Goal: Task Accomplishment & Management: Manage account settings

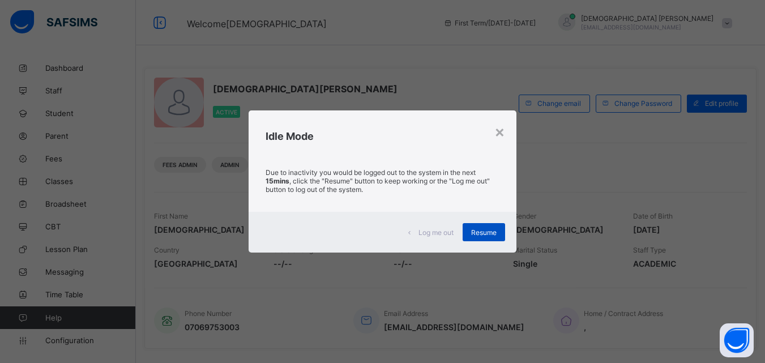
click at [491, 233] on span "Resume" at bounding box center [483, 232] width 25 height 8
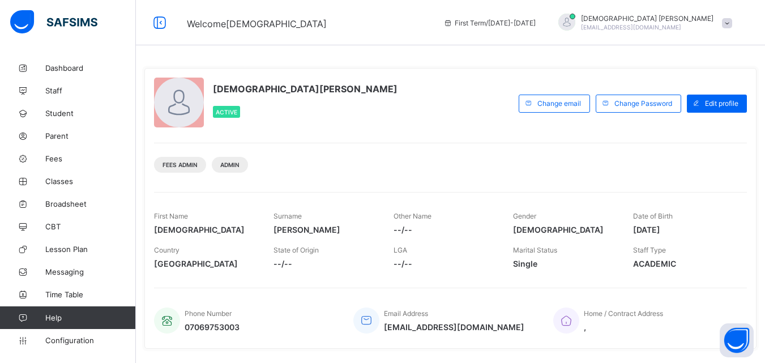
click at [338, 110] on div "Christiana Momoh Active" at bounding box center [333, 104] width 359 height 52
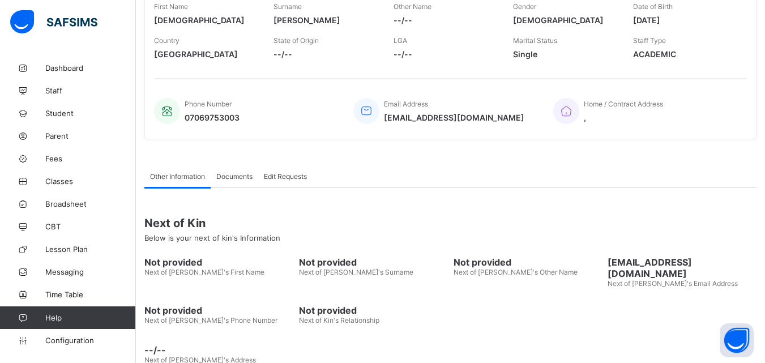
scroll to position [202, 0]
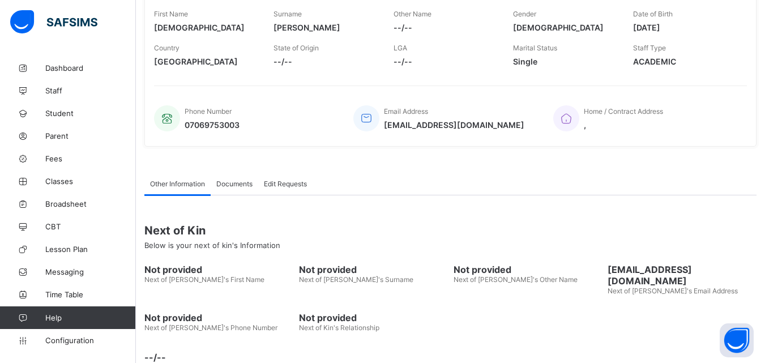
click at [497, 271] on span "Not provided" at bounding box center [528, 269] width 149 height 11
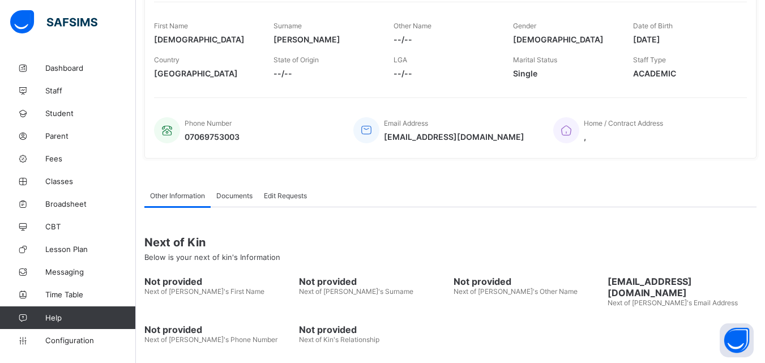
scroll to position [180, 0]
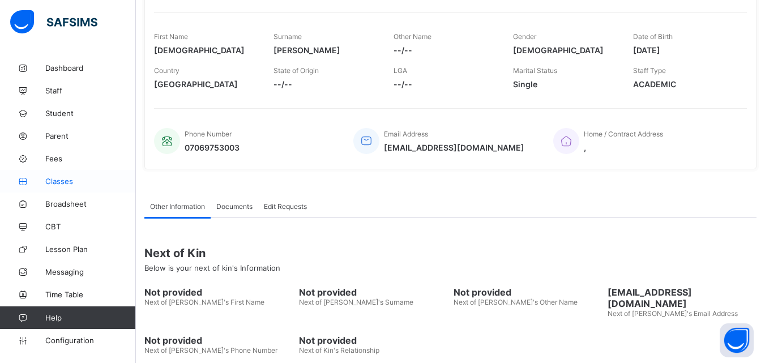
click at [61, 184] on span "Classes" at bounding box center [90, 181] width 91 height 9
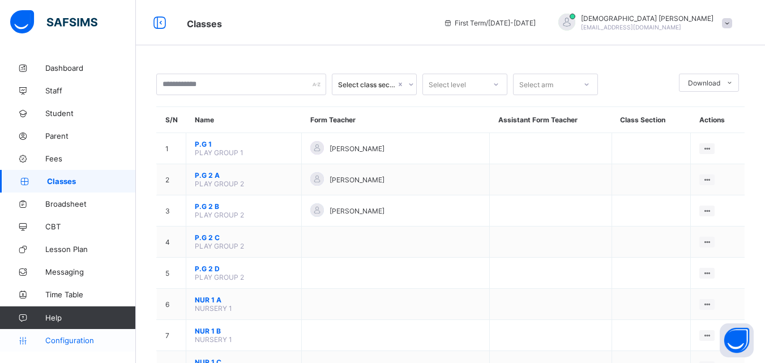
click at [81, 335] on link "Configuration" at bounding box center [67, 340] width 135 height 23
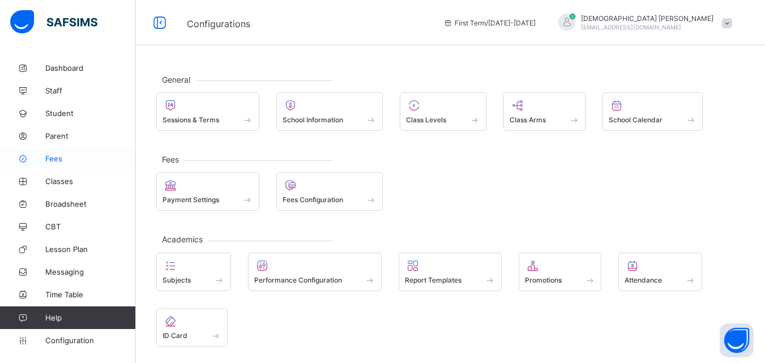
click at [53, 155] on span "Fees" at bounding box center [90, 158] width 91 height 9
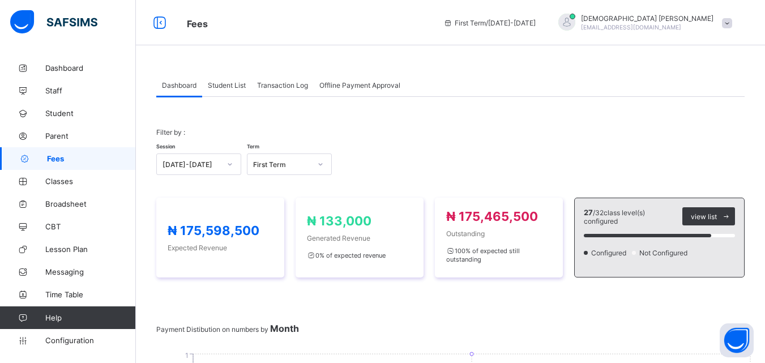
click at [232, 84] on span "Student List" at bounding box center [227, 85] width 38 height 8
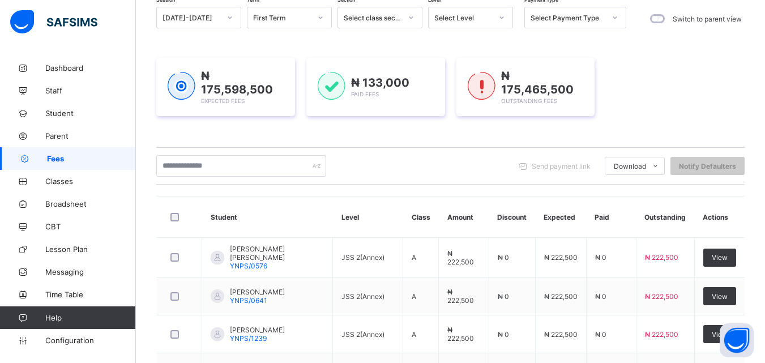
scroll to position [101, 0]
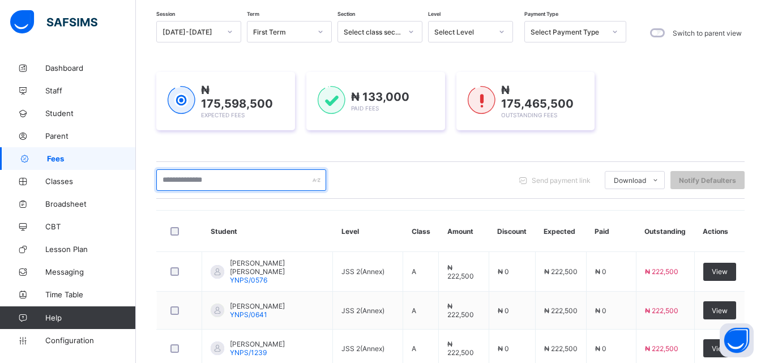
click at [304, 182] on input "text" at bounding box center [241, 180] width 170 height 22
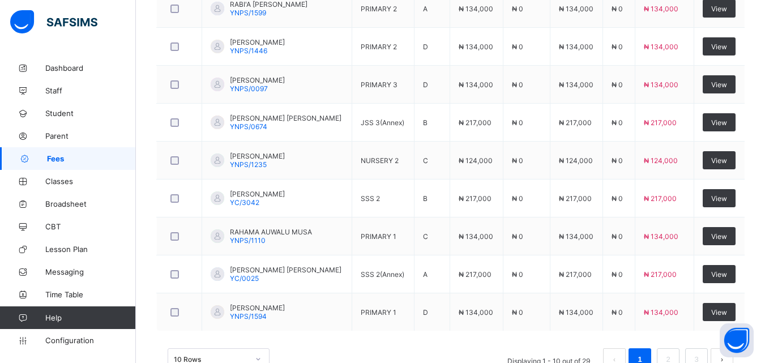
scroll to position [391, 0]
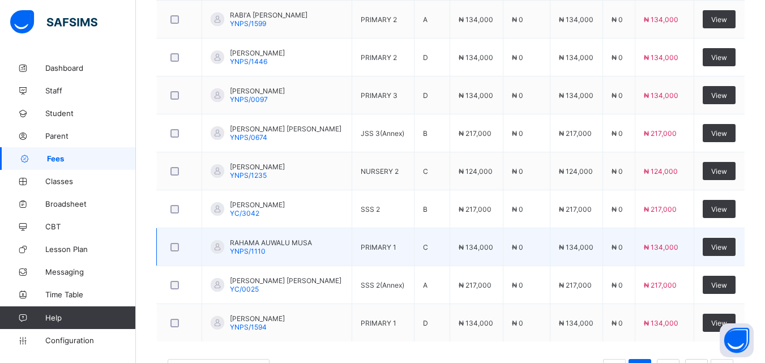
type input "*****"
click at [245, 239] on span "RAHAMA AUWALU MUSA" at bounding box center [271, 243] width 82 height 8
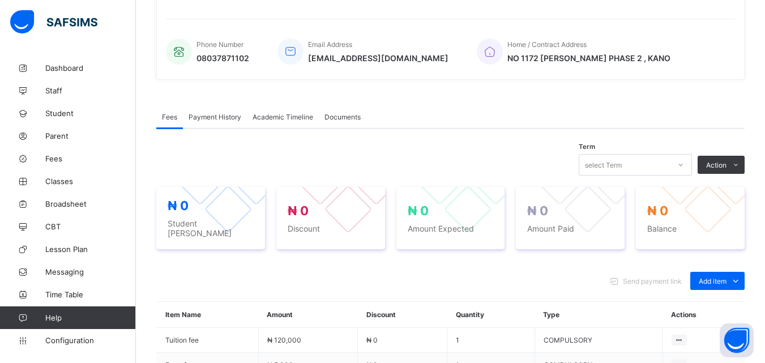
scroll to position [391, 0]
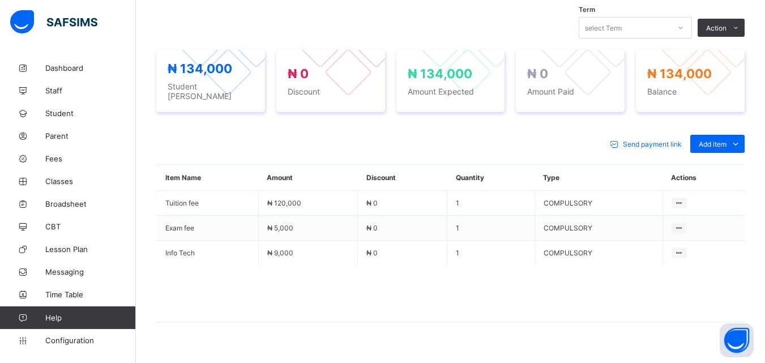
click at [537, 154] on div "Send payment link Add item Optional items Special bill Item Name Amount Discoun…" at bounding box center [450, 235] width 589 height 222
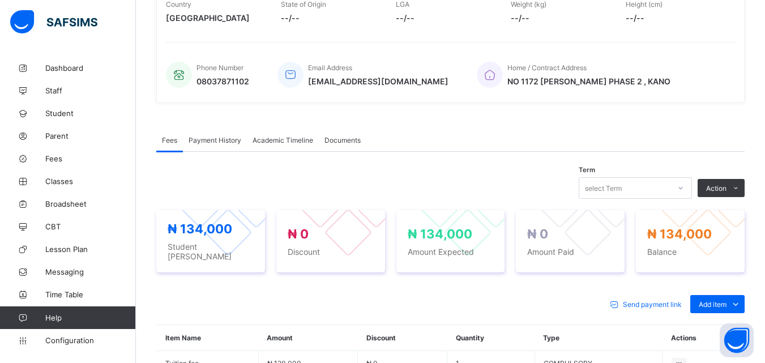
scroll to position [232, 0]
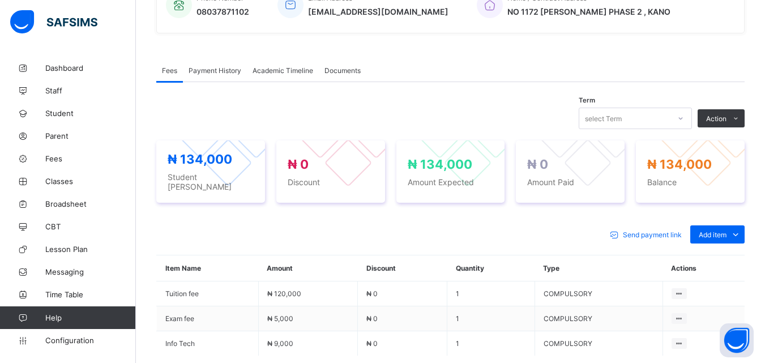
scroll to position [323, 0]
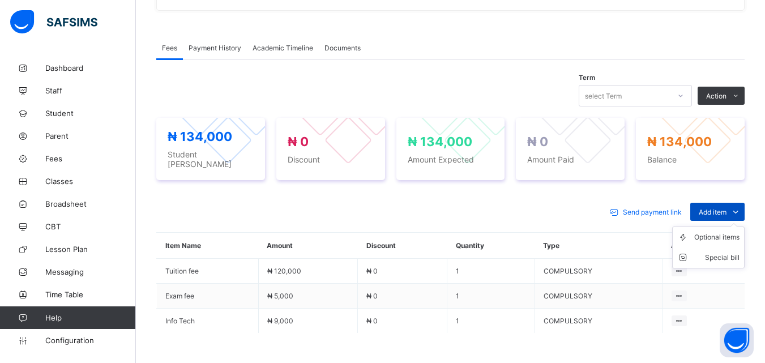
click at [742, 206] on icon at bounding box center [736, 211] width 12 height 11
click at [740, 232] on div "Optional items" at bounding box center [717, 237] width 45 height 11
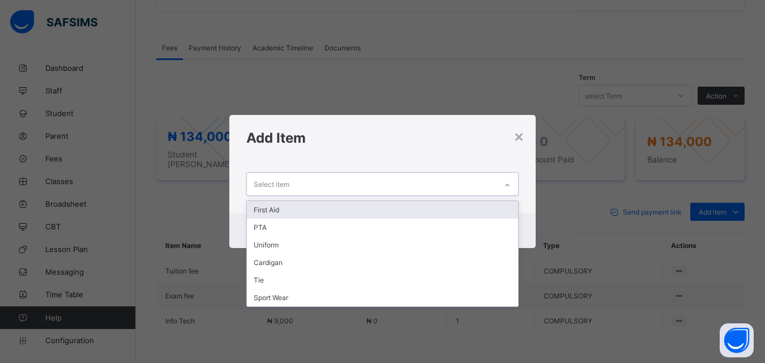
click at [507, 184] on icon at bounding box center [507, 185] width 7 height 11
click at [274, 211] on div "First Aid" at bounding box center [382, 210] width 271 height 18
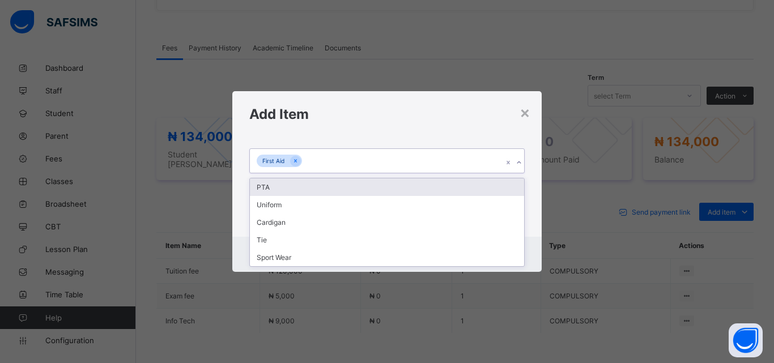
click at [517, 161] on icon at bounding box center [519, 162] width 7 height 11
click at [265, 189] on div "PTA" at bounding box center [387, 187] width 274 height 18
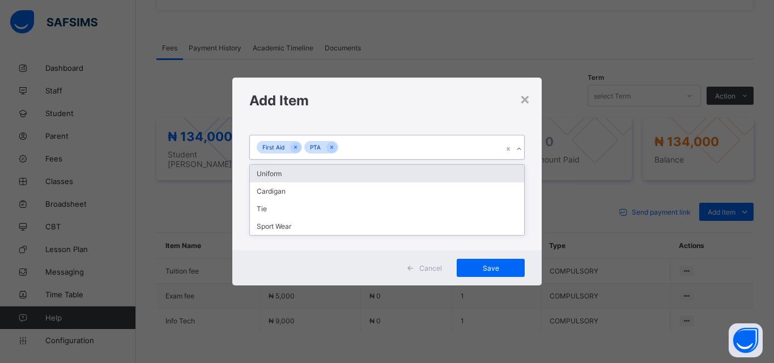
click at [520, 147] on icon at bounding box center [519, 148] width 7 height 11
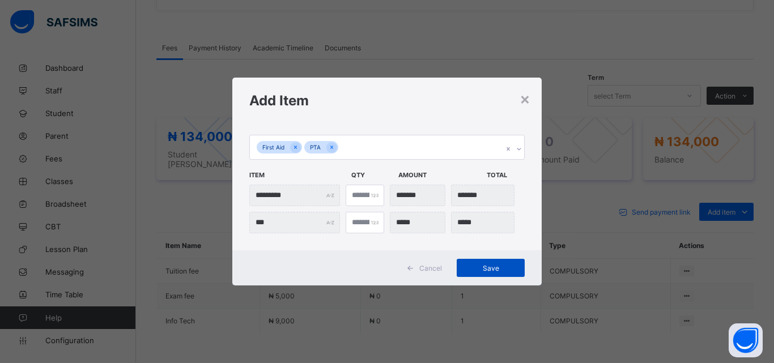
click at [491, 269] on span "Save" at bounding box center [490, 268] width 51 height 8
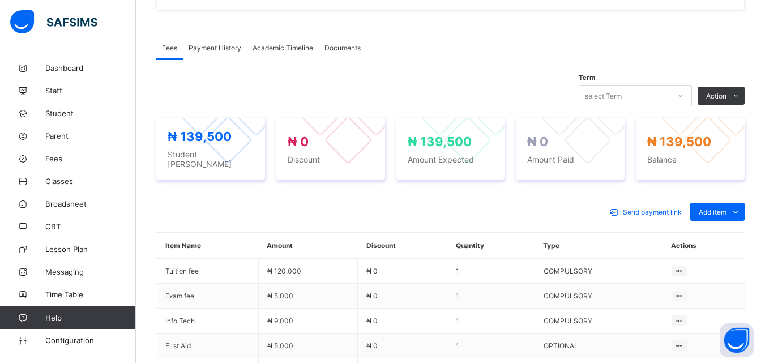
click at [732, 239] on th "Actions" at bounding box center [704, 246] width 82 height 26
click at [742, 239] on th "Actions" at bounding box center [704, 246] width 82 height 26
click at [698, 243] on th "Actions" at bounding box center [704, 246] width 82 height 26
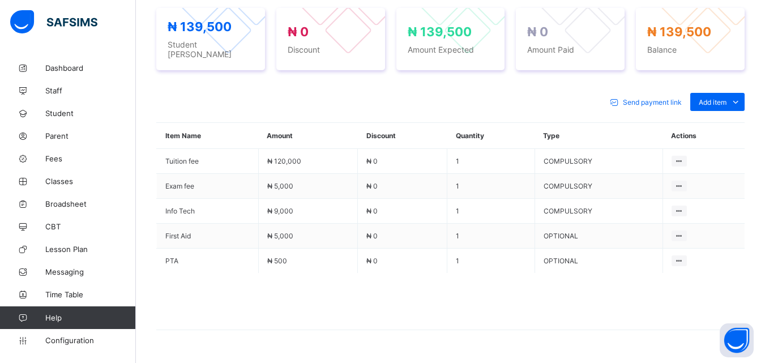
scroll to position [457, 0]
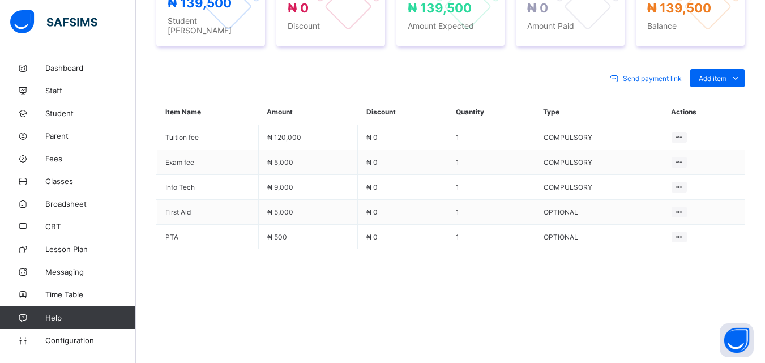
click at [699, 108] on th "Actions" at bounding box center [704, 112] width 82 height 26
click at [735, 115] on th "Actions" at bounding box center [704, 112] width 82 height 26
click at [629, 287] on span at bounding box center [450, 277] width 589 height 57
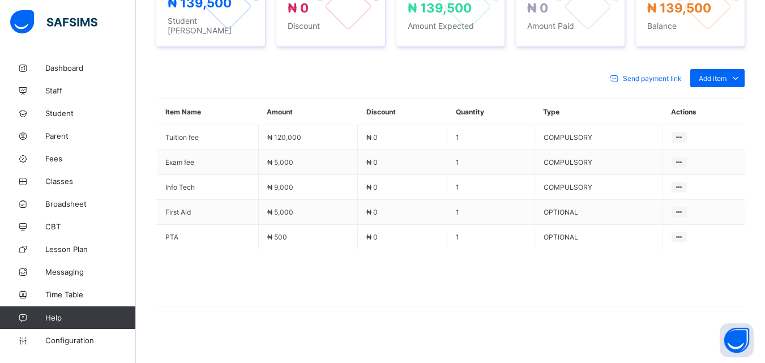
click at [694, 109] on th "Actions" at bounding box center [704, 112] width 82 height 26
click at [720, 105] on th "Actions" at bounding box center [704, 112] width 82 height 26
click at [703, 110] on th "Actions" at bounding box center [704, 112] width 82 height 26
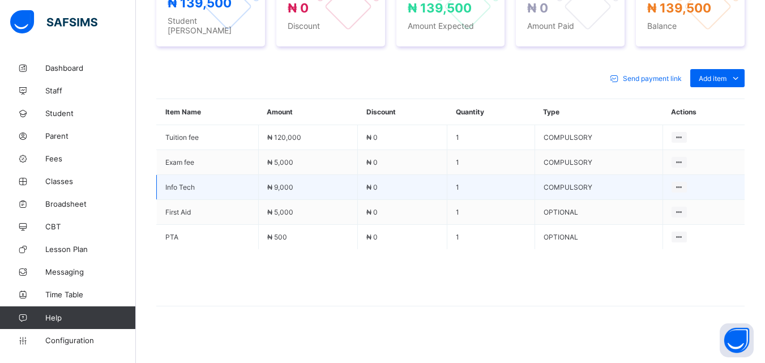
click at [742, 175] on td at bounding box center [704, 187] width 82 height 25
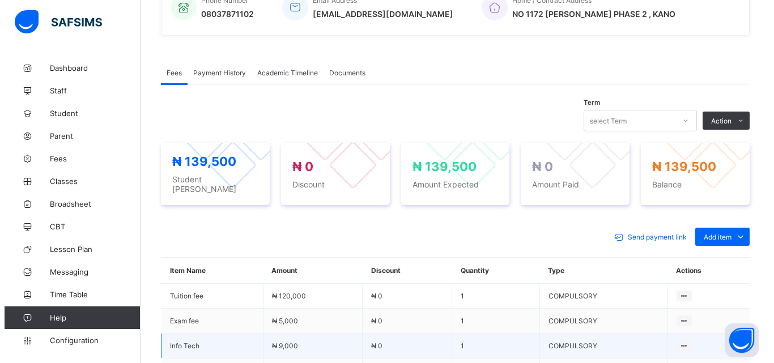
scroll to position [275, 0]
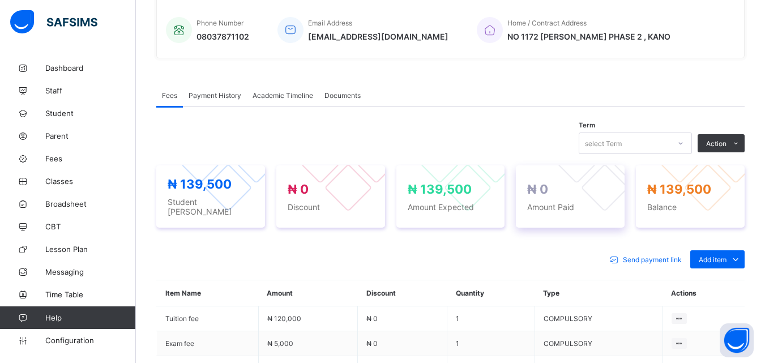
click at [586, 202] on span "Amount Paid" at bounding box center [571, 207] width 86 height 10
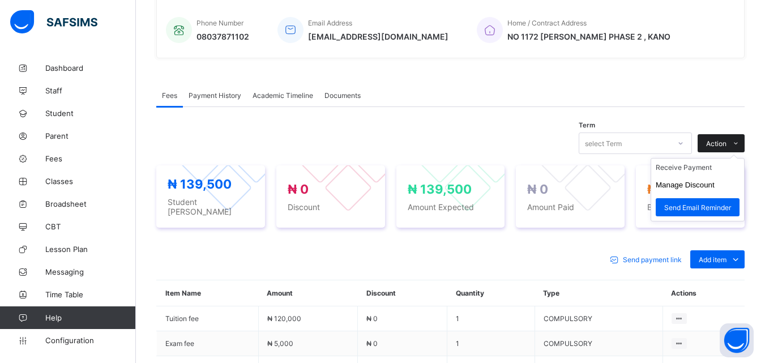
click at [741, 142] on icon at bounding box center [736, 143] width 8 height 7
click at [700, 169] on li "Receive Payment" at bounding box center [698, 168] width 93 height 18
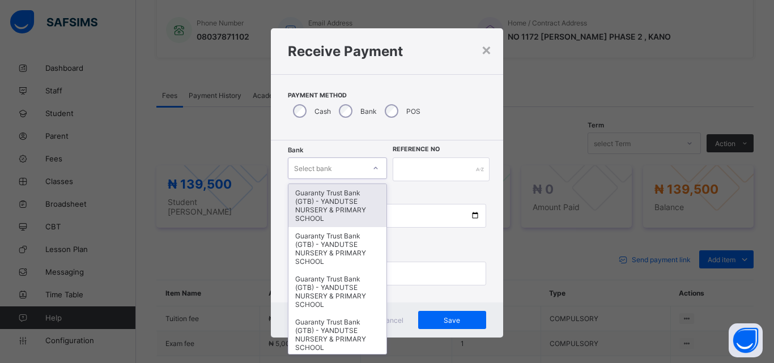
click at [372, 165] on icon at bounding box center [375, 168] width 7 height 11
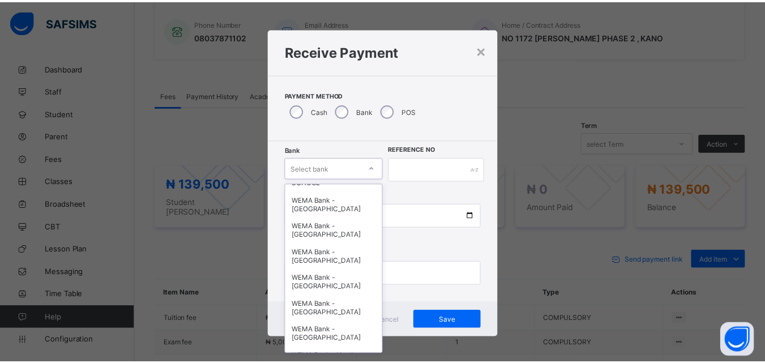
scroll to position [295, 0]
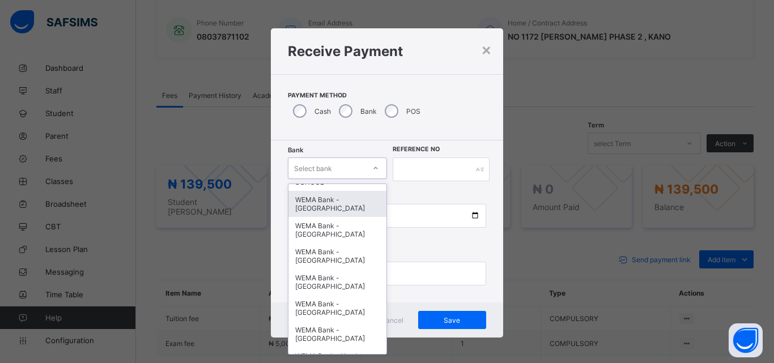
click at [338, 205] on div "WEMA Bank - [GEOGRAPHIC_DATA]" at bounding box center [337, 204] width 98 height 26
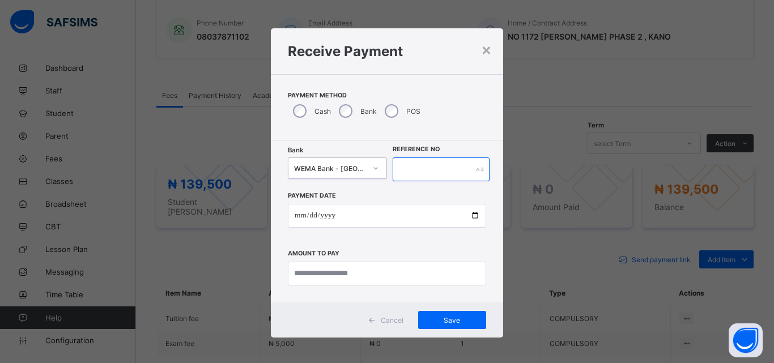
click at [449, 175] on input "text" at bounding box center [441, 170] width 97 height 24
type input "***"
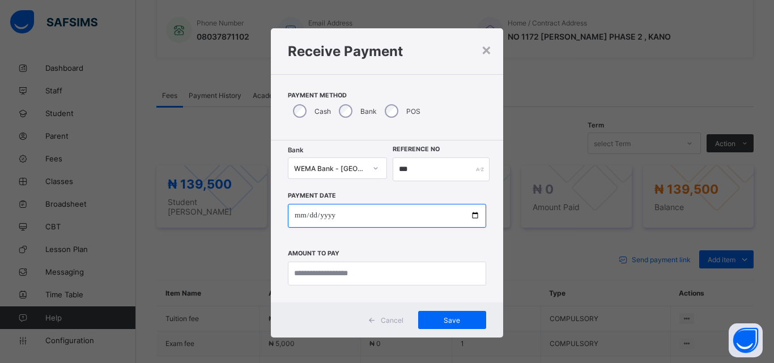
click at [472, 213] on input "date" at bounding box center [387, 216] width 198 height 24
type input "**********"
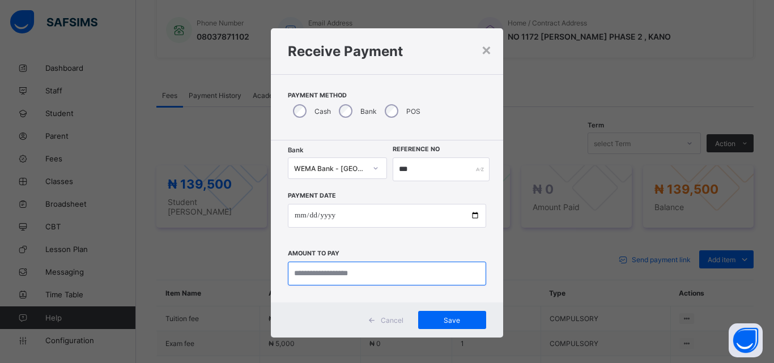
click at [388, 273] on input "currency" at bounding box center [387, 274] width 198 height 24
type input "*********"
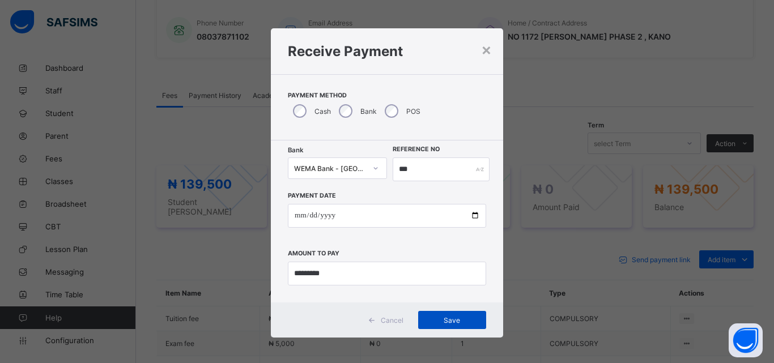
click at [453, 320] on span "Save" at bounding box center [452, 320] width 51 height 8
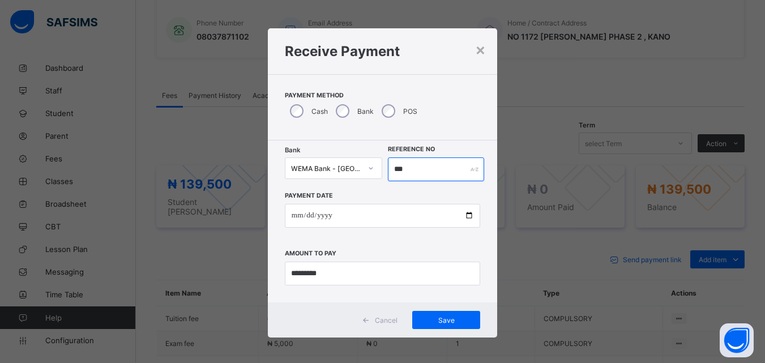
click at [426, 171] on input "***" at bounding box center [436, 170] width 96 height 24
click at [446, 323] on span "Save" at bounding box center [446, 320] width 51 height 8
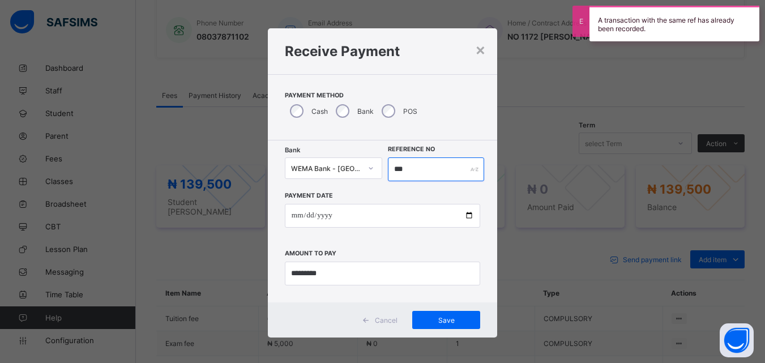
click at [415, 163] on input "***" at bounding box center [436, 170] width 96 height 24
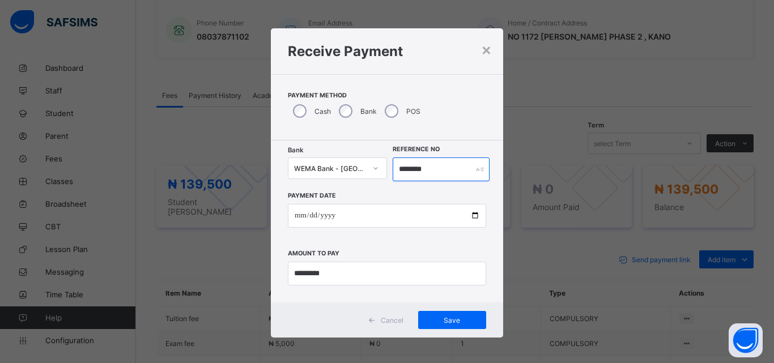
click at [421, 168] on input "********" at bounding box center [441, 170] width 97 height 24
type input "*********"
click at [450, 317] on span "Save" at bounding box center [452, 320] width 51 height 8
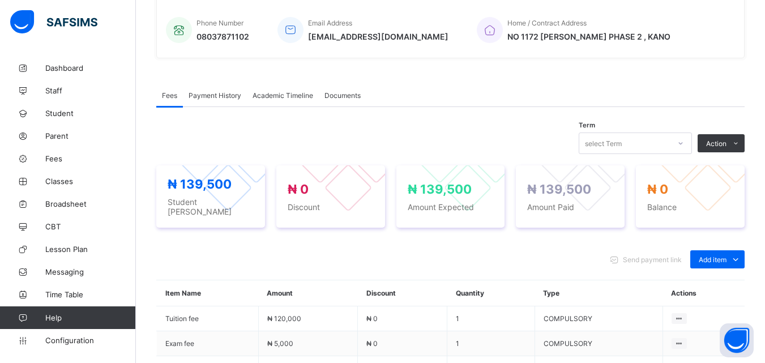
click at [531, 250] on div "Send payment link Add item Optional items Special bill" at bounding box center [450, 259] width 589 height 18
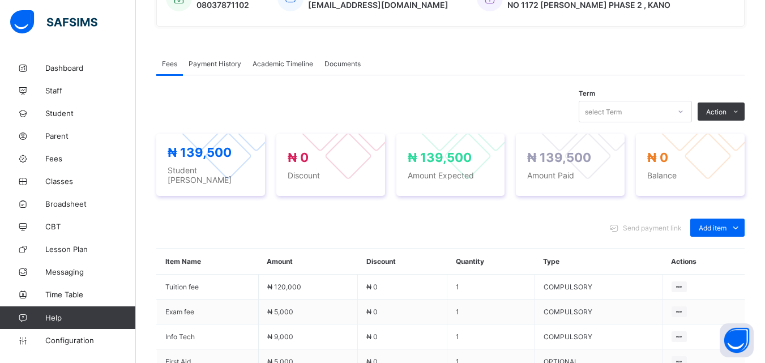
scroll to position [457, 0]
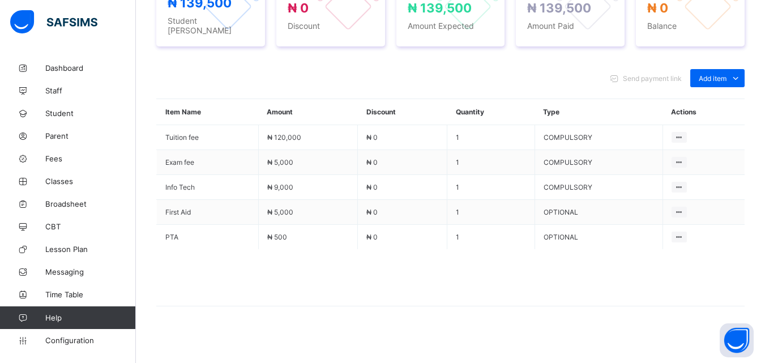
click at [586, 71] on div "Send payment link Add item Optional items Special bill" at bounding box center [450, 78] width 589 height 18
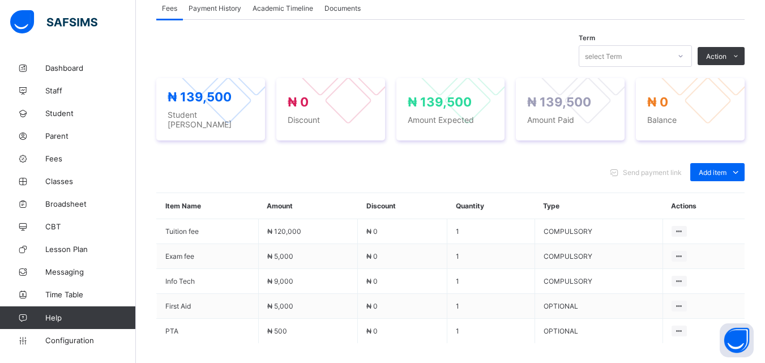
scroll to position [343, 0]
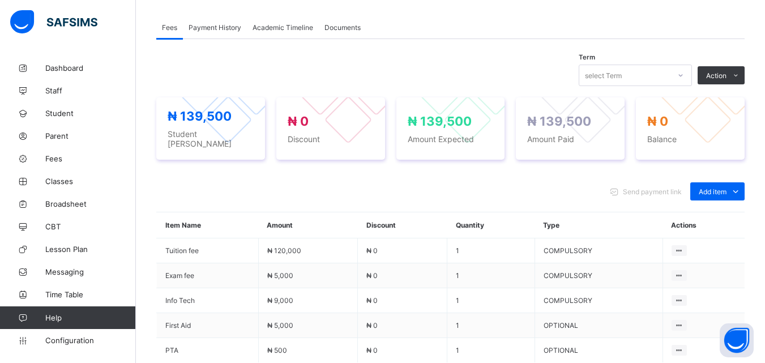
click at [685, 77] on div at bounding box center [680, 75] width 19 height 18
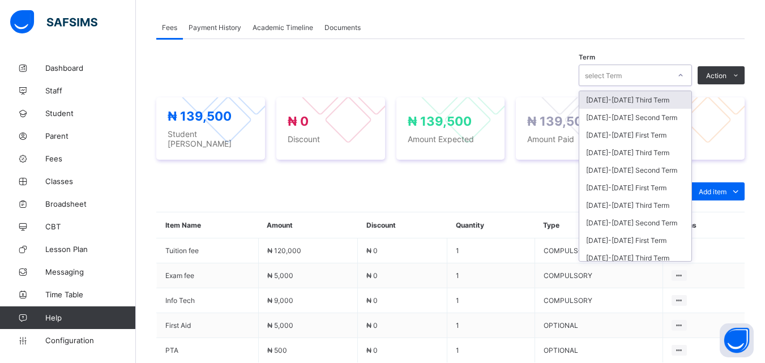
click at [552, 73] on div "Term option [DATE]-[DATE] Third Term focused, 1 of 15. 15 results available. Us…" at bounding box center [450, 76] width 589 height 22
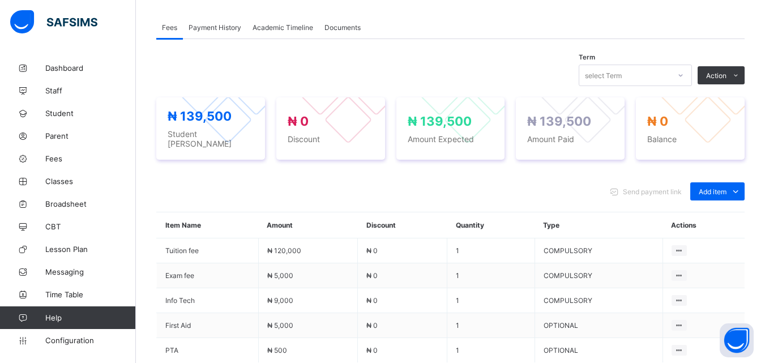
click at [505, 69] on div "Term select Term Action Receive Payment Manage Discount Send Email Reminder" at bounding box center [450, 76] width 589 height 22
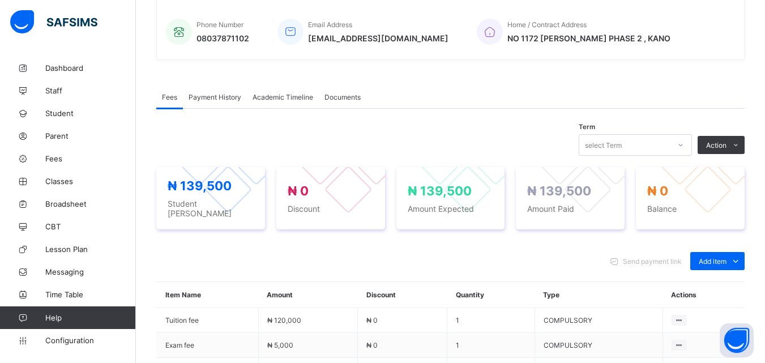
scroll to position [253, 0]
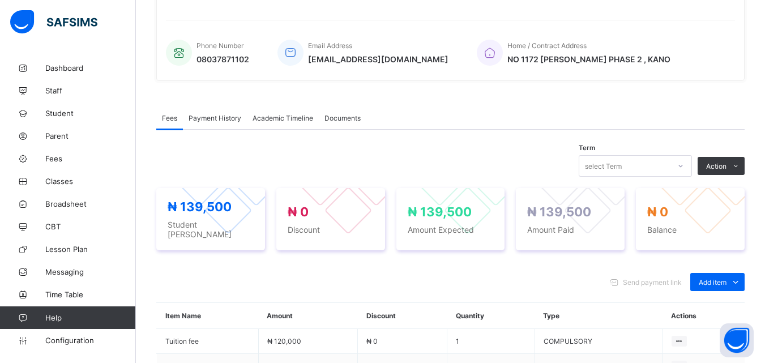
click at [294, 117] on span "Academic Timeline" at bounding box center [283, 118] width 61 height 8
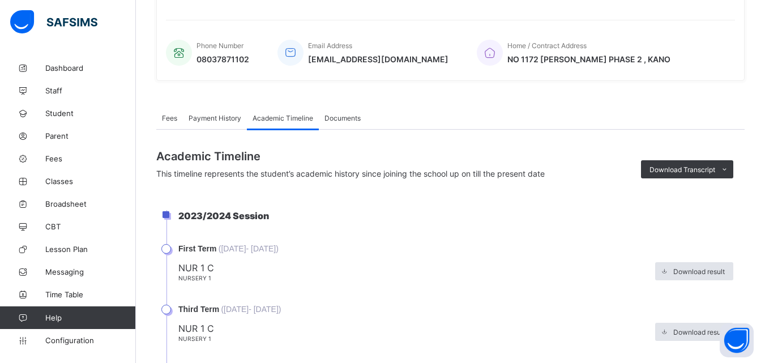
click at [486, 268] on span "NUR 1 C" at bounding box center [413, 267] width 471 height 11
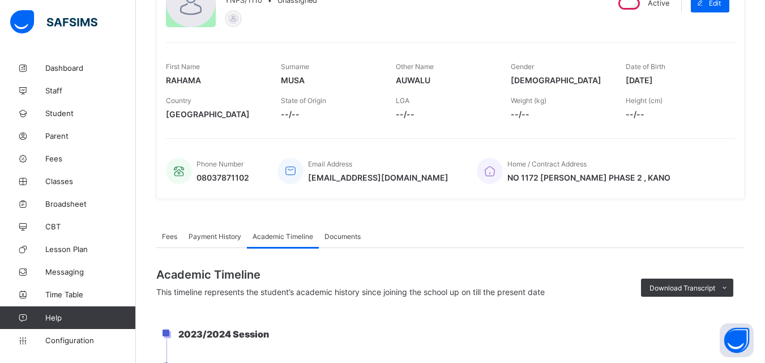
scroll to position [0, 0]
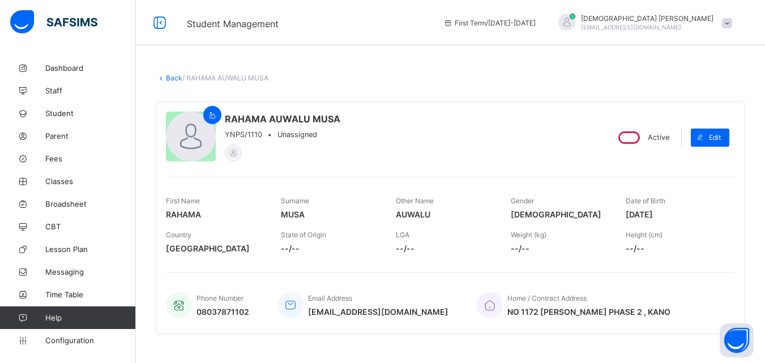
click at [378, 341] on div "RAHAMA AUWALU MUSA YNPS/1110 • Unassigned Active Edit First Name RAHAMA Surname…" at bounding box center [450, 217] width 589 height 249
click at [161, 21] on icon at bounding box center [159, 23] width 19 height 16
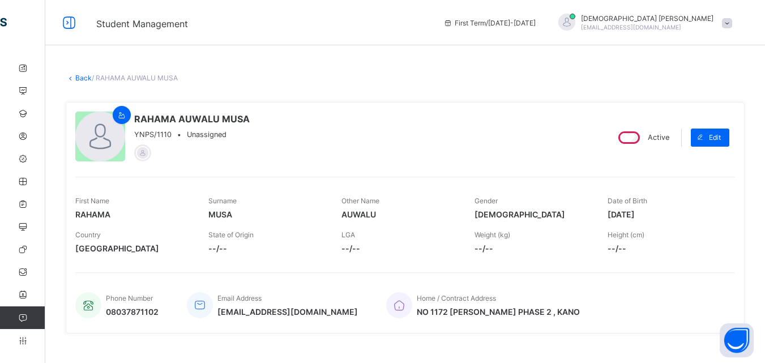
click at [409, 162] on div "RAHAMA AUWALU MUSA YNPS/1110 • Unassigned" at bounding box center [337, 138] width 524 height 52
click at [65, 23] on icon at bounding box center [68, 23] width 19 height 16
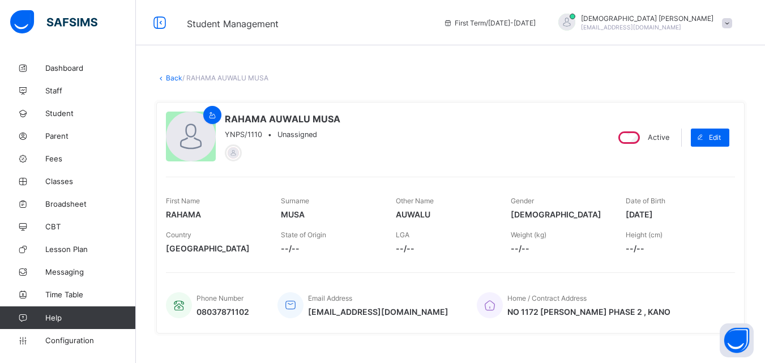
click at [542, 16] on div "First Term / [DATE]-[DATE]" at bounding box center [490, 22] width 104 height 45
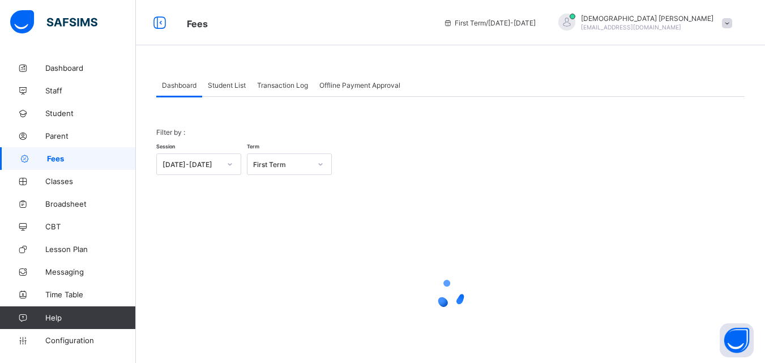
scroll to position [56, 0]
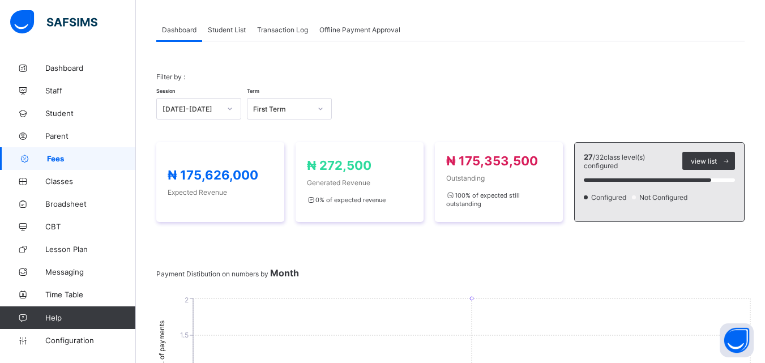
click at [232, 26] on span "Student List" at bounding box center [227, 29] width 38 height 8
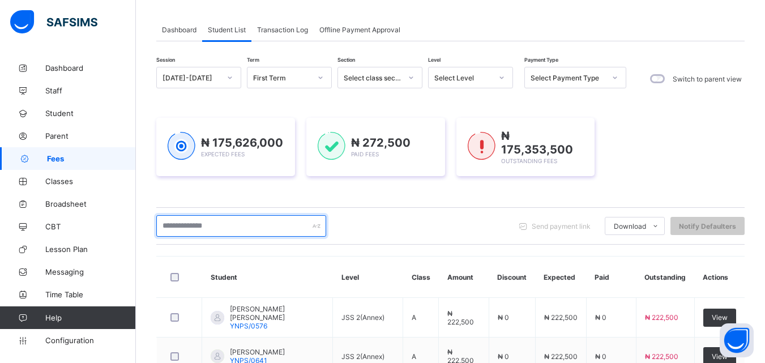
click at [291, 227] on input "text" at bounding box center [241, 226] width 170 height 22
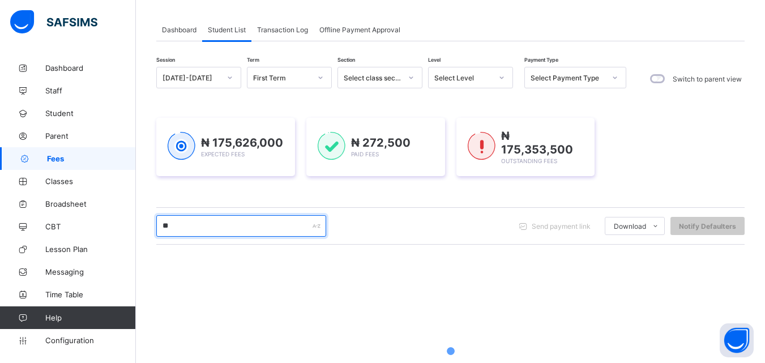
type input "*"
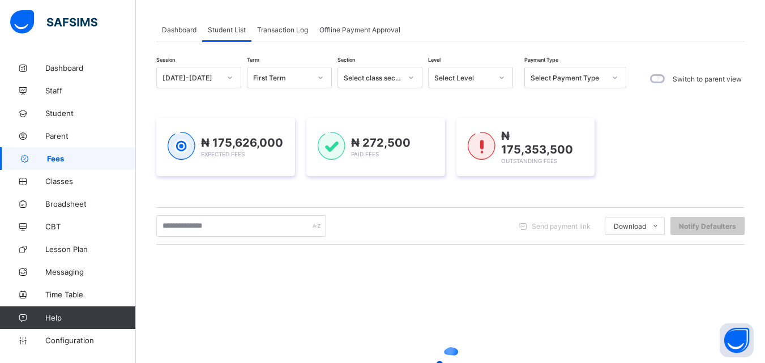
click at [394, 305] on div at bounding box center [450, 362] width 589 height 215
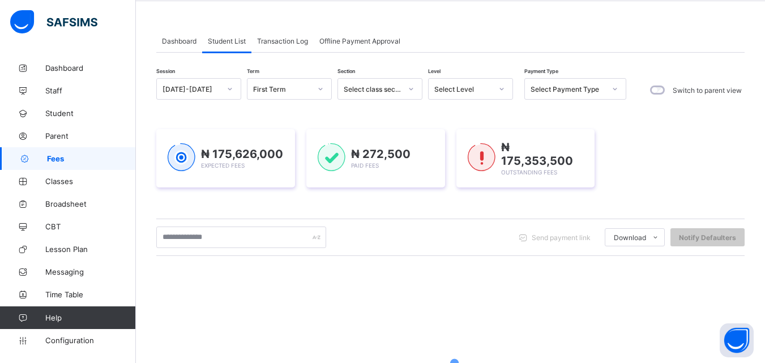
scroll to position [45, 0]
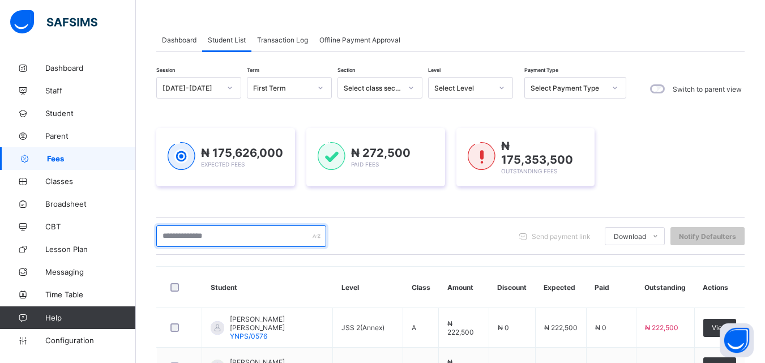
click at [218, 229] on input "text" at bounding box center [241, 237] width 170 height 22
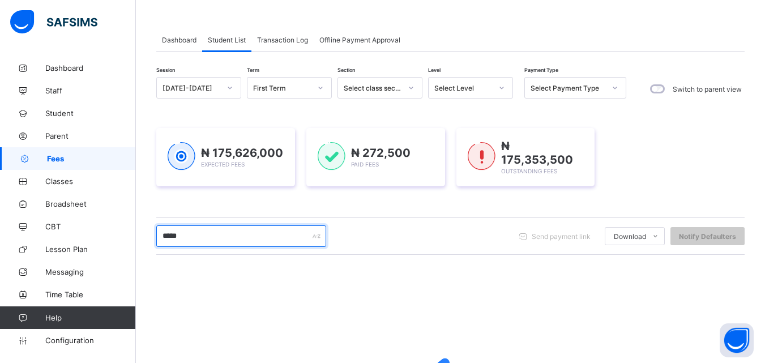
click at [225, 240] on input "*****" at bounding box center [241, 237] width 170 height 22
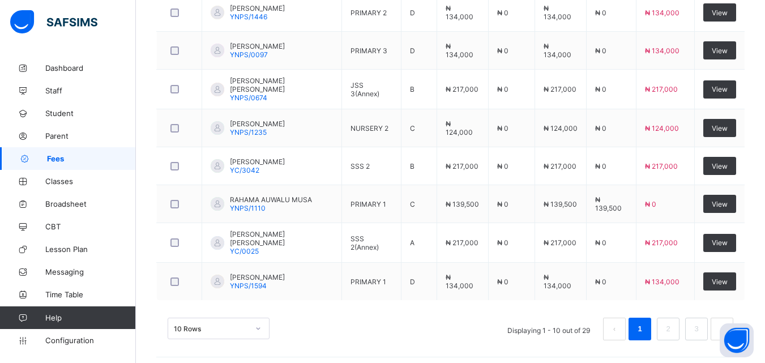
scroll to position [436, 0]
click at [361, 305] on div "10 Rows Displaying 1 - 10 out of 29 1 2 3" at bounding box center [450, 323] width 589 height 57
click at [668, 322] on li "2" at bounding box center [668, 328] width 23 height 23
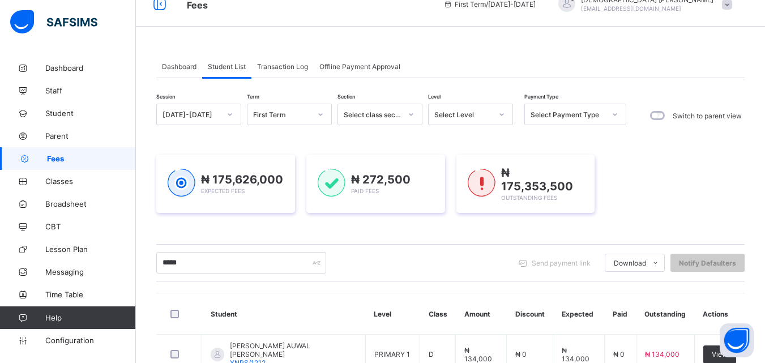
scroll to position [0, 0]
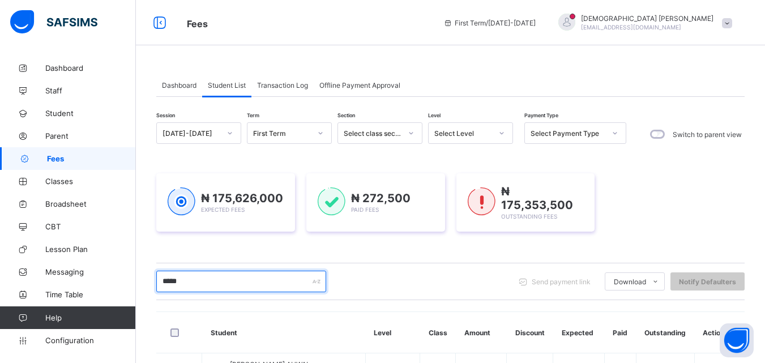
click at [280, 275] on input "*****" at bounding box center [241, 282] width 170 height 22
type input "*"
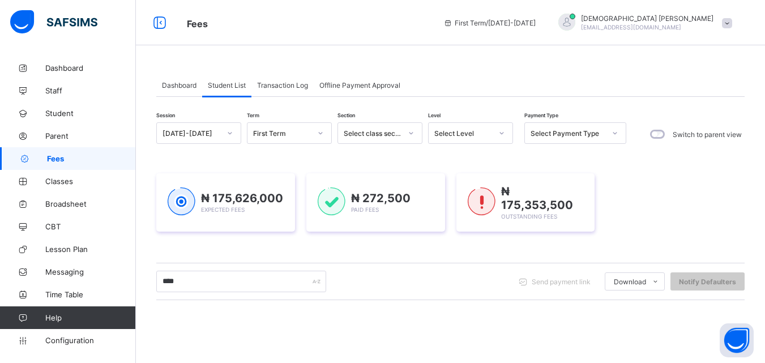
click at [317, 282] on div "****" at bounding box center [241, 282] width 170 height 22
click at [350, 282] on div "**** Send payment link Download Students Payment Students Payment Status Studen…" at bounding box center [450, 282] width 589 height 22
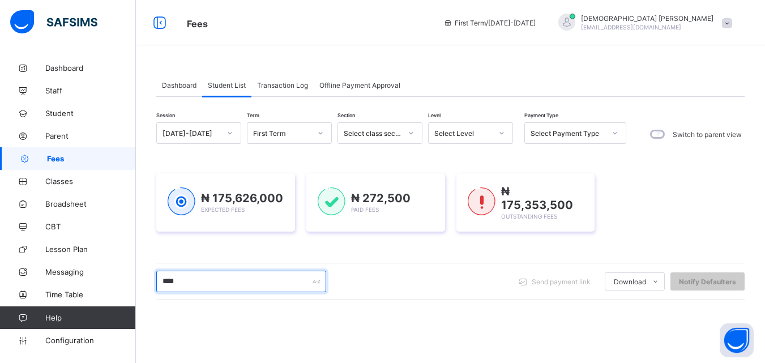
click at [212, 279] on input "****" at bounding box center [241, 282] width 170 height 22
type input "*"
click at [214, 280] on input "text" at bounding box center [241, 282] width 170 height 22
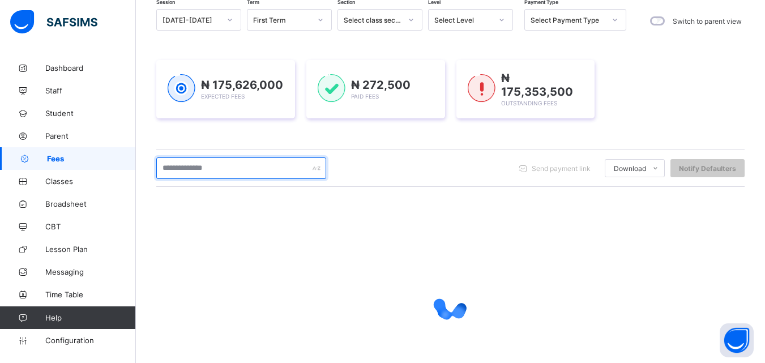
click at [223, 167] on input "text" at bounding box center [241, 169] width 170 height 22
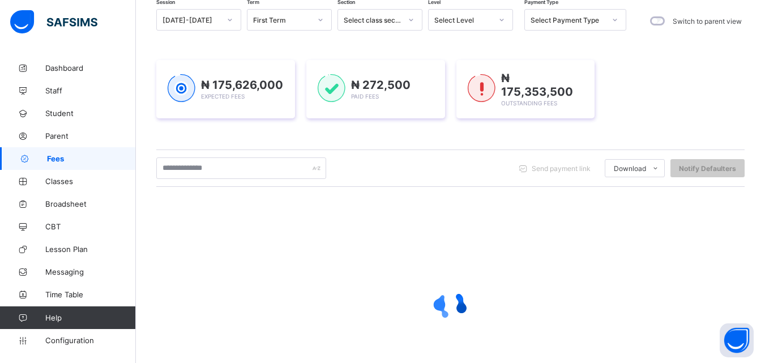
click at [430, 193] on div "Session [DATE]-[DATE] Term First Term Section Select class section Level Select…" at bounding box center [450, 210] width 589 height 403
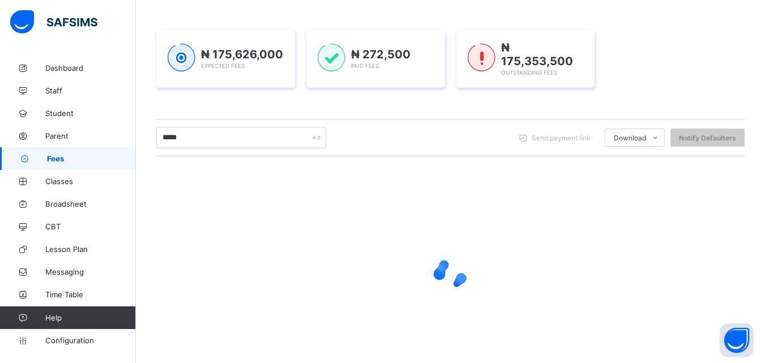
scroll to position [175, 0]
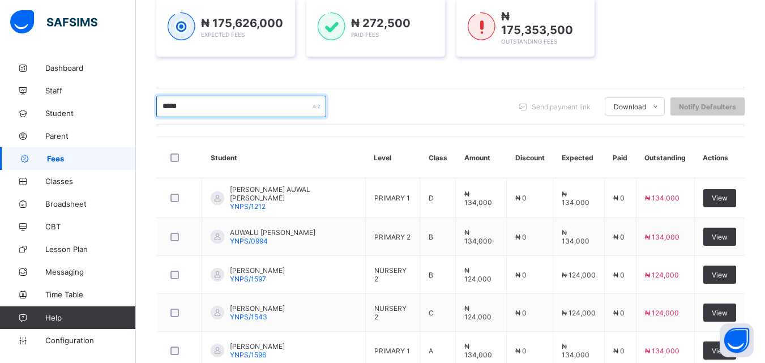
click at [265, 106] on input "*****" at bounding box center [241, 107] width 170 height 22
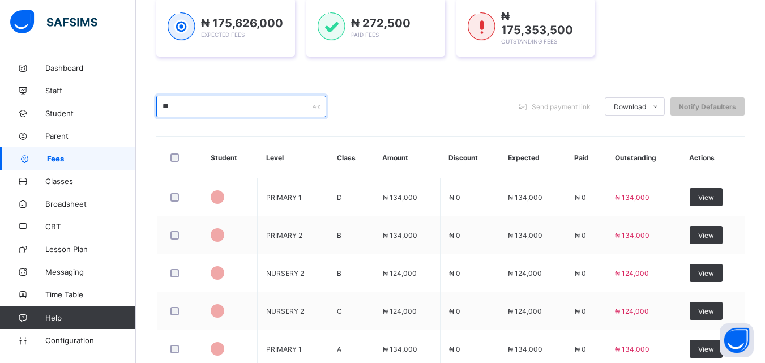
type input "*"
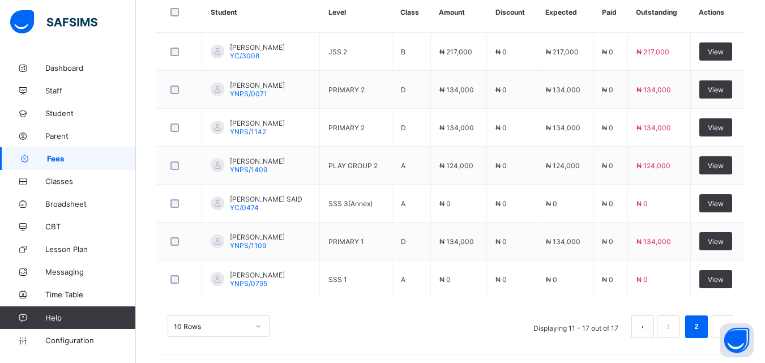
scroll to position [322, 0]
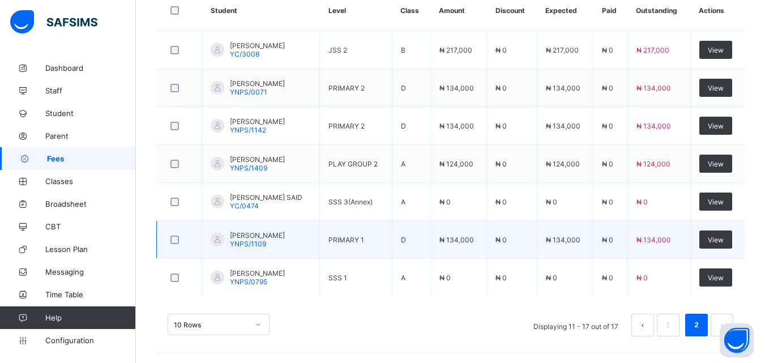
type input "*****"
click at [261, 235] on span "[PERSON_NAME]" at bounding box center [257, 235] width 55 height 8
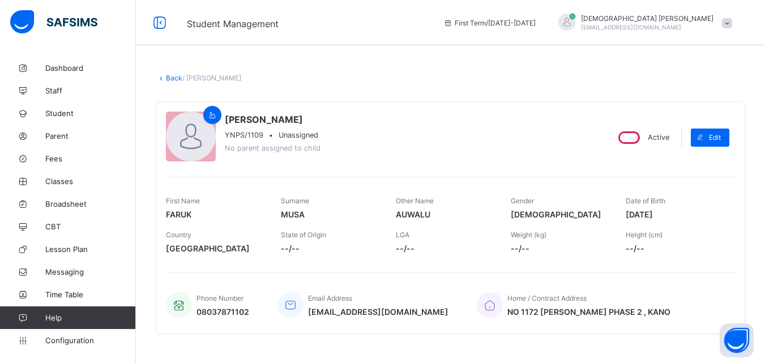
click at [500, 328] on div "[PERSON_NAME] YNPS/1109 • Unassigned No parent assigned to child Active Edit Fi…" at bounding box center [450, 218] width 589 height 232
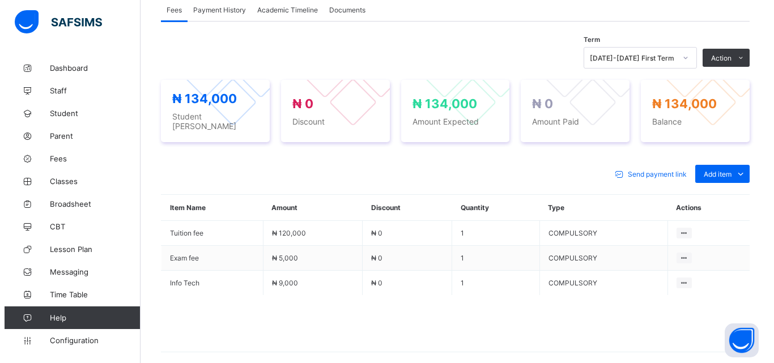
scroll to position [363, 0]
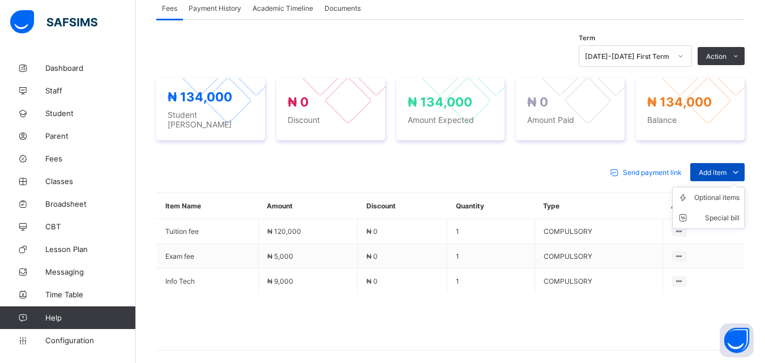
click at [742, 167] on icon at bounding box center [736, 172] width 12 height 11
click at [735, 192] on div "Optional items" at bounding box center [717, 197] width 45 height 11
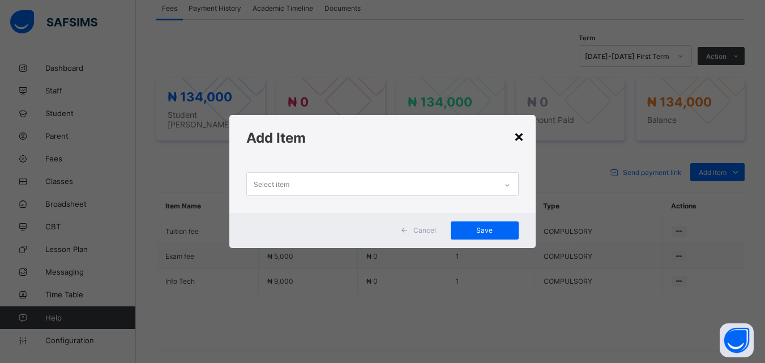
click at [522, 137] on div "×" at bounding box center [519, 135] width 11 height 19
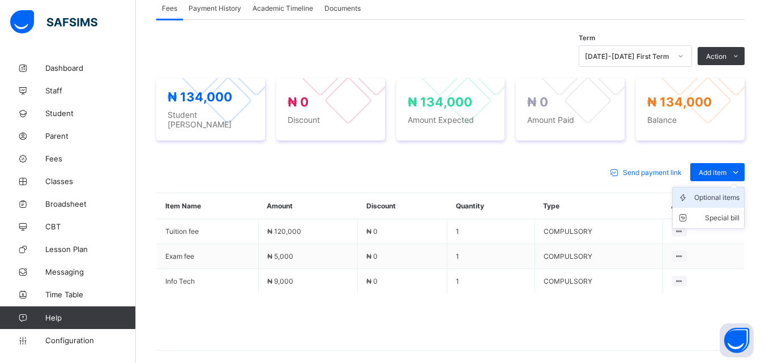
click at [725, 192] on div "Optional items" at bounding box center [717, 197] width 45 height 11
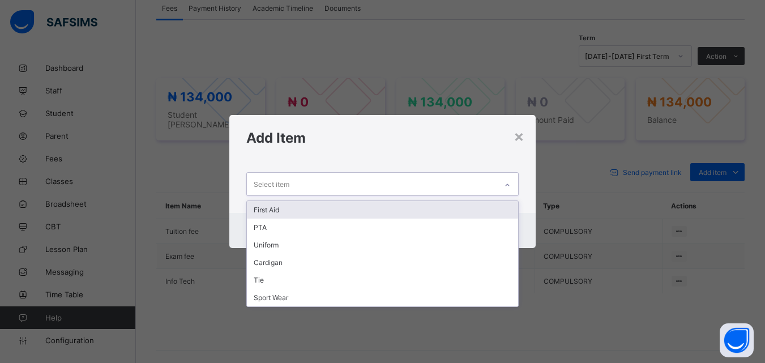
click at [511, 185] on icon at bounding box center [507, 185] width 7 height 11
click at [272, 211] on div "First Aid" at bounding box center [382, 210] width 271 height 18
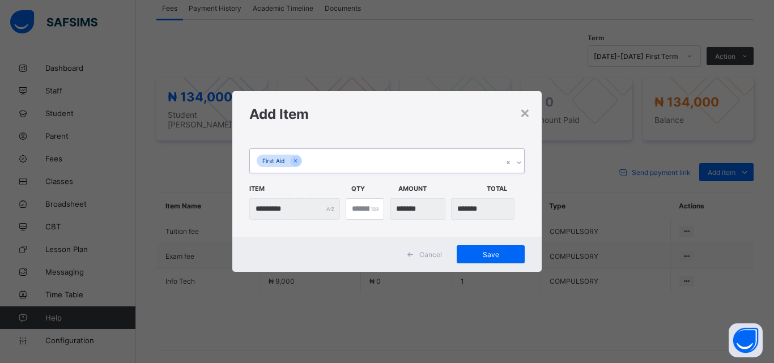
click at [518, 165] on icon at bounding box center [519, 162] width 7 height 11
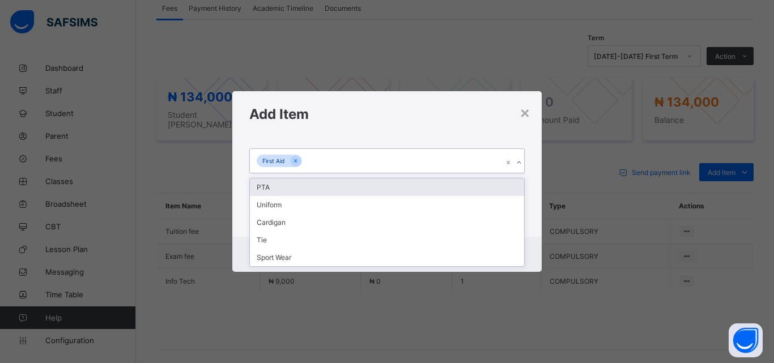
click at [271, 189] on div "PTA" at bounding box center [387, 187] width 274 height 18
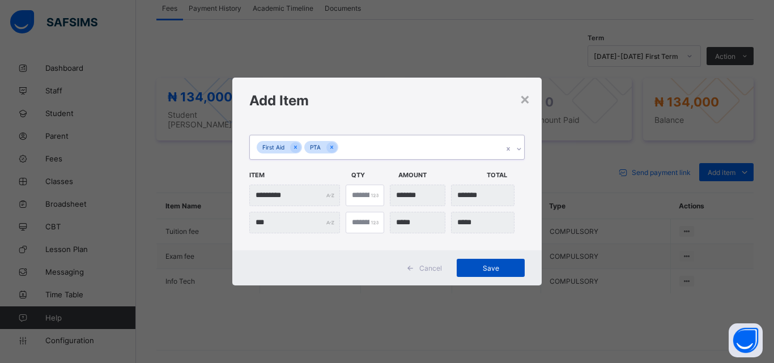
click at [495, 262] on div "Save" at bounding box center [491, 268] width 68 height 18
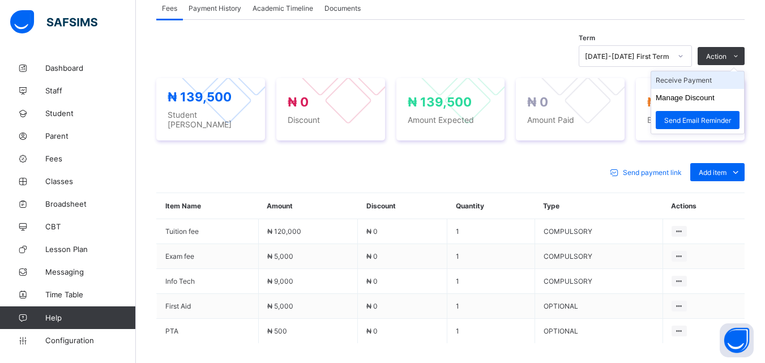
click at [706, 79] on li "Receive Payment" at bounding box center [698, 80] width 93 height 18
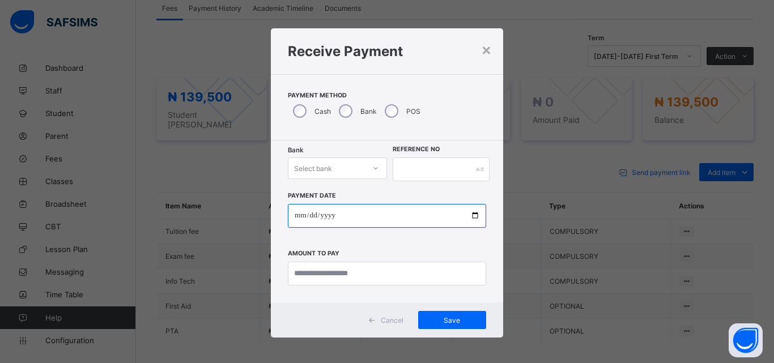
click at [343, 218] on input "date" at bounding box center [387, 216] width 198 height 24
click at [471, 214] on input "date" at bounding box center [387, 216] width 198 height 24
type input "**********"
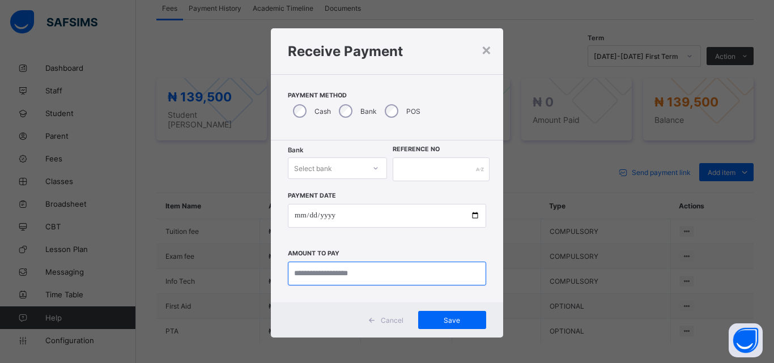
click at [346, 279] on input "currency" at bounding box center [387, 274] width 198 height 24
type input "*********"
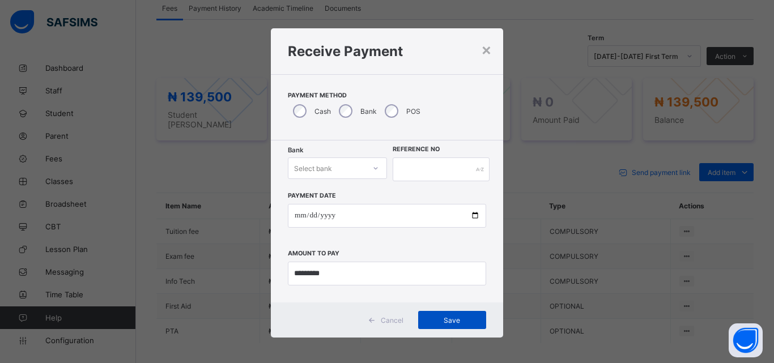
click at [452, 320] on span "Save" at bounding box center [452, 320] width 51 height 8
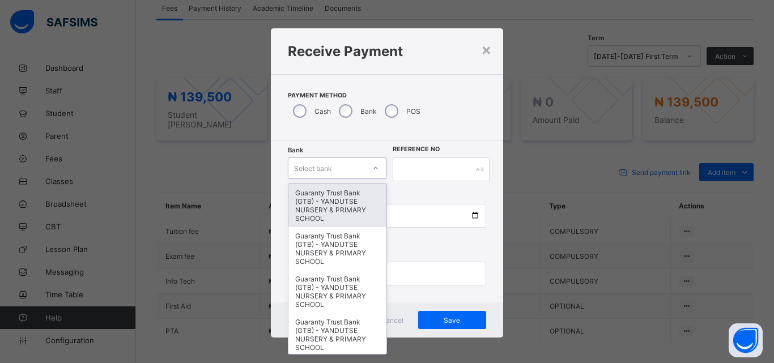
click at [375, 169] on icon at bounding box center [375, 168] width 7 height 11
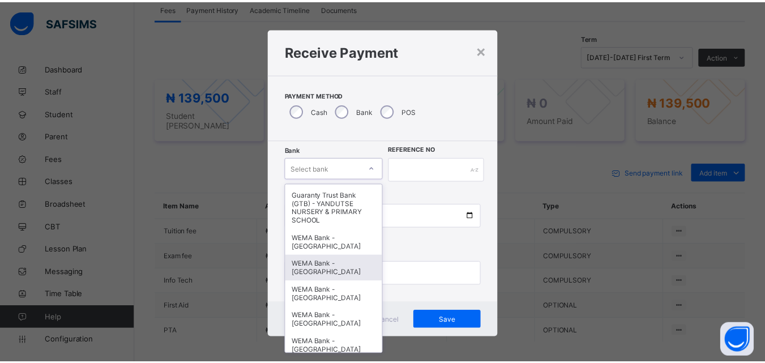
scroll to position [272, 0]
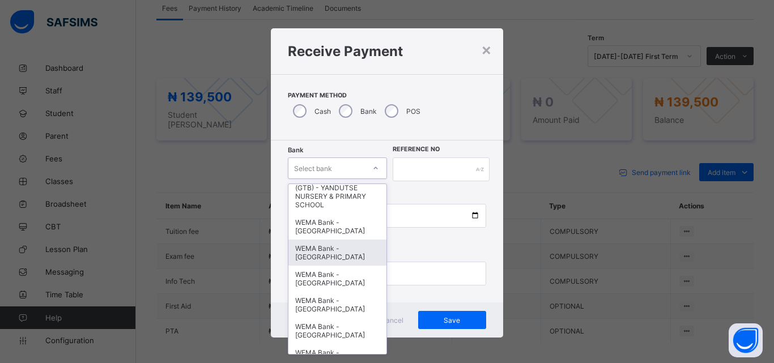
click at [339, 252] on div "WEMA Bank - [GEOGRAPHIC_DATA]" at bounding box center [337, 253] width 98 height 26
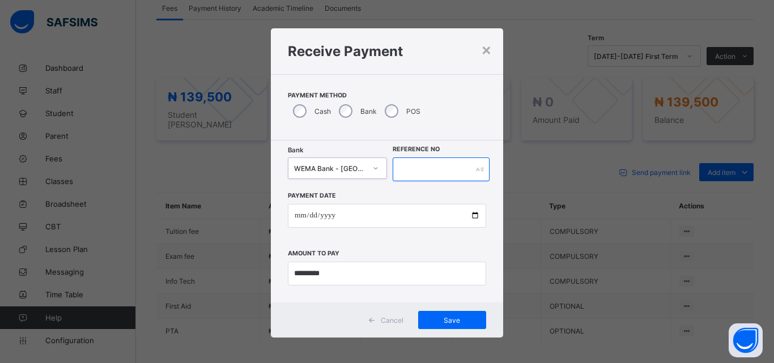
click at [422, 172] on input "text" at bounding box center [441, 170] width 97 height 24
click at [436, 169] on input "*******" at bounding box center [441, 170] width 97 height 24
click at [456, 314] on div "Save" at bounding box center [452, 320] width 68 height 18
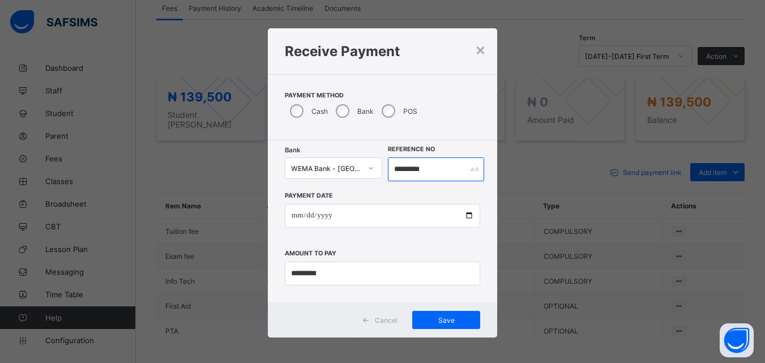
click at [432, 172] on input "*********" at bounding box center [436, 170] width 96 height 24
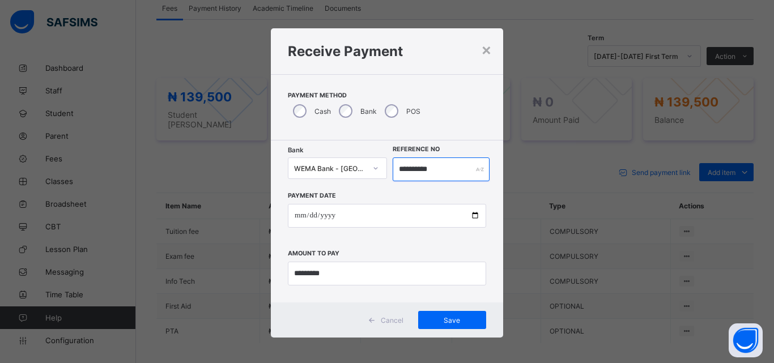
type input "**********"
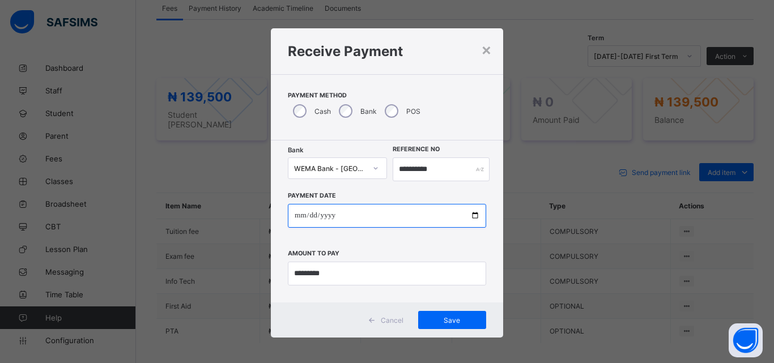
drag, startPoint x: 470, startPoint y: 205, endPoint x: 450, endPoint y: 167, distance: 42.3
click at [450, 167] on div "**********" at bounding box center [387, 222] width 232 height 162
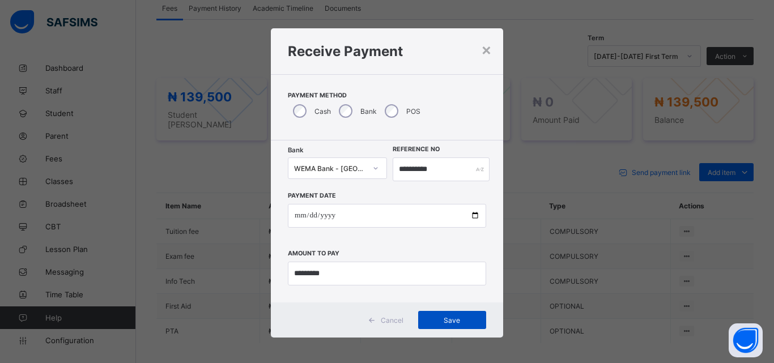
click at [446, 318] on span "Save" at bounding box center [452, 320] width 51 height 8
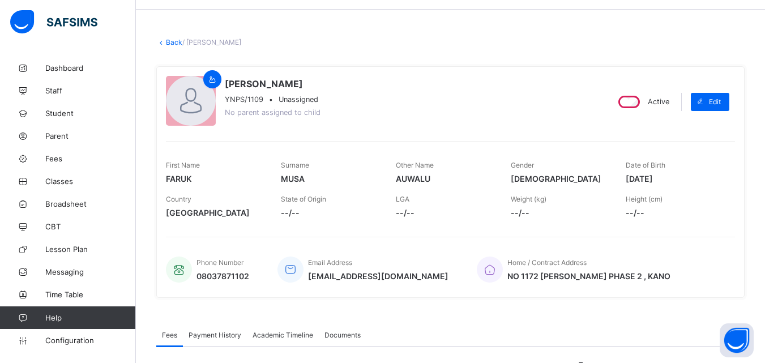
scroll to position [26, 0]
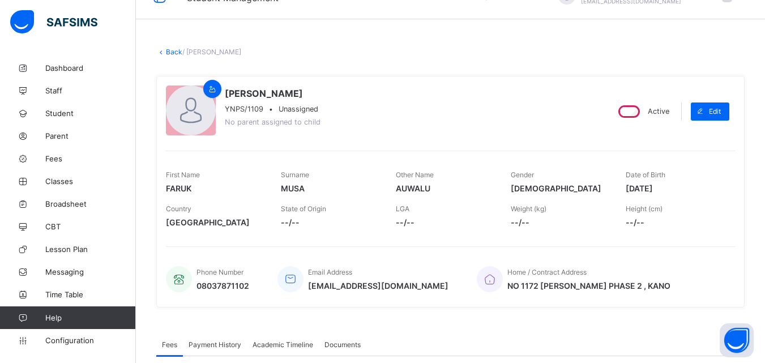
click at [323, 188] on span "MUSA" at bounding box center [330, 189] width 98 height 10
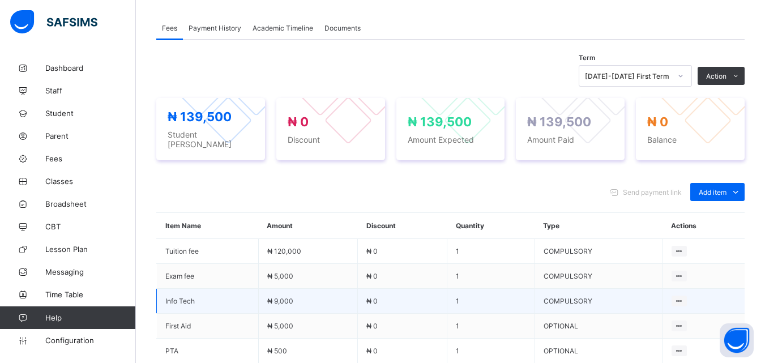
scroll to position [343, 0]
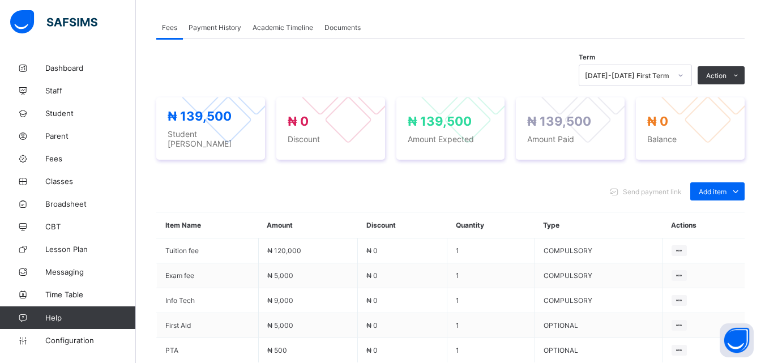
click at [690, 220] on th "Actions" at bounding box center [704, 225] width 82 height 26
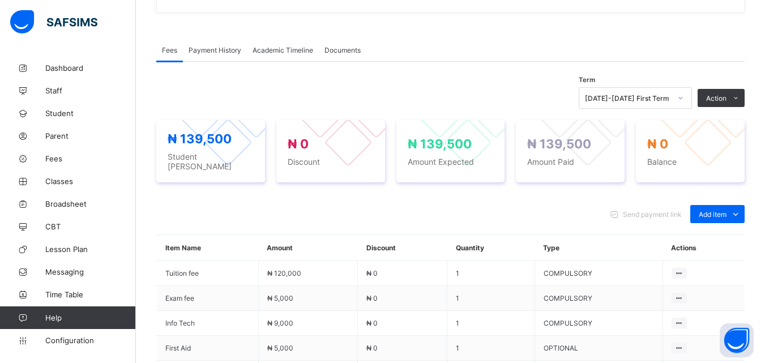
scroll to position [298, 0]
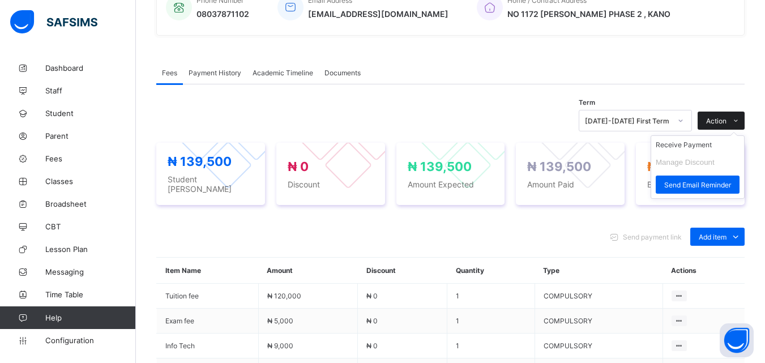
click at [741, 117] on icon at bounding box center [736, 120] width 8 height 7
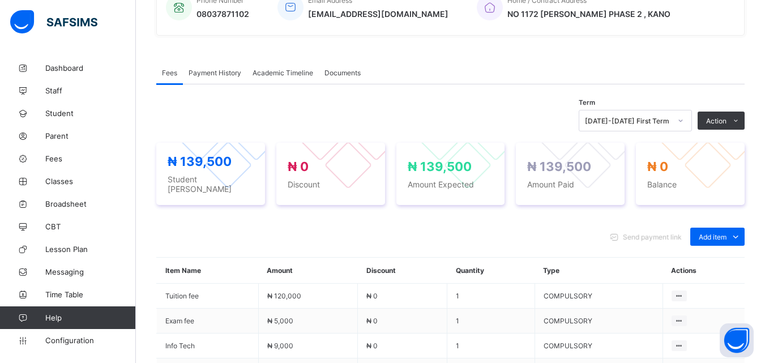
click at [645, 233] on span "Send payment link" at bounding box center [652, 237] width 59 height 8
click at [231, 70] on span "Payment History" at bounding box center [215, 73] width 53 height 8
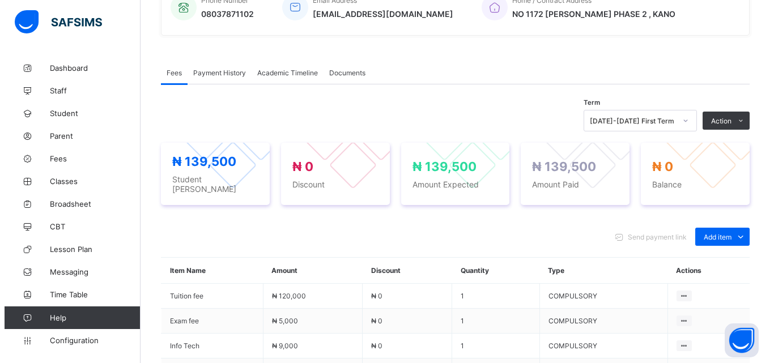
scroll to position [176, 0]
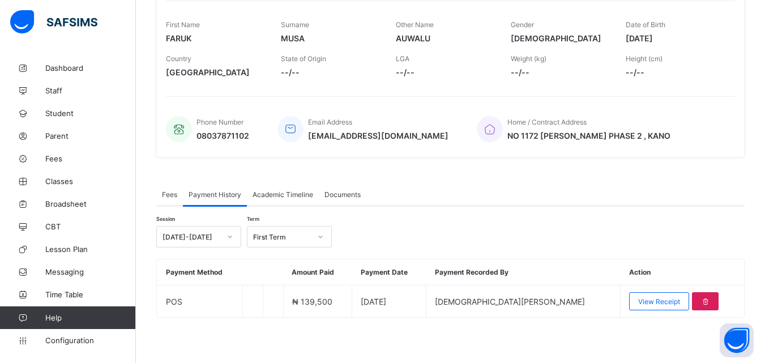
click at [478, 212] on div "Session [DATE]-[DATE] Term First Term Payment Method Amount Paid Payment Date P…" at bounding box center [450, 262] width 589 height 112
click at [622, 345] on div "Fees Payment History Academic Timeline Documents Payment History More Options T…" at bounding box center [450, 256] width 589 height 180
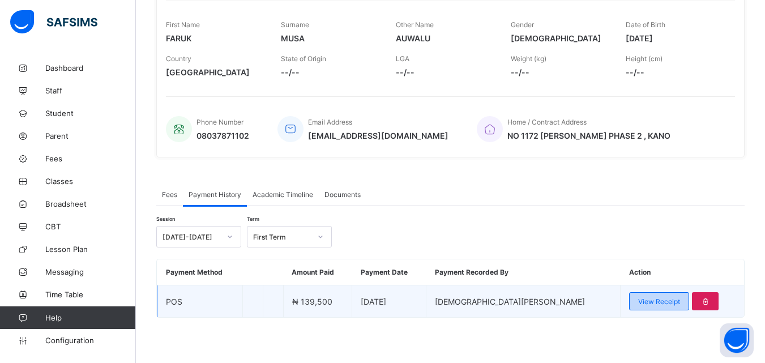
click at [640, 301] on span "View Receipt" at bounding box center [660, 301] width 42 height 8
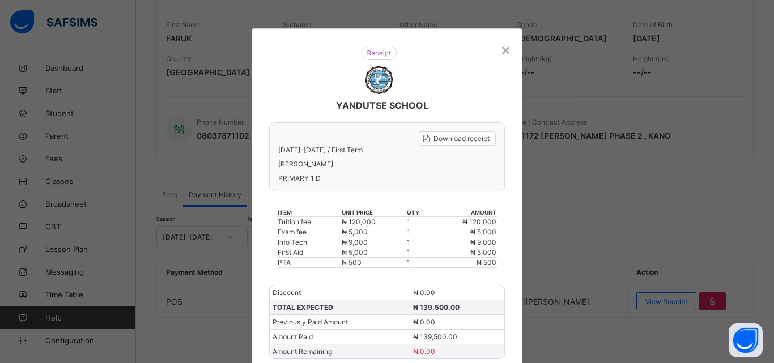
click at [648, 236] on div "× YANDUTSE SCHOOL Download receipt [DATE]-[DATE] / First Term [PERSON_NAME] PRI…" at bounding box center [387, 181] width 774 height 363
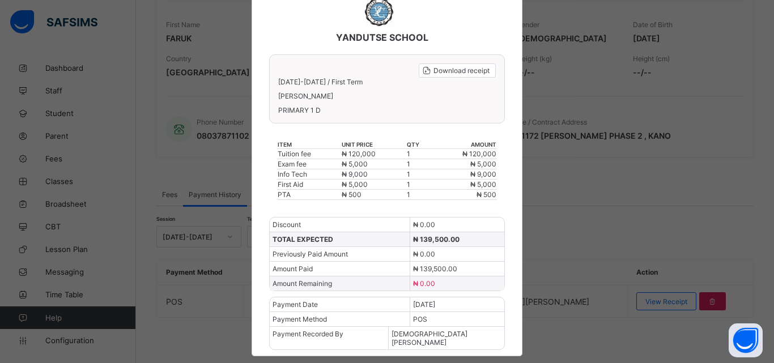
scroll to position [81, 0]
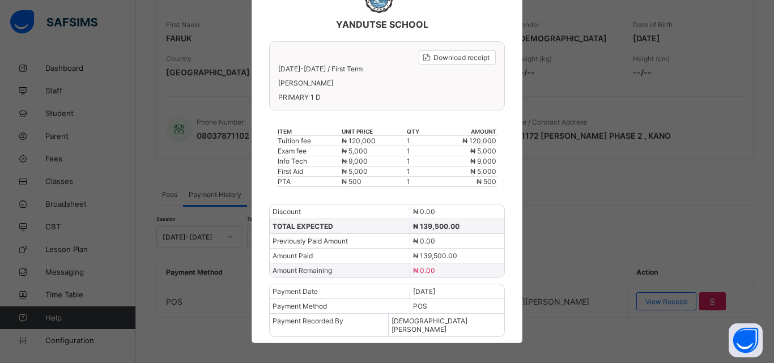
click at [609, 171] on div "× YANDUTSE SCHOOL Download receipt [DATE]-[DATE] / First Term [PERSON_NAME] PRI…" at bounding box center [387, 181] width 774 height 363
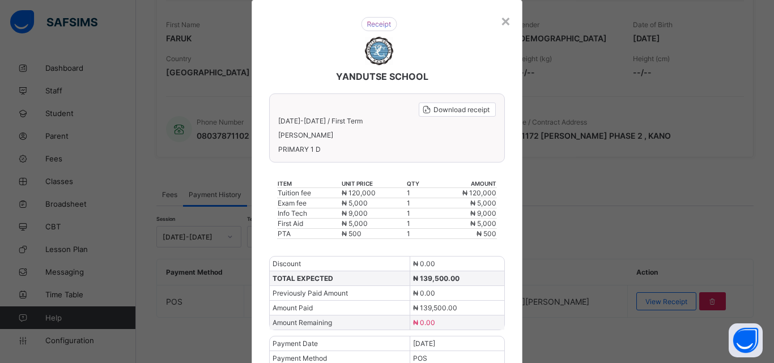
scroll to position [0, 0]
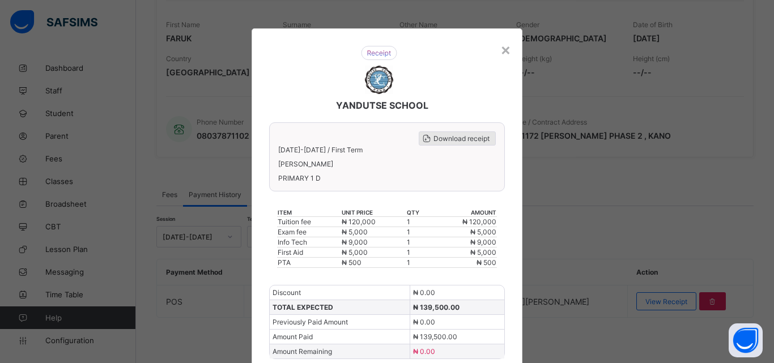
click at [482, 140] on span "Download receipt" at bounding box center [461, 138] width 56 height 8
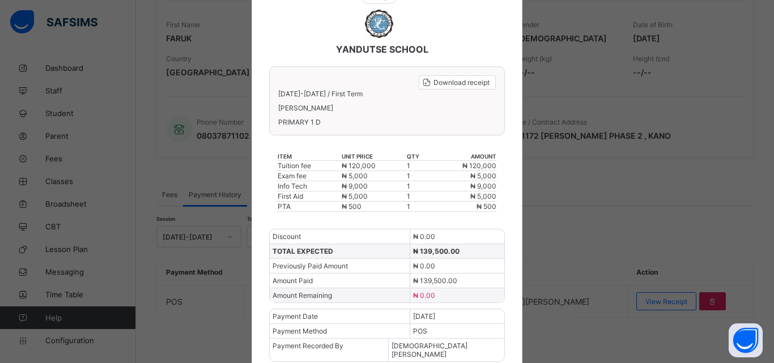
scroll to position [81, 0]
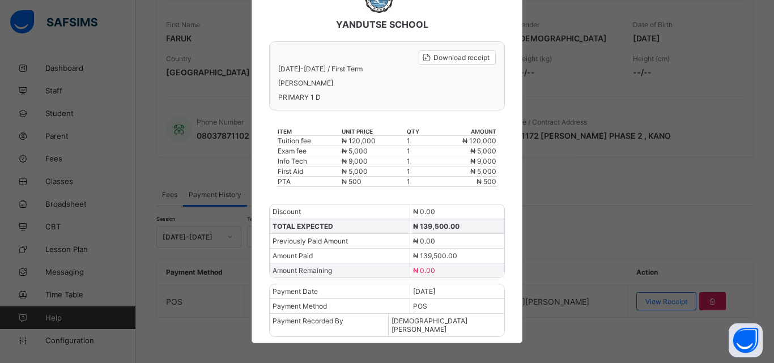
click at [588, 198] on div "× YANDUTSE SCHOOL Download receipt [DATE]-[DATE] / First Term [PERSON_NAME] PRI…" at bounding box center [387, 181] width 774 height 363
click at [687, 157] on div "× YANDUTSE SCHOOL Download receipt [DATE]-[DATE] / First Term [PERSON_NAME] PRI…" at bounding box center [387, 181] width 774 height 363
click at [654, 181] on div "× YANDUTSE SCHOOL Download receipt [DATE]-[DATE] / First Term [PERSON_NAME] PRI…" at bounding box center [387, 181] width 774 height 363
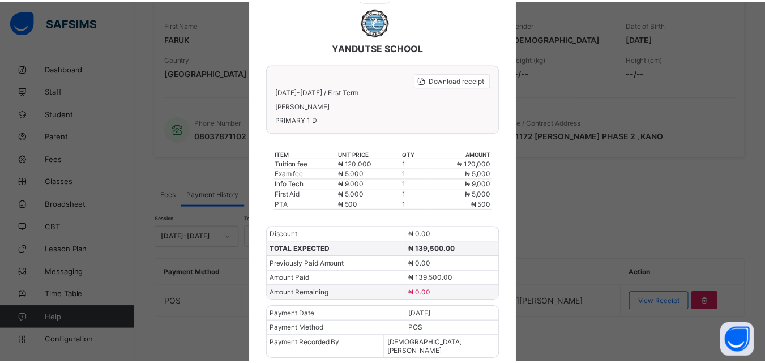
scroll to position [0, 0]
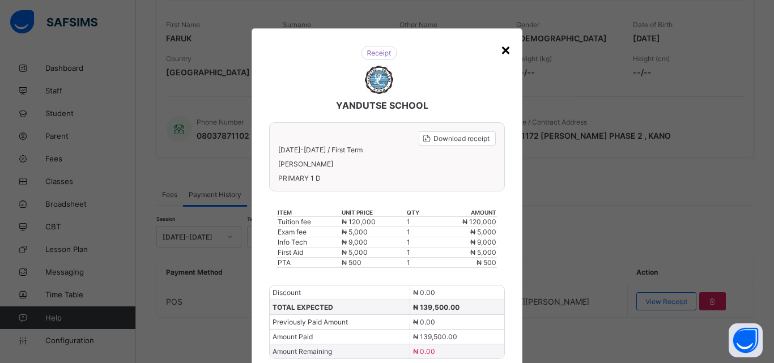
click at [502, 49] on div "×" at bounding box center [505, 49] width 11 height 19
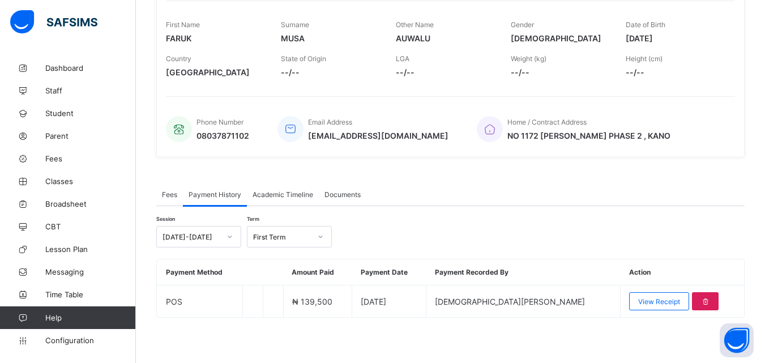
click at [511, 197] on div "Fees Payment History Academic Timeline Documents" at bounding box center [450, 194] width 589 height 23
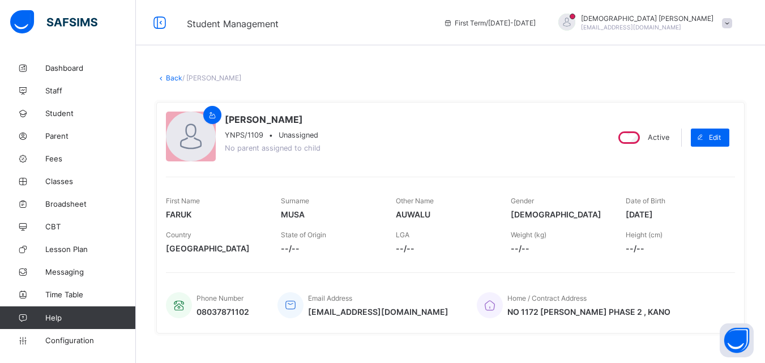
click at [733, 21] on span at bounding box center [727, 23] width 10 height 10
click at [508, 159] on div "[PERSON_NAME] YNPS/1109 • Unassigned No parent assigned to child" at bounding box center [382, 138] width 433 height 52
click at [584, 99] on div "[PERSON_NAME] YNPS/1109 • Unassigned No parent assigned to child Active Edit Fi…" at bounding box center [450, 217] width 589 height 249
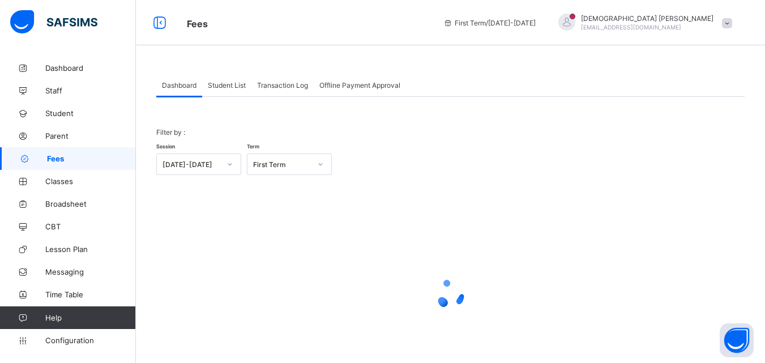
scroll to position [56, 0]
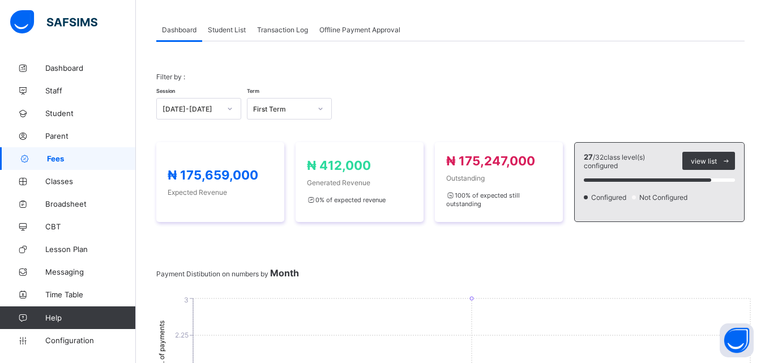
scroll to position [37, 0]
click at [228, 29] on span "Student List" at bounding box center [227, 29] width 38 height 8
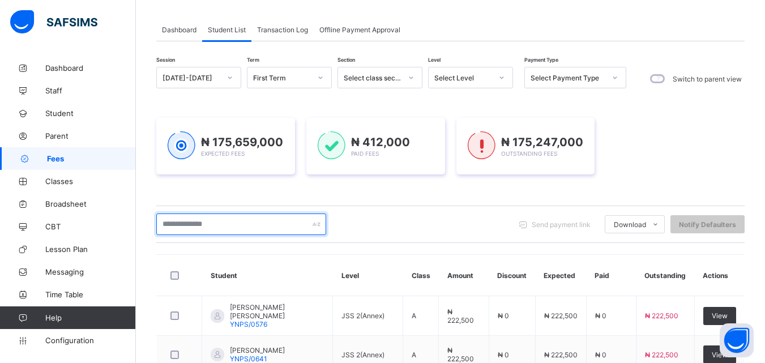
click at [205, 222] on input "text" at bounding box center [241, 225] width 170 height 22
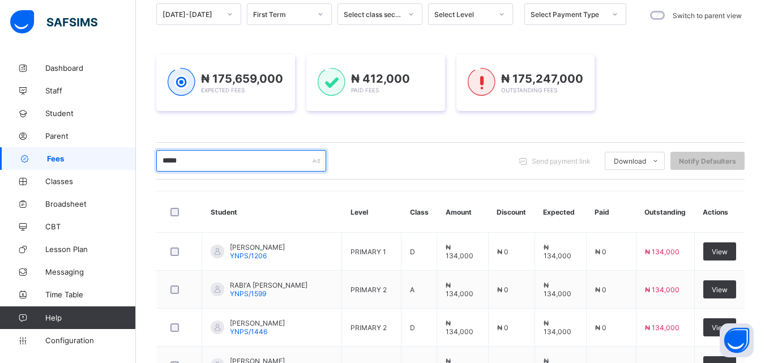
scroll to position [58, 0]
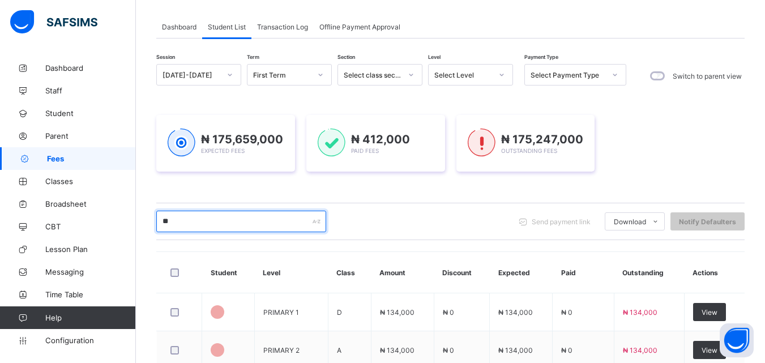
type input "*"
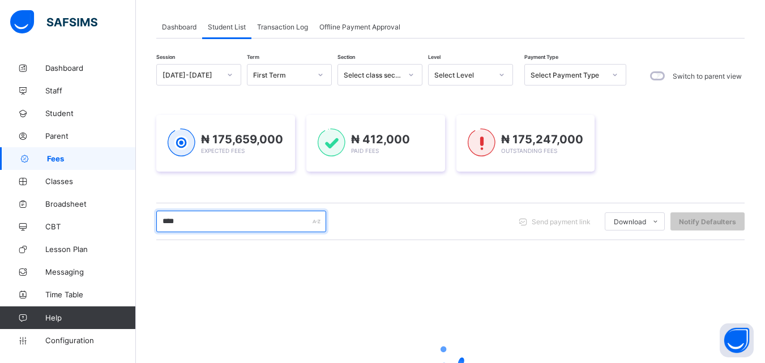
click at [215, 223] on input "****" at bounding box center [241, 222] width 170 height 22
click at [197, 223] on input "****" at bounding box center [241, 222] width 170 height 22
click at [186, 219] on input "****" at bounding box center [241, 222] width 170 height 22
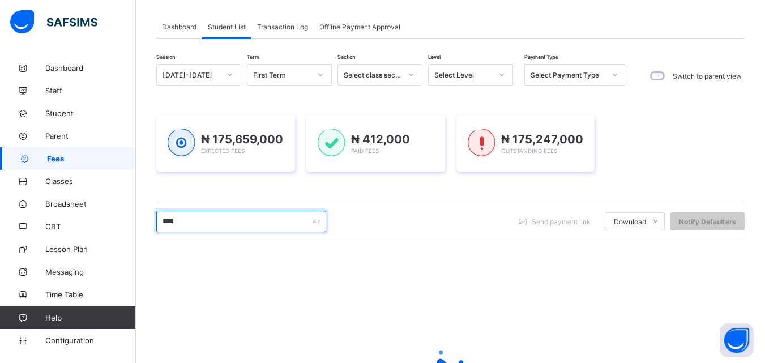
click at [186, 219] on input "****" at bounding box center [241, 222] width 170 height 22
click at [285, 222] on input "****" at bounding box center [241, 222] width 170 height 22
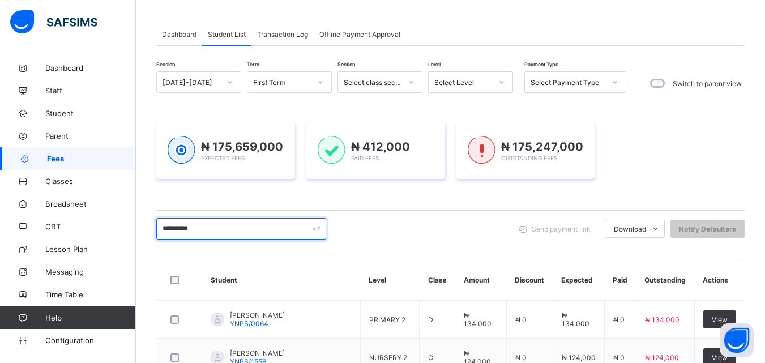
scroll to position [74, 0]
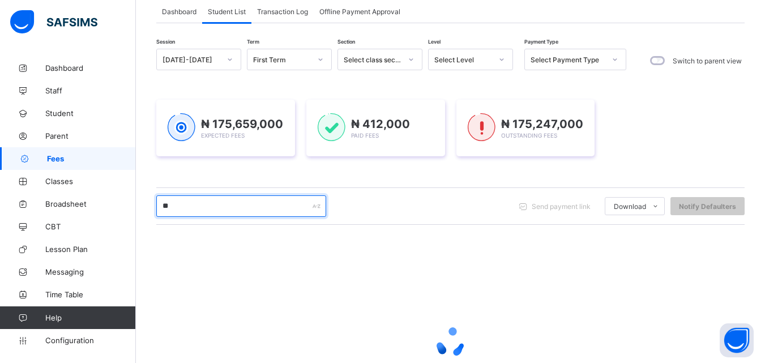
type input "*"
type input "*****"
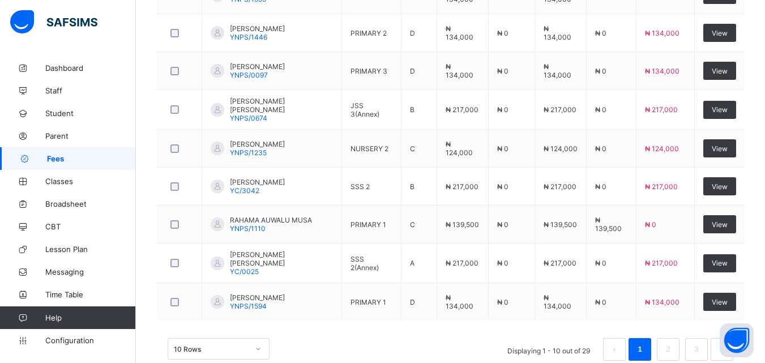
scroll to position [436, 0]
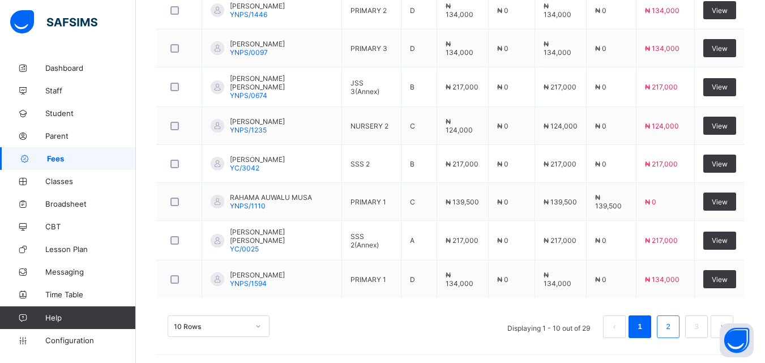
click at [672, 321] on link "2" at bounding box center [668, 327] width 11 height 15
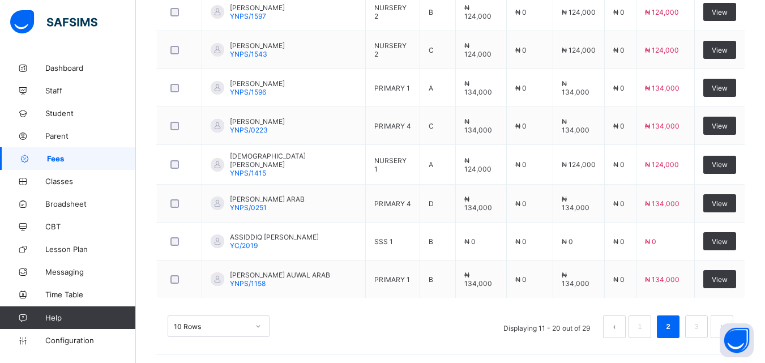
click at [367, 321] on div "10 Rows Displaying 11 - 20 out of 29 1 2 3" at bounding box center [451, 327] width 566 height 23
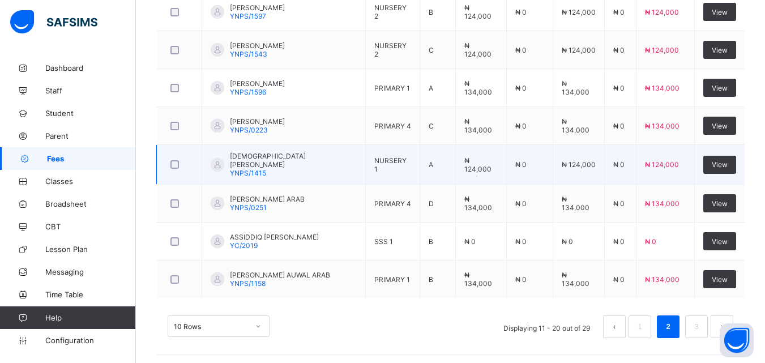
click at [262, 155] on span "[DEMOGRAPHIC_DATA][PERSON_NAME]" at bounding box center [293, 160] width 127 height 17
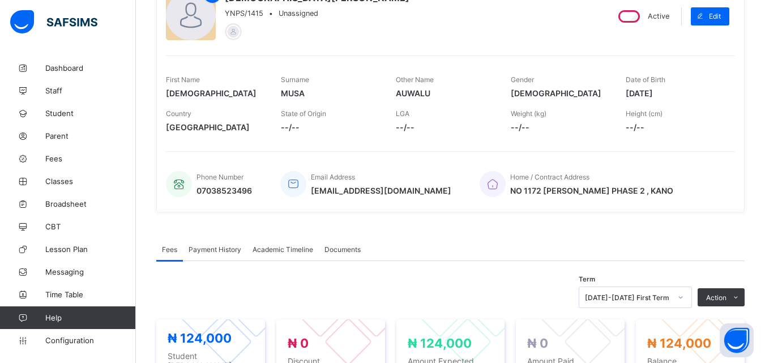
scroll to position [110, 0]
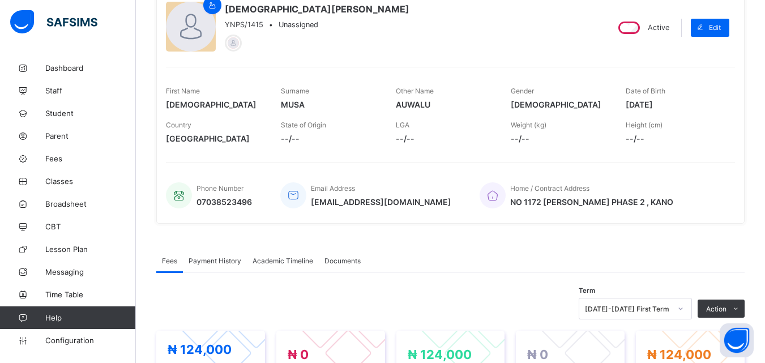
click at [444, 250] on div "Fees Payment History Academic Timeline Documents" at bounding box center [450, 260] width 589 height 23
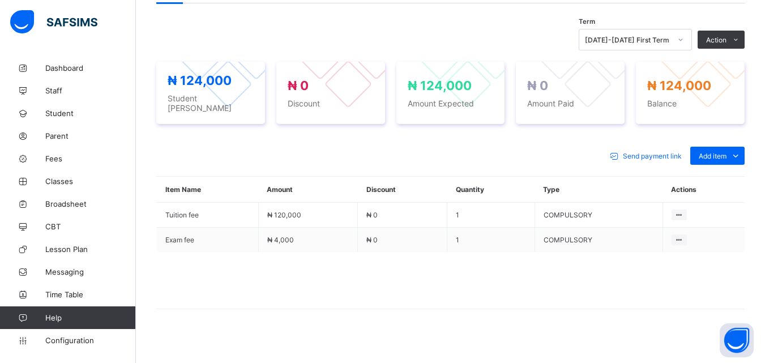
scroll to position [382, 0]
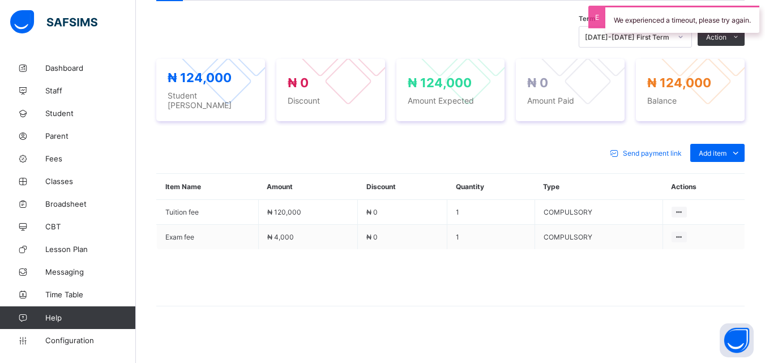
click at [439, 318] on div "Send payment link Add item Optional items Special bill Item Name Amount Discoun…" at bounding box center [450, 231] width 589 height 197
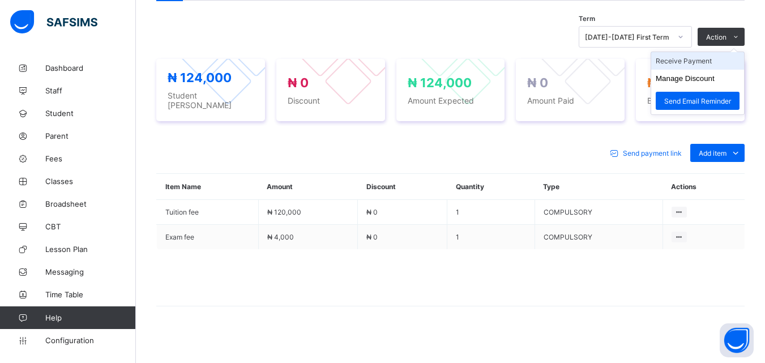
click at [702, 59] on li "Receive Payment" at bounding box center [698, 61] width 93 height 18
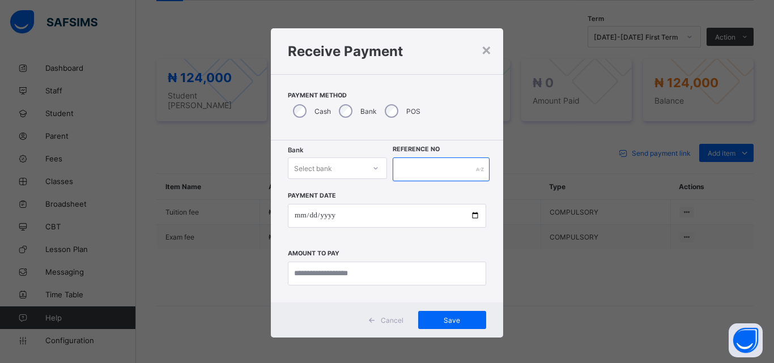
click at [401, 169] on input "text" at bounding box center [441, 170] width 97 height 24
type input "*"
type input "*********"
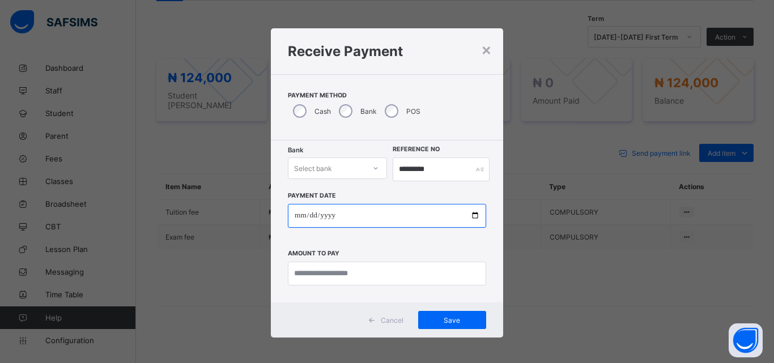
click at [472, 210] on input "date" at bounding box center [387, 216] width 198 height 24
click at [472, 220] on input "date" at bounding box center [387, 216] width 198 height 24
type input "**********"
click at [370, 254] on div "**********" at bounding box center [387, 233] width 198 height 104
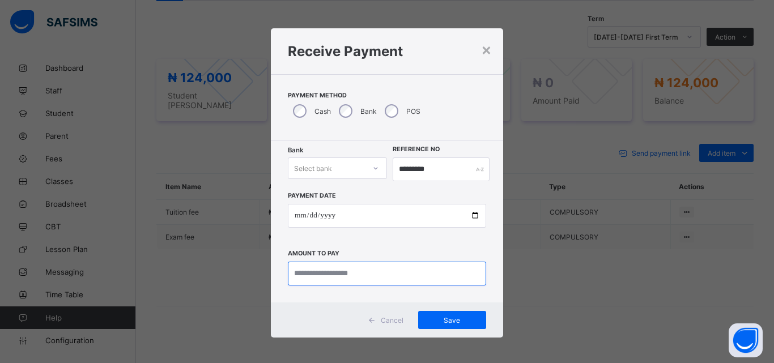
click at [395, 279] on input "currency" at bounding box center [387, 274] width 198 height 24
type input "*********"
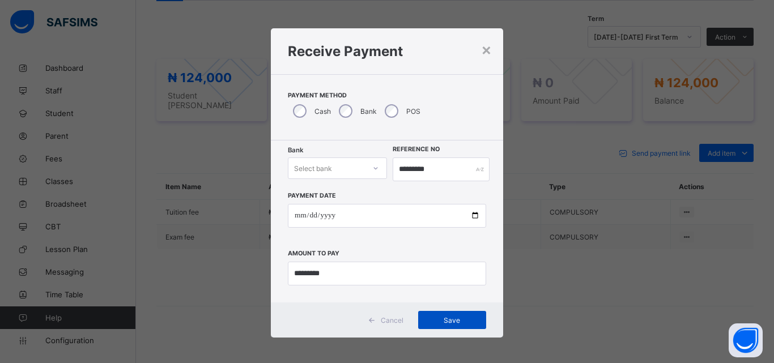
click at [449, 315] on div "Save" at bounding box center [452, 320] width 68 height 18
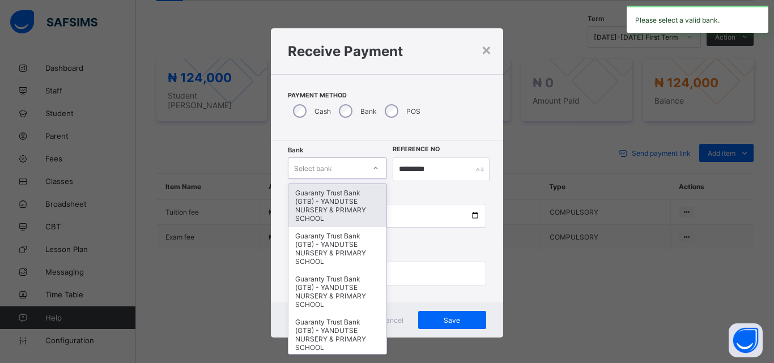
click at [331, 165] on div "Select bank" at bounding box center [326, 168] width 76 height 16
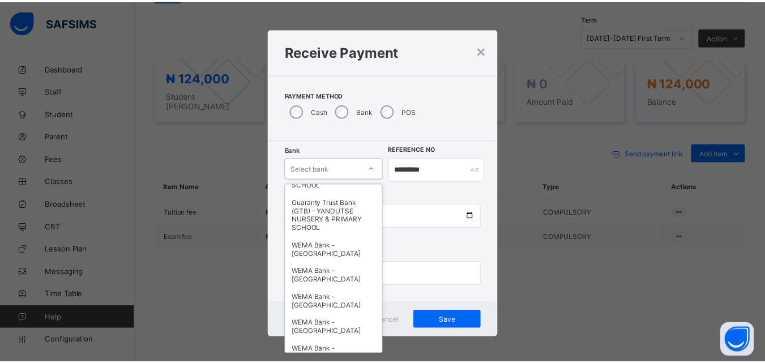
scroll to position [249, 0]
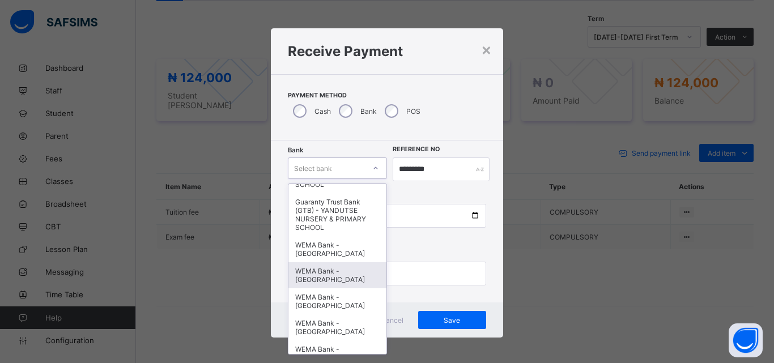
click at [335, 280] on div "WEMA Bank - [GEOGRAPHIC_DATA]" at bounding box center [337, 275] width 98 height 26
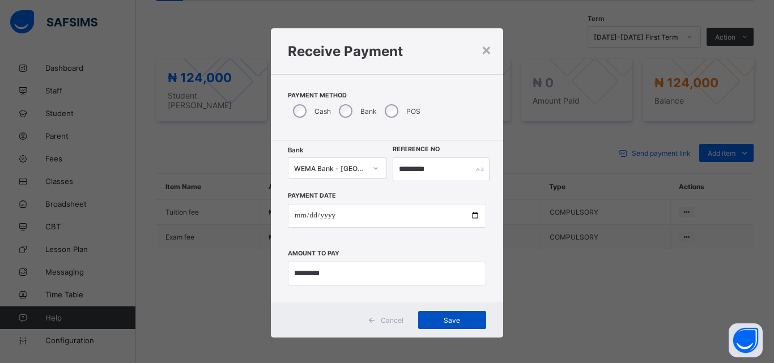
click at [452, 318] on span "Save" at bounding box center [452, 320] width 51 height 8
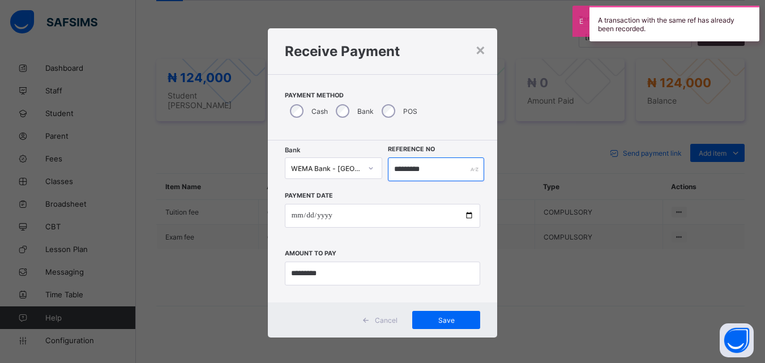
click at [431, 169] on input "*********" at bounding box center [436, 170] width 96 height 24
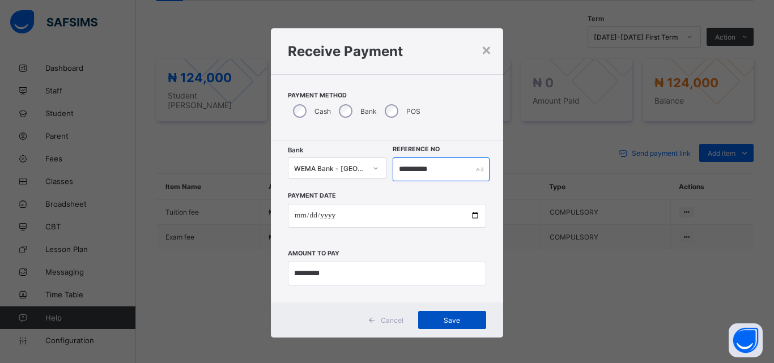
type input "**********"
click at [450, 316] on span "Save" at bounding box center [452, 320] width 51 height 8
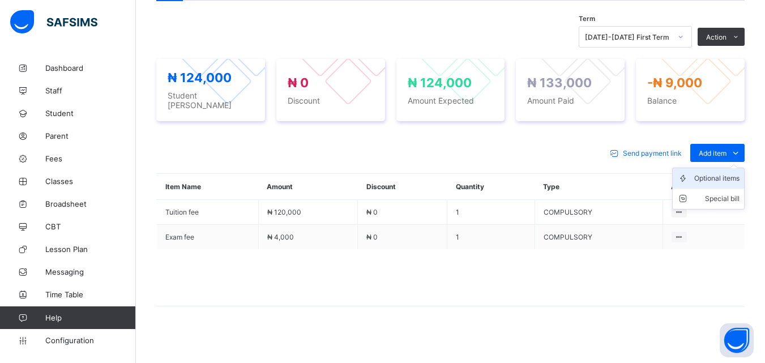
click at [729, 173] on div "Optional items" at bounding box center [717, 178] width 45 height 11
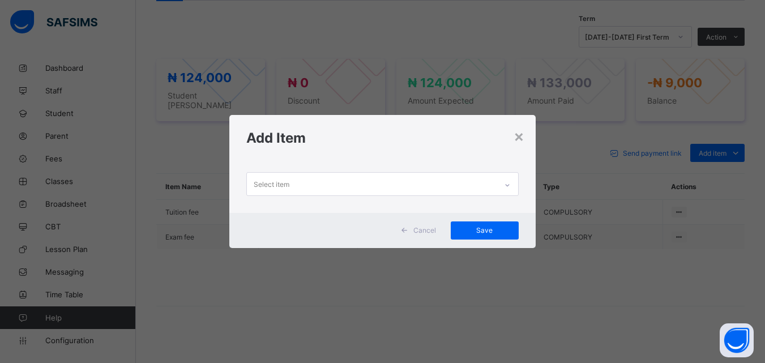
click at [509, 181] on icon at bounding box center [507, 185] width 7 height 11
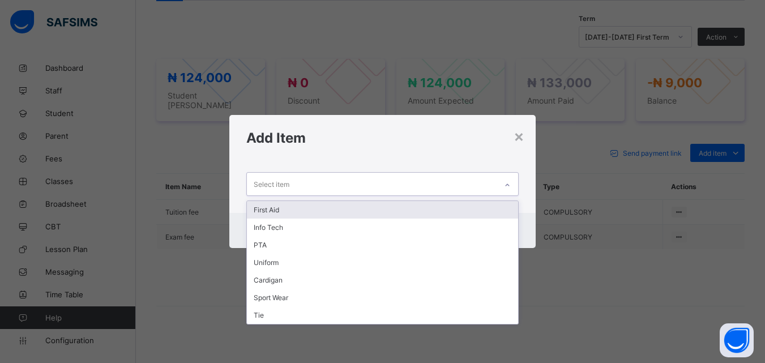
click at [271, 211] on div "First Aid" at bounding box center [382, 210] width 271 height 18
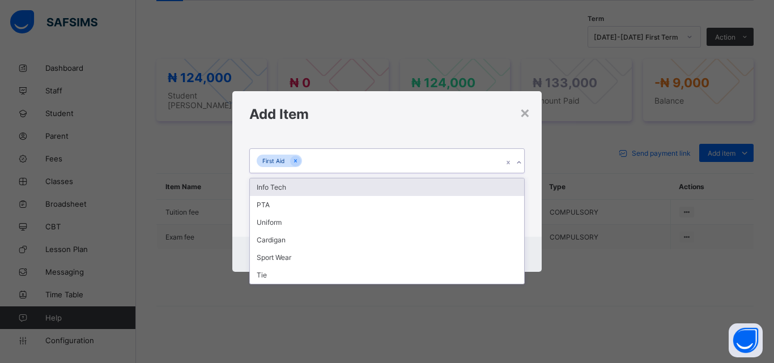
click at [518, 167] on div at bounding box center [518, 163] width 11 height 18
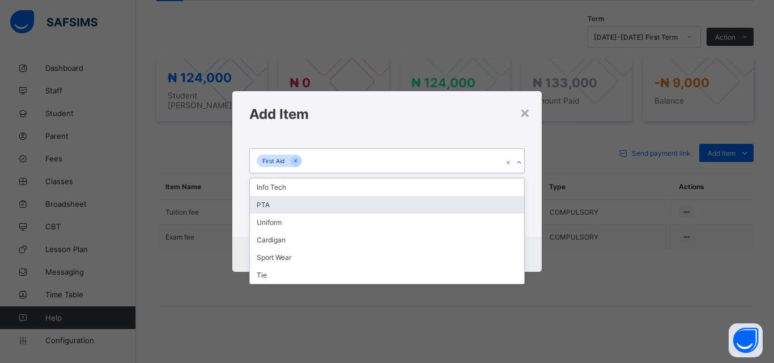
click at [265, 207] on div "PTA" at bounding box center [387, 205] width 274 height 18
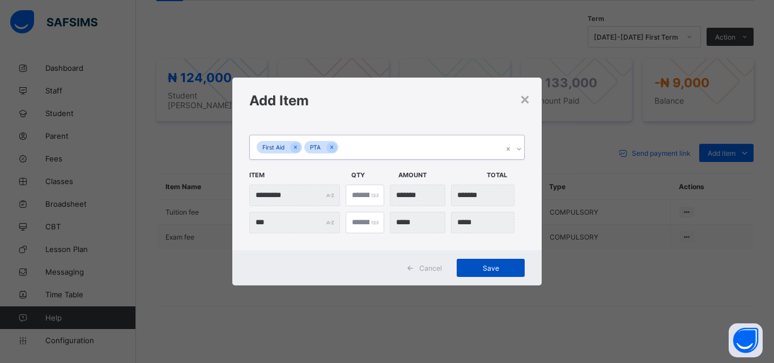
click at [500, 269] on span "Save" at bounding box center [490, 268] width 51 height 8
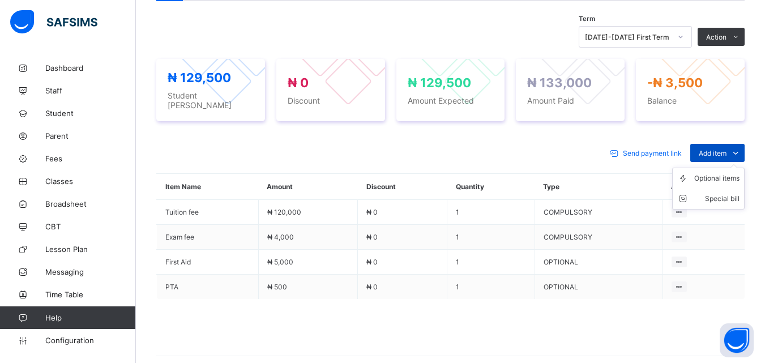
click at [740, 147] on icon at bounding box center [736, 152] width 12 height 11
click at [734, 174] on div "Optional items" at bounding box center [717, 178] width 45 height 11
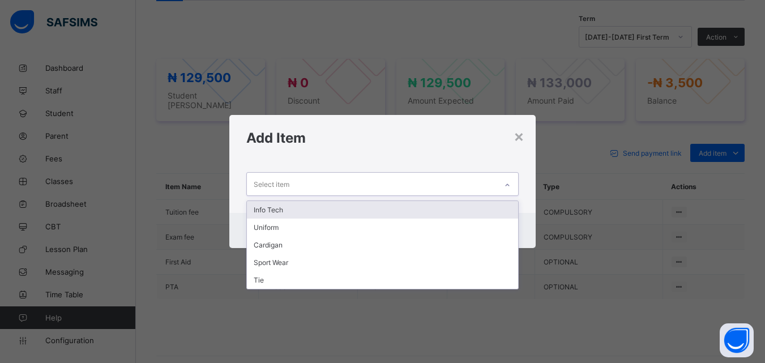
click at [508, 186] on icon at bounding box center [507, 185] width 7 height 11
click at [280, 210] on div "Info Tech" at bounding box center [382, 210] width 271 height 18
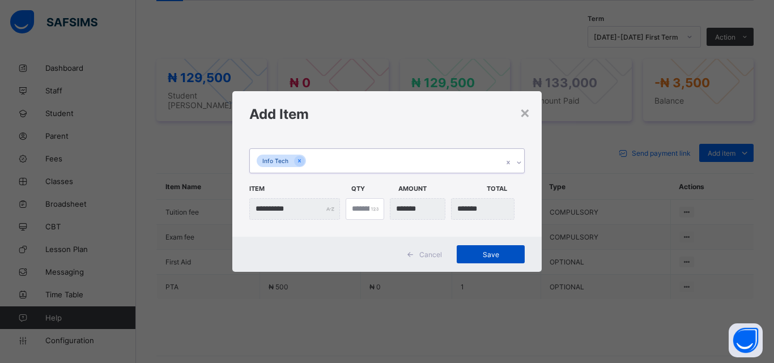
click at [493, 254] on span "Save" at bounding box center [490, 254] width 51 height 8
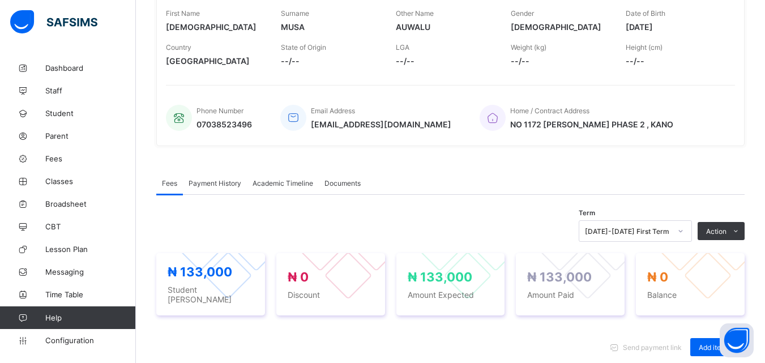
scroll to position [185, 0]
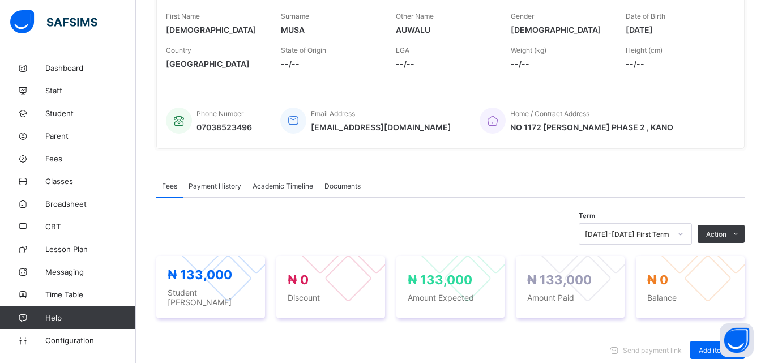
click at [205, 185] on span "Payment History" at bounding box center [215, 186] width 53 height 8
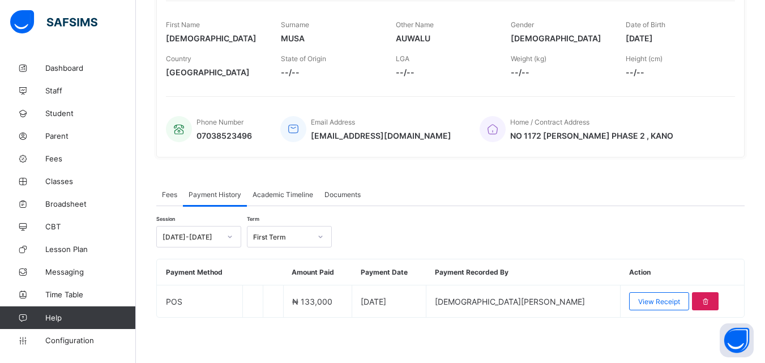
click at [318, 237] on icon at bounding box center [320, 236] width 7 height 11
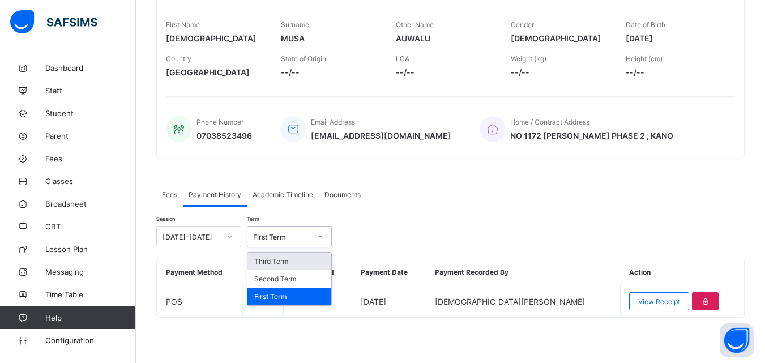
click at [393, 223] on div "Session 2025-2026 Term option Third Term focused, 1 of 3. 3 results available. …" at bounding box center [450, 262] width 589 height 112
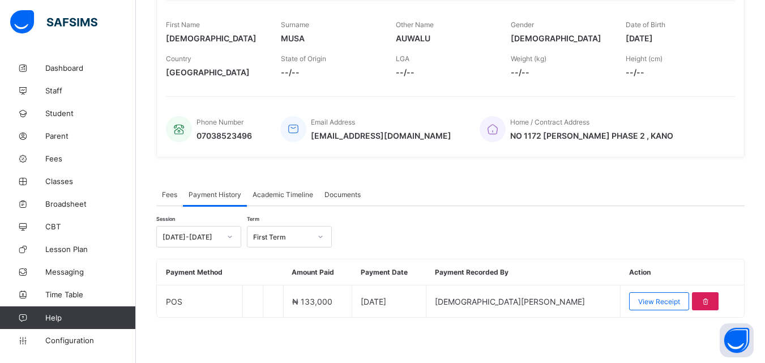
click at [417, 193] on div "Fees Payment History Academic Timeline Documents" at bounding box center [450, 194] width 589 height 23
click at [508, 214] on div "Session 2025-2026 Term First Term Payment Method Amount Paid Payment Date Payme…" at bounding box center [450, 262] width 589 height 112
click at [175, 190] on span "Fees" at bounding box center [169, 194] width 15 height 8
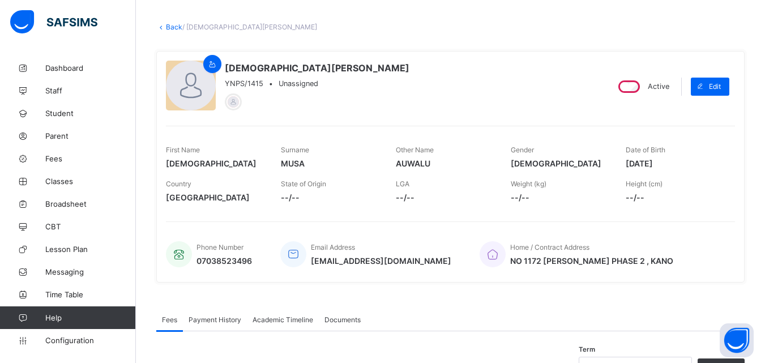
scroll to position [0, 0]
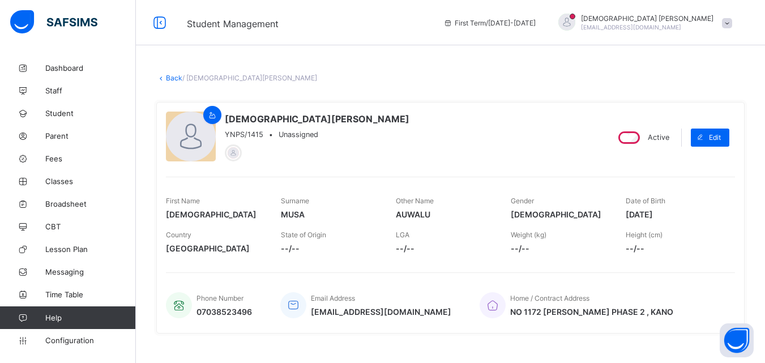
click at [173, 77] on link "Back" at bounding box center [174, 78] width 16 height 8
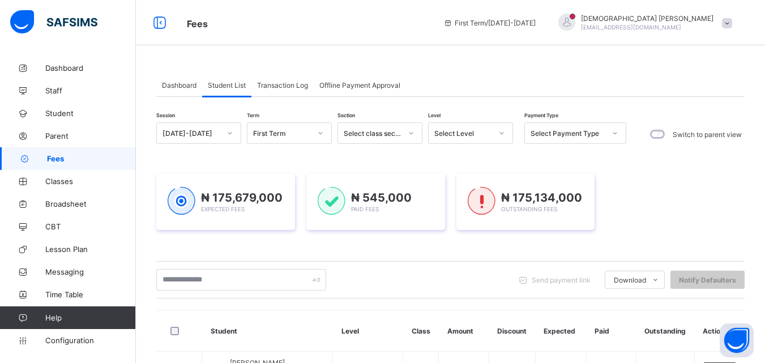
click at [414, 294] on div "Send payment link Download Students Payment Students Payment Status Student Ite…" at bounding box center [450, 279] width 589 height 37
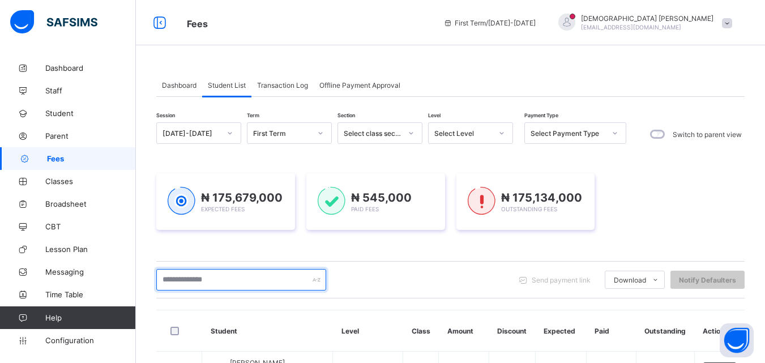
click at [257, 274] on input "text" at bounding box center [241, 280] width 170 height 22
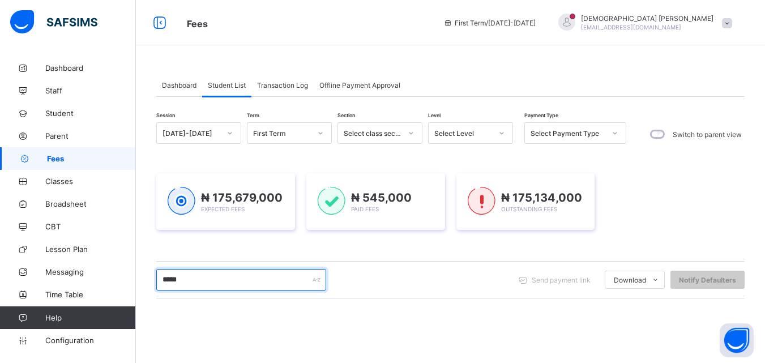
type input "*****"
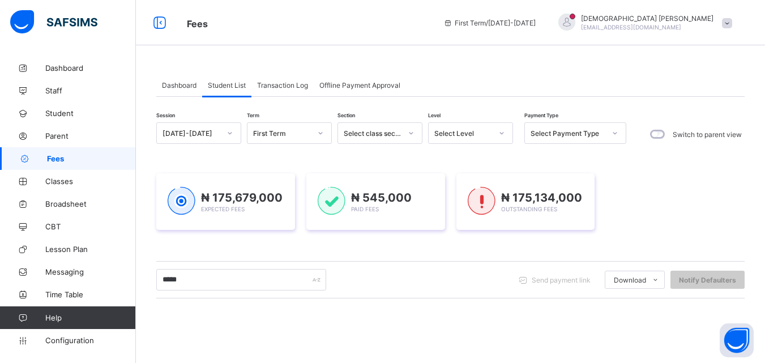
click at [394, 308] on div "Session 2025-2026 Term First Term Section Select class section Level Select Lev…" at bounding box center [450, 323] width 589 height 402
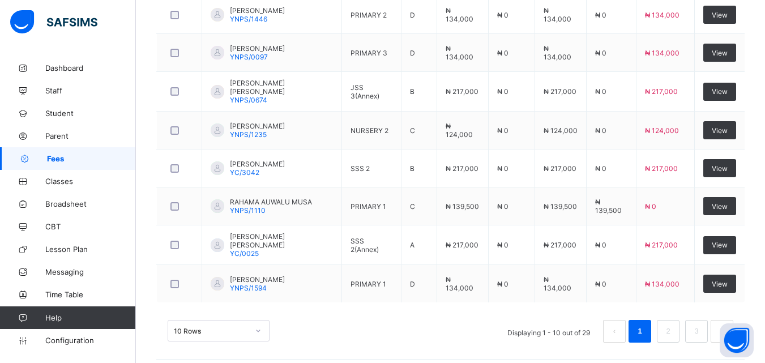
scroll to position [436, 0]
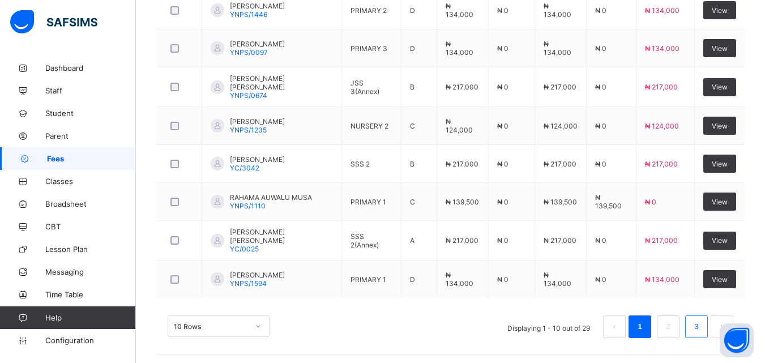
click at [702, 322] on link "3" at bounding box center [696, 327] width 11 height 15
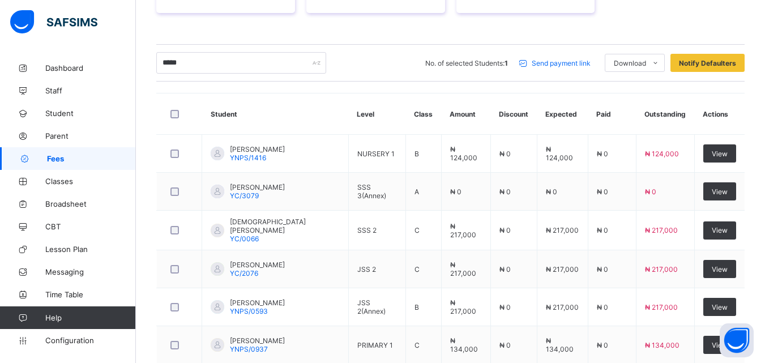
scroll to position [0, 0]
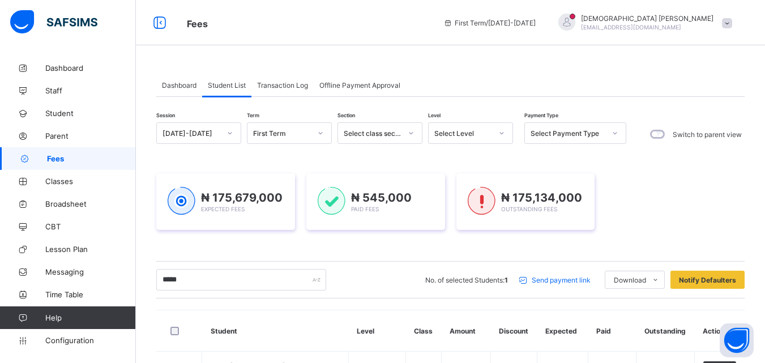
click at [511, 313] on th "Discount" at bounding box center [514, 331] width 46 height 41
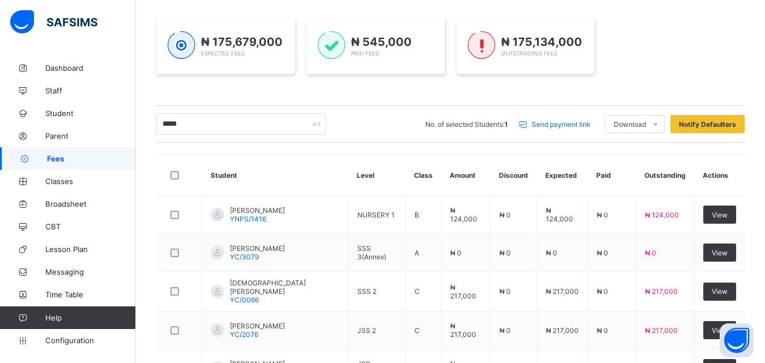
scroll to position [136, 0]
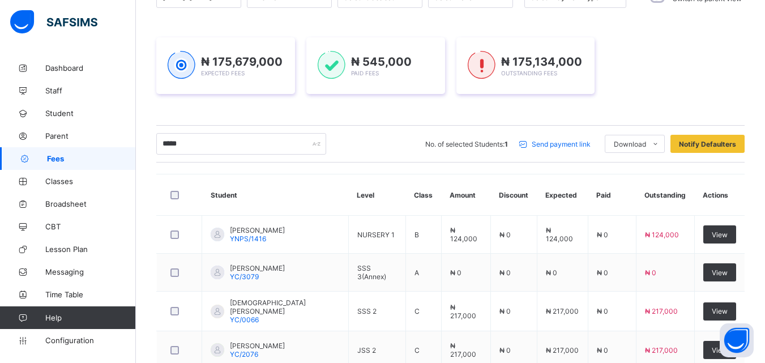
click at [726, 198] on th "Actions" at bounding box center [720, 195] width 50 height 41
click at [727, 194] on th "Actions" at bounding box center [720, 195] width 50 height 41
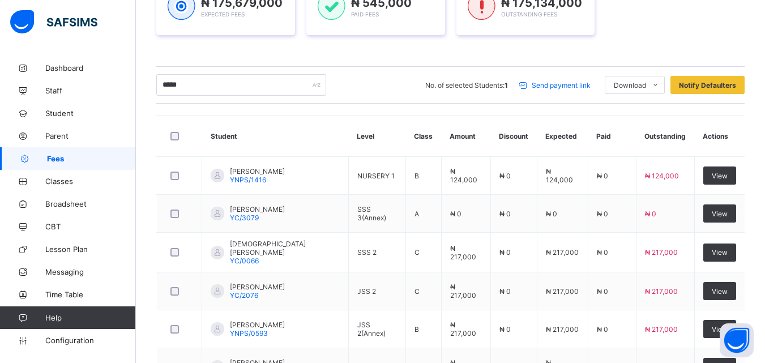
scroll to position [194, 0]
click at [652, 42] on div "₦ 175,679,000 Expected Fees ₦ 545,000 Paid Fees ₦ 175,134,000 Outstanding Fees" at bounding box center [450, 7] width 589 height 91
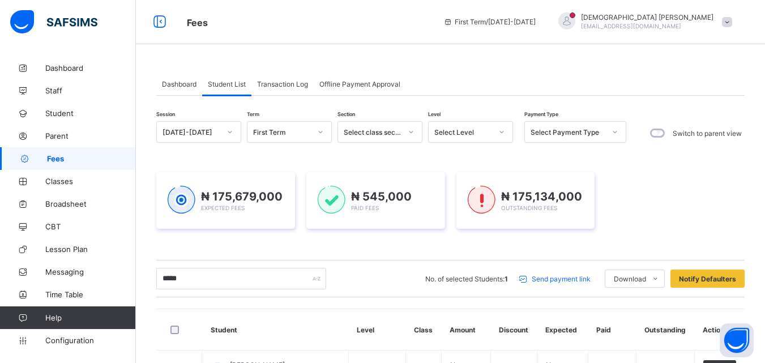
scroll to position [0, 0]
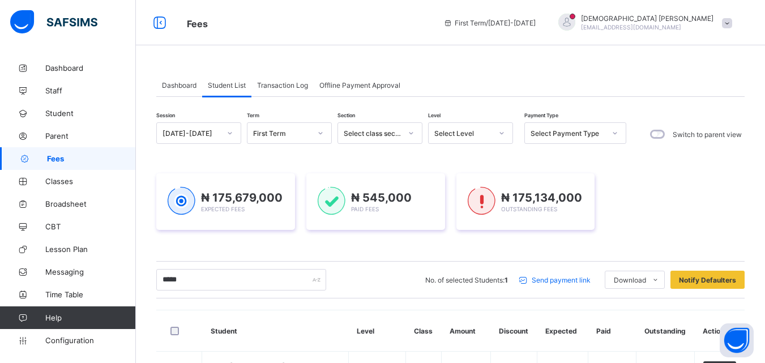
click at [294, 87] on span "Transaction Log" at bounding box center [282, 85] width 51 height 8
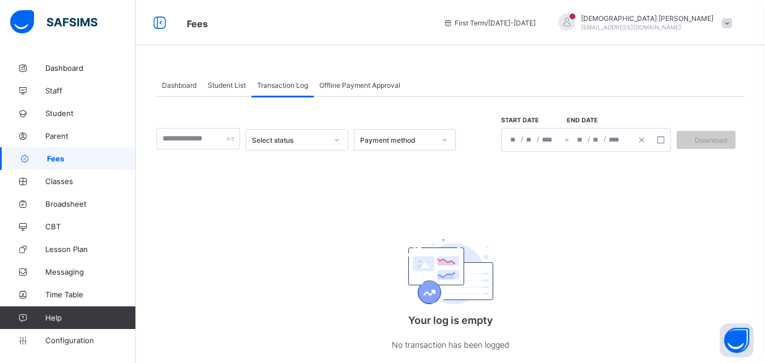
click at [224, 84] on span "Student List" at bounding box center [227, 85] width 38 height 8
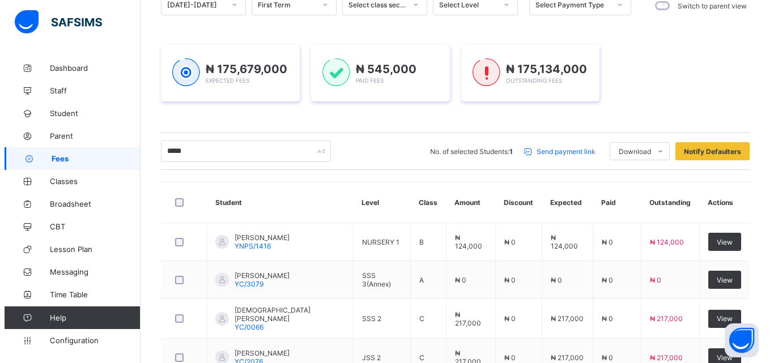
scroll to position [166, 0]
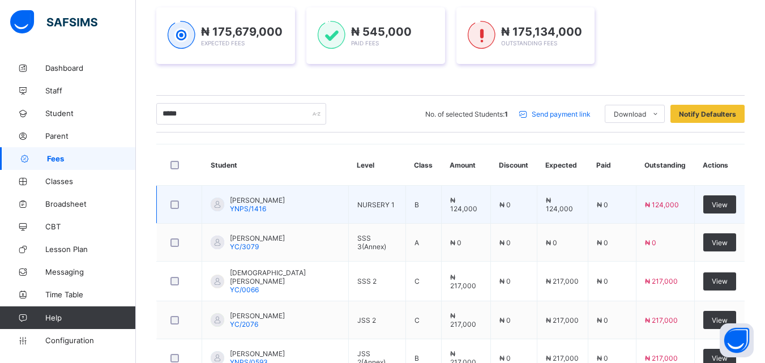
click at [267, 201] on span "AISHA AUWALU MUSA" at bounding box center [257, 200] width 55 height 8
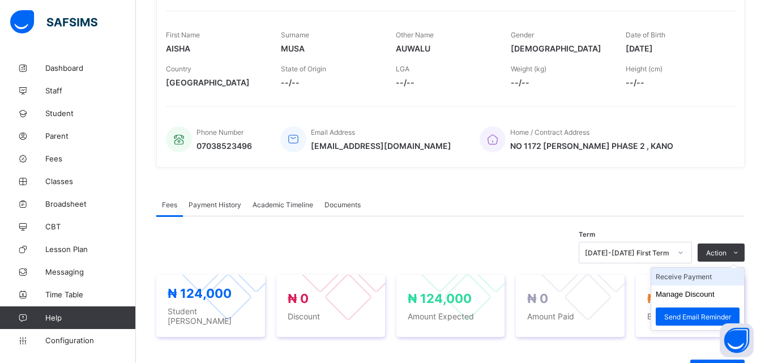
click at [698, 279] on li "Receive Payment" at bounding box center [698, 277] width 93 height 18
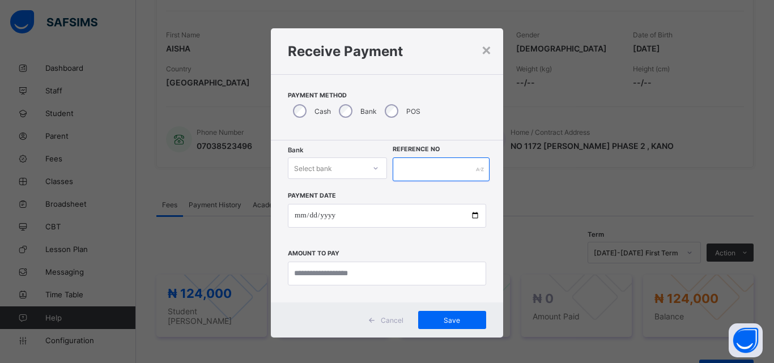
click at [423, 174] on input "text" at bounding box center [441, 170] width 97 height 24
type input "**********"
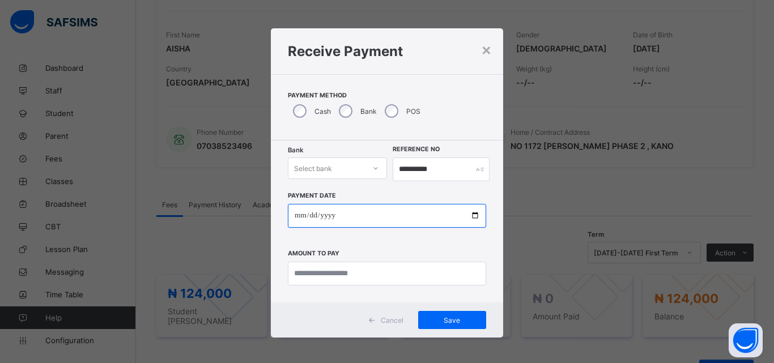
click at [474, 213] on input "date" at bounding box center [387, 216] width 198 height 24
type input "**********"
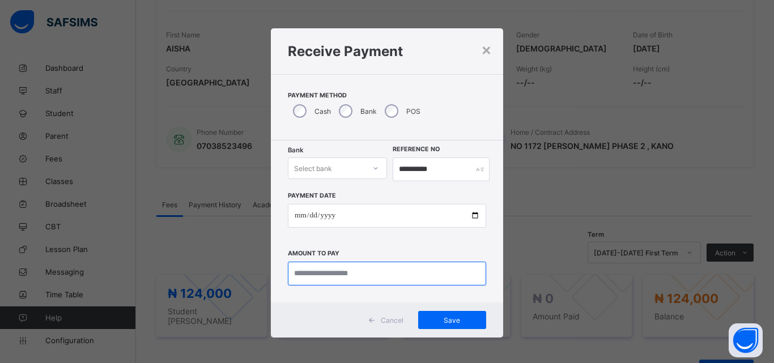
click at [367, 273] on input "currency" at bounding box center [387, 274] width 198 height 24
type input "*********"
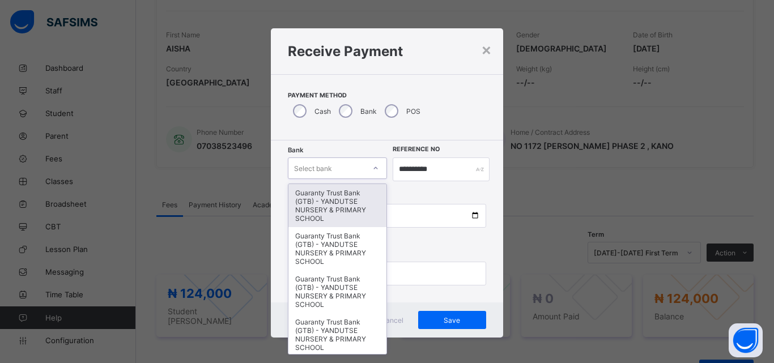
click at [372, 171] on icon at bounding box center [375, 168] width 7 height 11
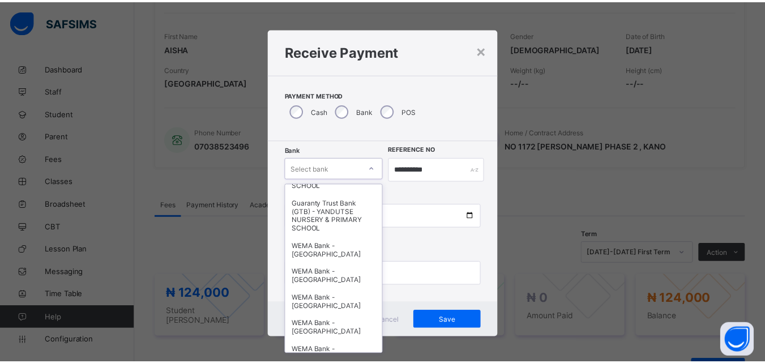
scroll to position [249, 0]
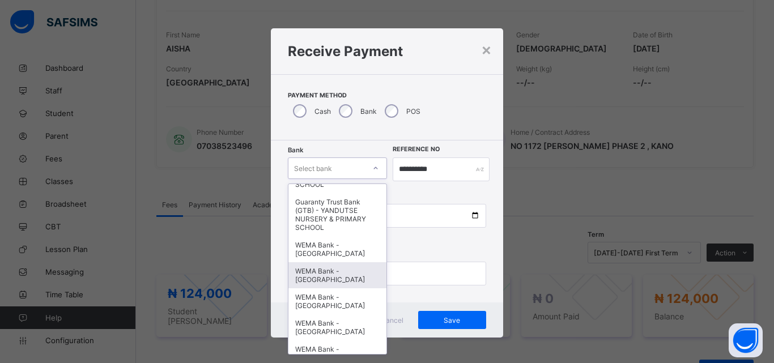
click at [327, 280] on div "WEMA Bank - [GEOGRAPHIC_DATA]" at bounding box center [337, 275] width 98 height 26
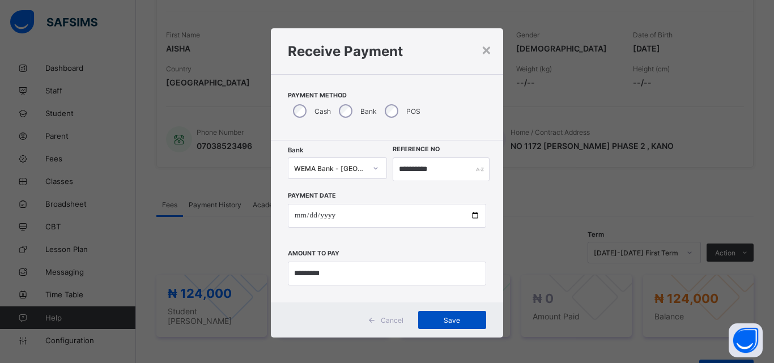
click at [449, 319] on span "Save" at bounding box center [452, 320] width 51 height 8
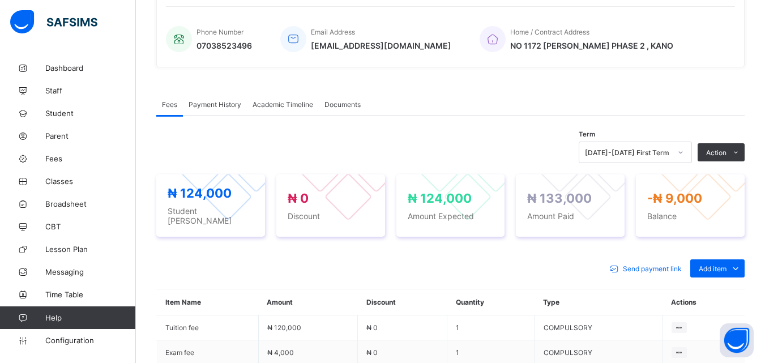
scroll to position [279, 0]
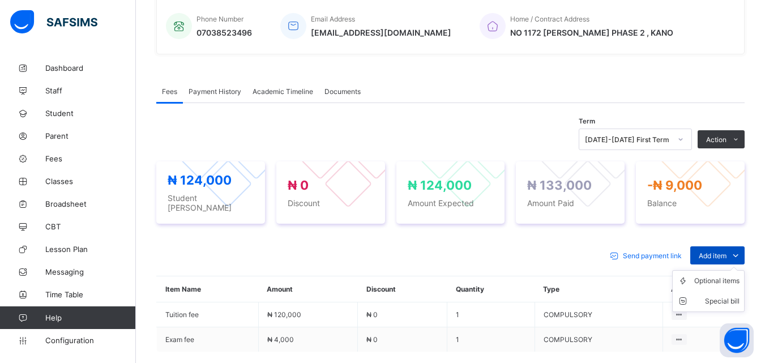
click at [742, 250] on icon at bounding box center [736, 255] width 12 height 11
click at [729, 278] on div "Optional items" at bounding box center [717, 280] width 45 height 11
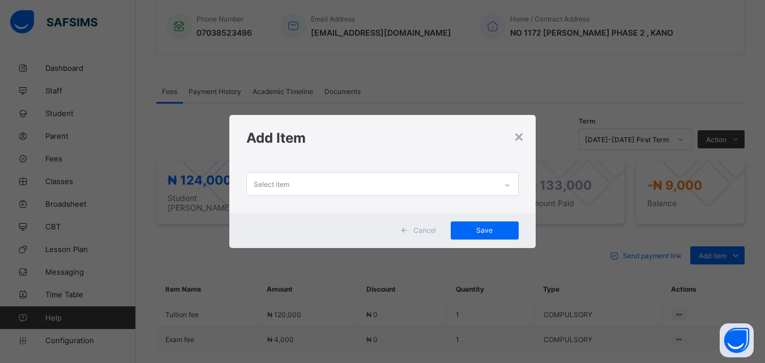
click at [723, 275] on div "× Add Item Select item Cancel Save" at bounding box center [382, 181] width 765 height 363
click at [507, 182] on icon at bounding box center [507, 185] width 7 height 11
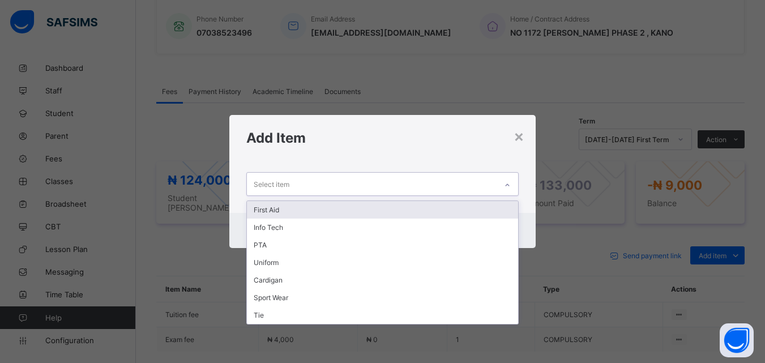
click at [273, 208] on div "First Aid" at bounding box center [382, 210] width 271 height 18
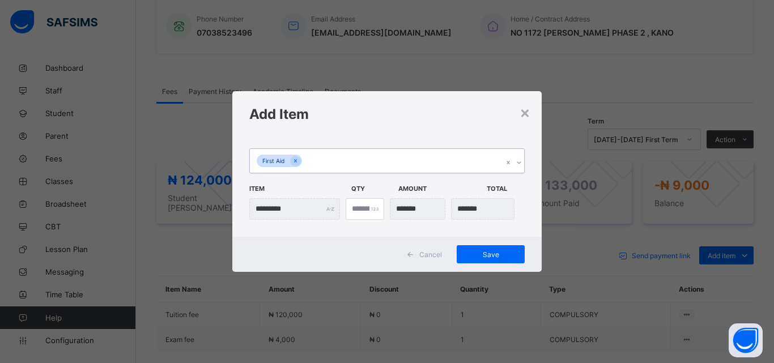
click at [521, 164] on icon at bounding box center [519, 162] width 7 height 11
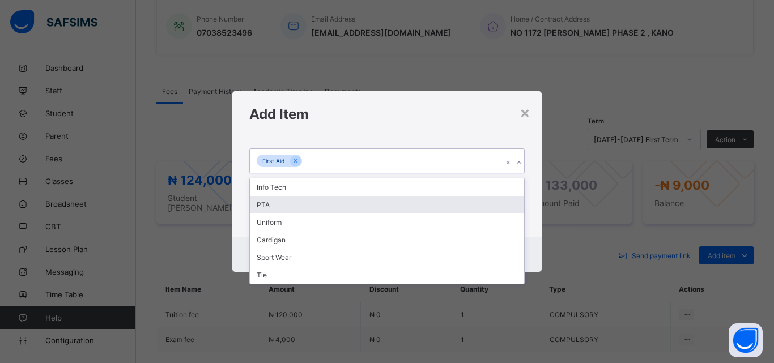
click at [263, 203] on div "PTA" at bounding box center [387, 205] width 274 height 18
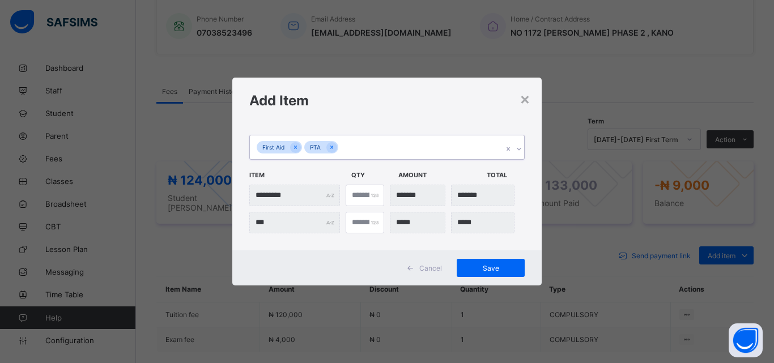
click at [520, 148] on icon at bounding box center [519, 148] width 7 height 11
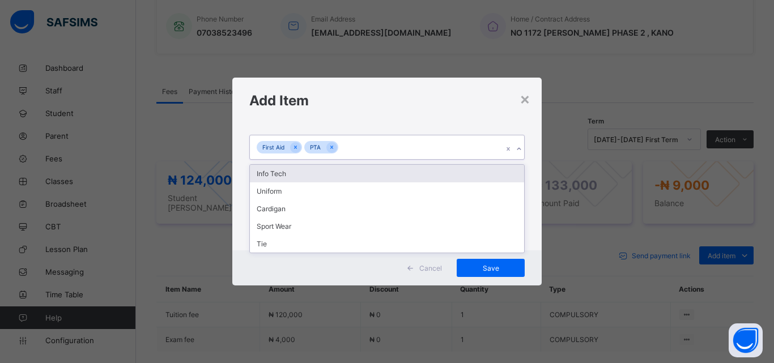
click at [280, 172] on div "Info Tech" at bounding box center [387, 174] width 274 height 18
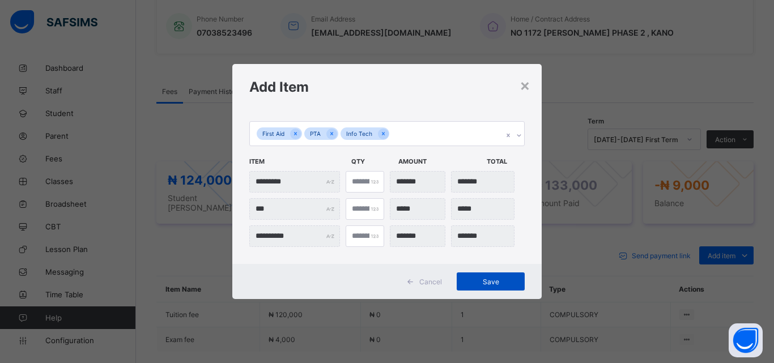
click at [494, 279] on span "Save" at bounding box center [490, 282] width 51 height 8
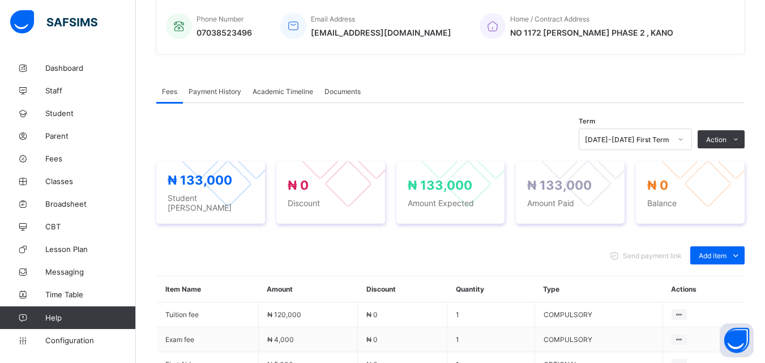
click at [682, 87] on div "Fees Payment History Academic Timeline Documents" at bounding box center [450, 91] width 589 height 23
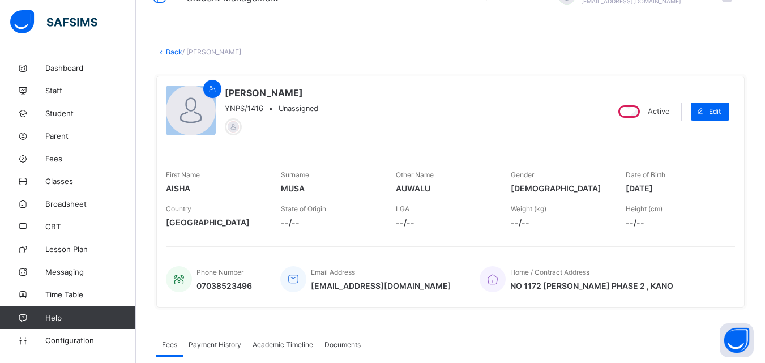
scroll to position [0, 0]
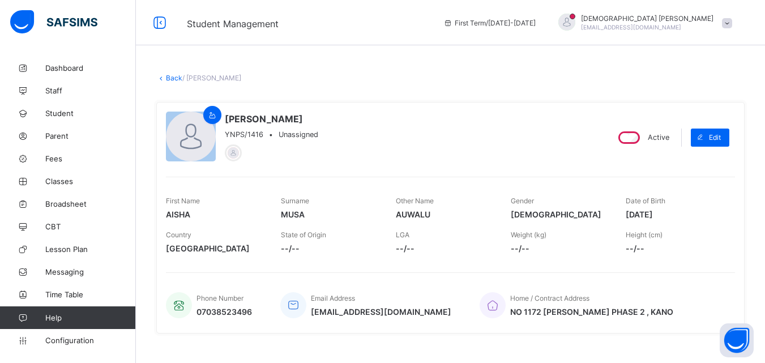
click at [171, 76] on link "Back" at bounding box center [174, 78] width 16 height 8
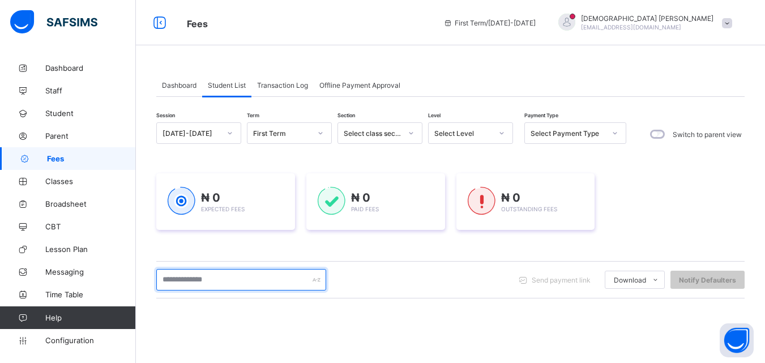
click at [316, 282] on div at bounding box center [241, 280] width 170 height 22
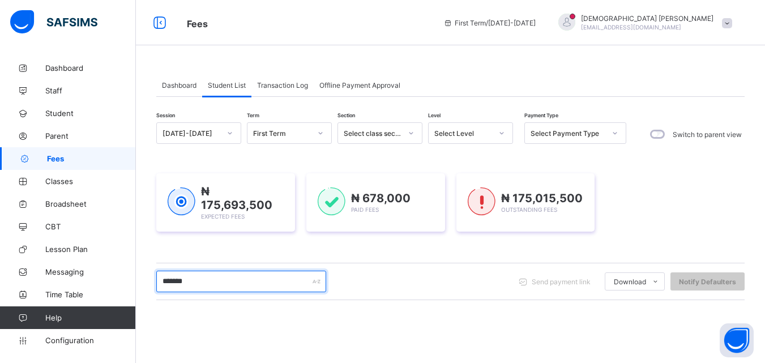
type input "*******"
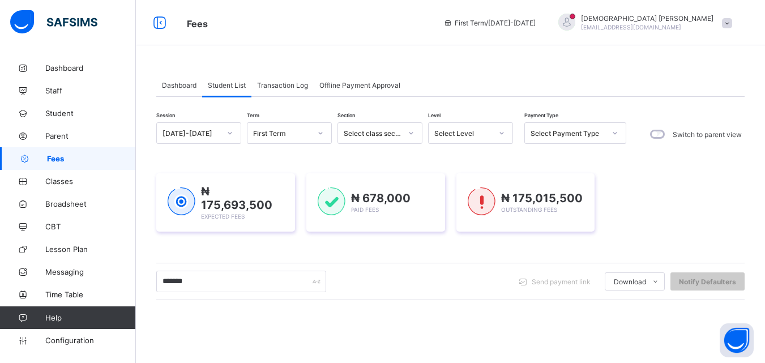
click at [355, 285] on div "******* Send payment link Download Students Payment Students Payment Status Stu…" at bounding box center [450, 282] width 589 height 22
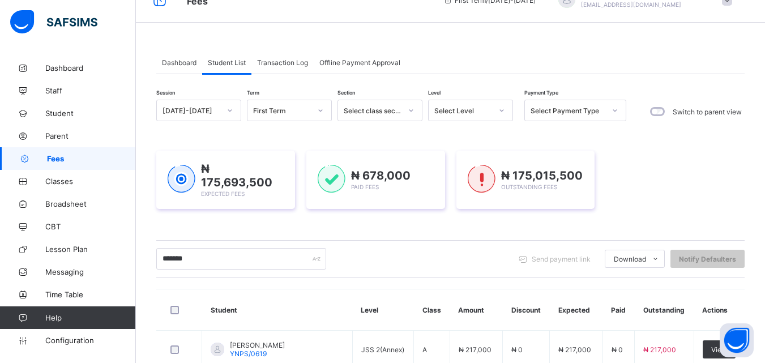
scroll to position [133, 0]
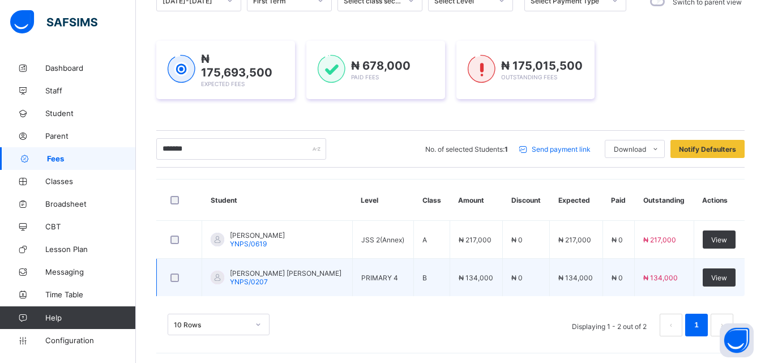
click at [275, 279] on div "ZAINAB GAGARE ABDULLAHI YNPS/0207" at bounding box center [286, 277] width 112 height 17
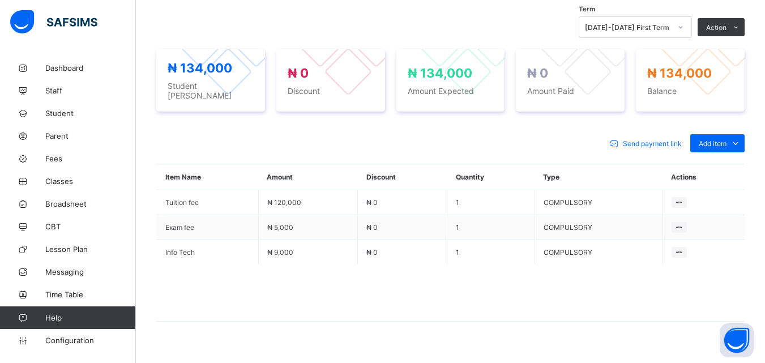
scroll to position [407, 0]
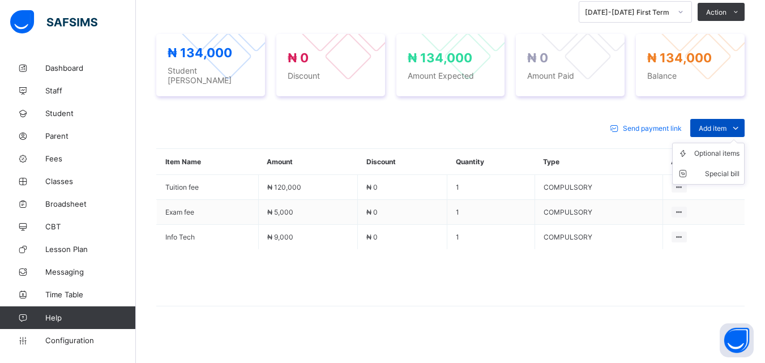
click at [742, 122] on icon at bounding box center [736, 127] width 12 height 11
click at [731, 148] on div "Optional items" at bounding box center [717, 153] width 45 height 11
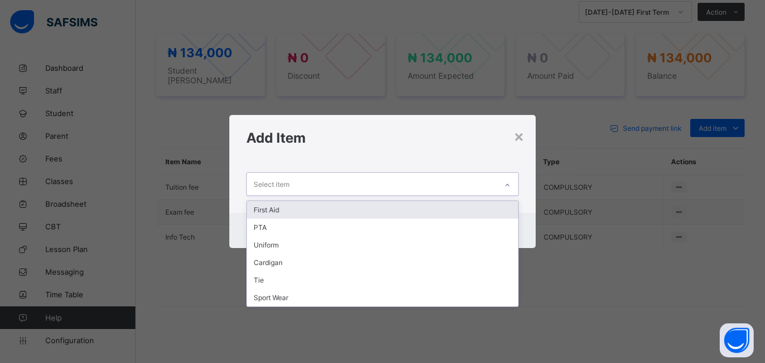
click at [507, 185] on icon at bounding box center [507, 185] width 7 height 11
click at [267, 210] on div "First Aid" at bounding box center [382, 210] width 271 height 18
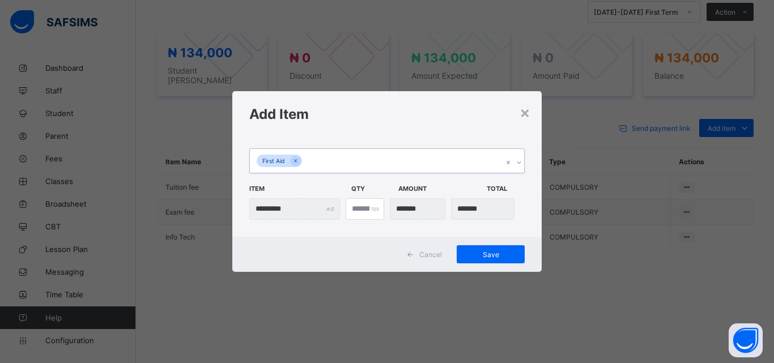
click at [520, 160] on icon at bounding box center [519, 162] width 7 height 11
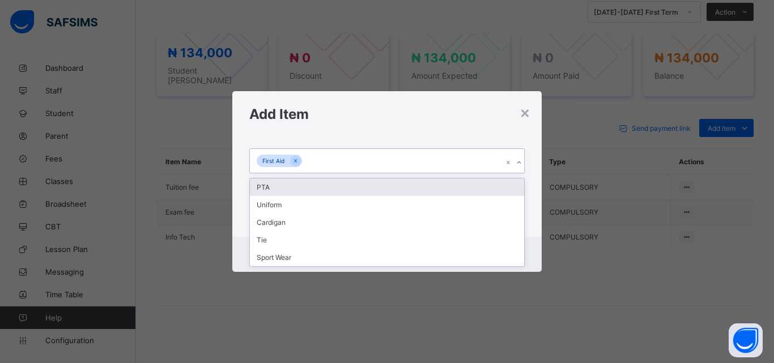
click at [265, 186] on div "PTA" at bounding box center [387, 187] width 274 height 18
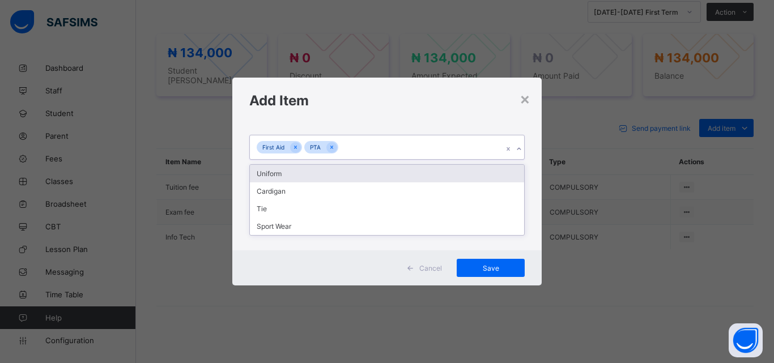
click at [516, 147] on icon at bounding box center [519, 148] width 7 height 11
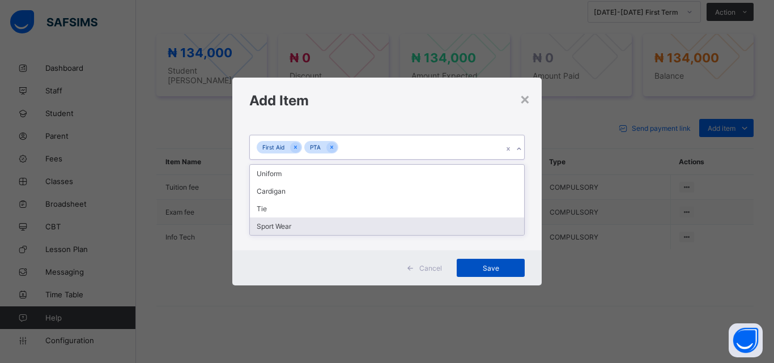
click at [494, 262] on div "Save" at bounding box center [491, 268] width 68 height 18
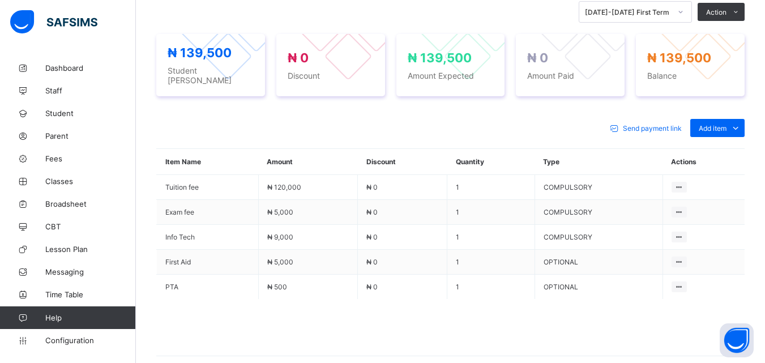
click at [367, 108] on div "Send payment link Add item Optional items Special bill Item Name Amount Discoun…" at bounding box center [450, 243] width 589 height 271
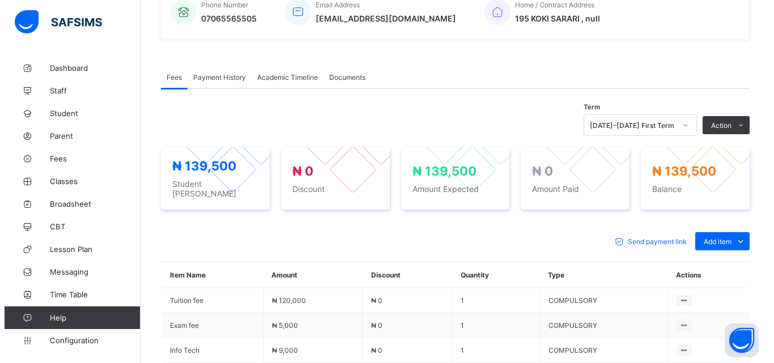
scroll to position [295, 0]
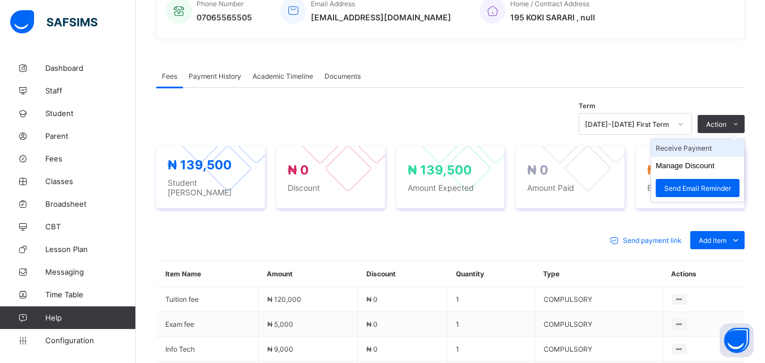
click at [707, 148] on li "Receive Payment" at bounding box center [698, 148] width 93 height 18
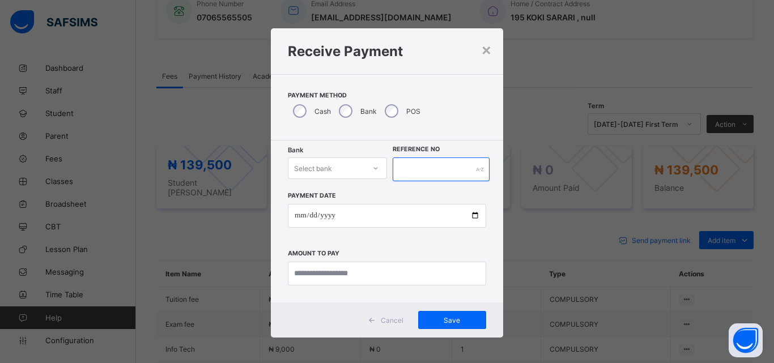
click at [466, 168] on input "text" at bounding box center [441, 170] width 97 height 24
type input "*"
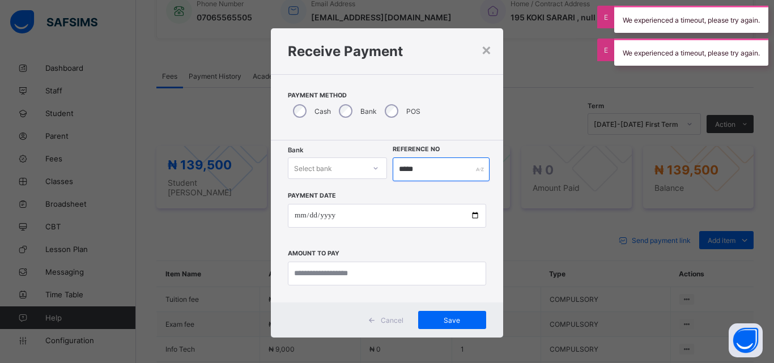
type input "*****"
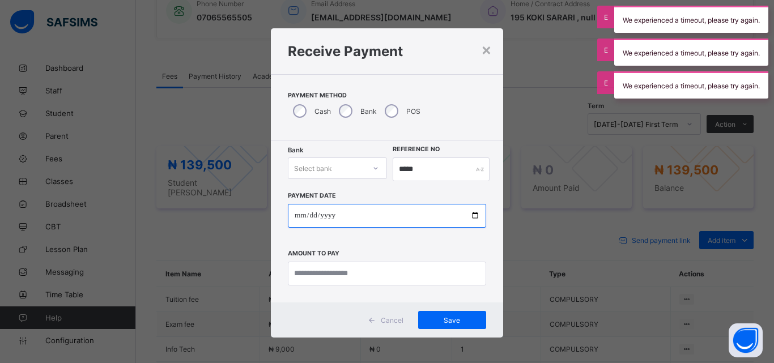
click at [477, 212] on input "date" at bounding box center [387, 216] width 198 height 24
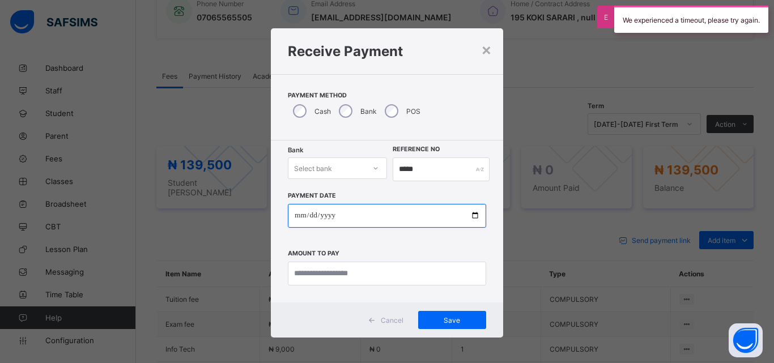
type input "**********"
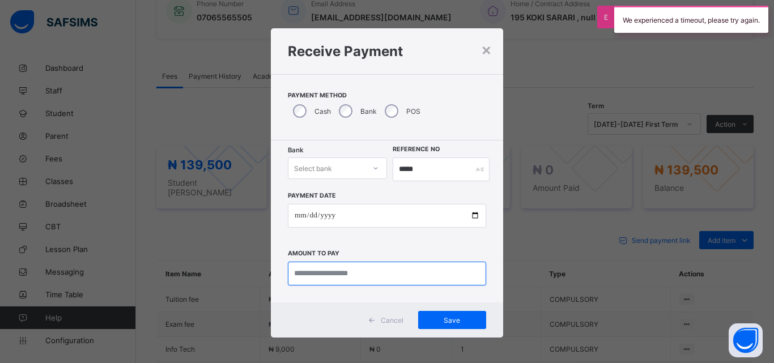
click at [376, 273] on input "currency" at bounding box center [387, 274] width 198 height 24
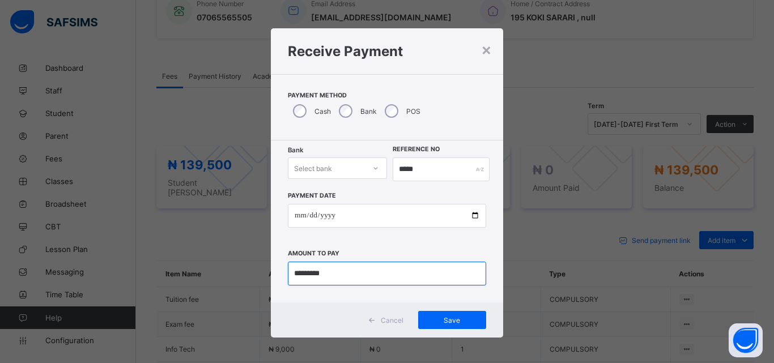
type input "*********"
click at [368, 168] on div at bounding box center [375, 168] width 19 height 18
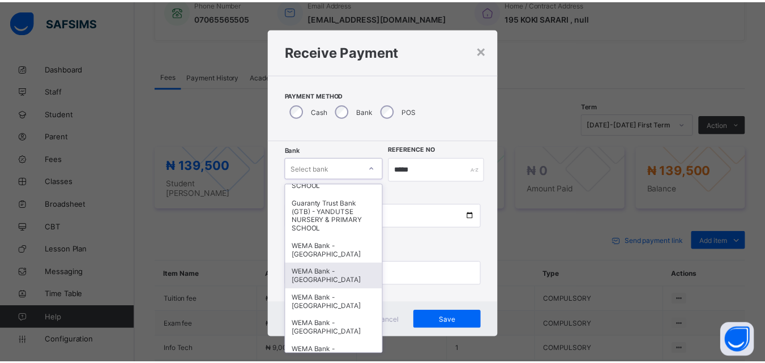
scroll to position [249, 0]
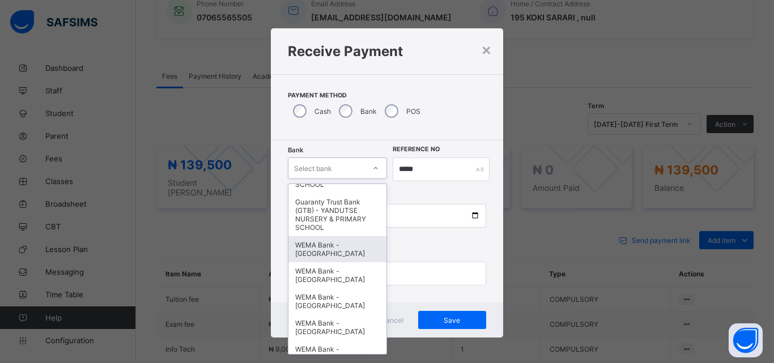
click at [312, 256] on div "WEMA Bank - [GEOGRAPHIC_DATA]" at bounding box center [337, 249] width 98 height 26
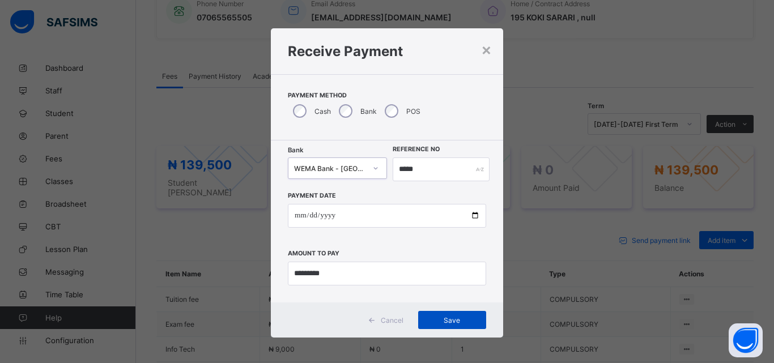
click at [454, 317] on span "Save" at bounding box center [452, 320] width 51 height 8
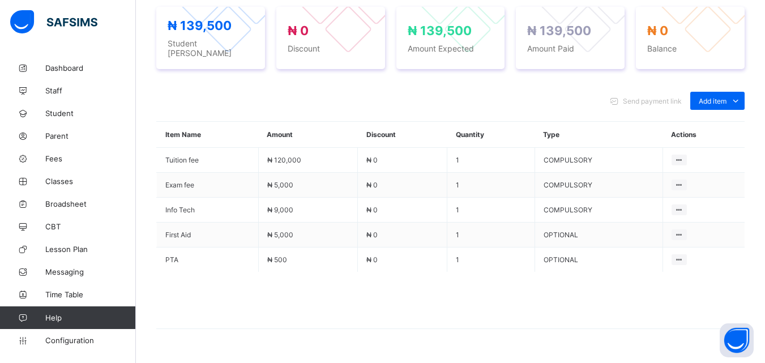
scroll to position [132, 0]
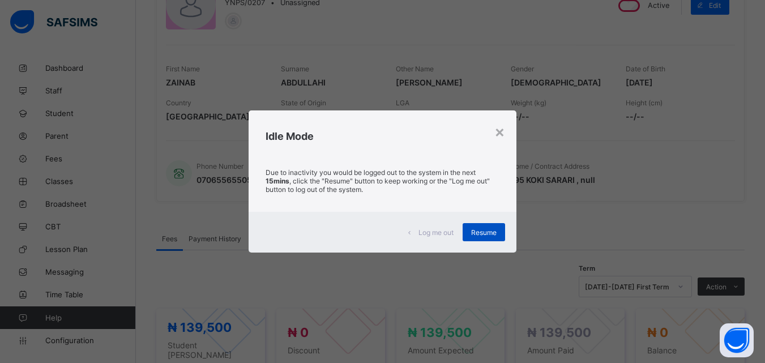
click at [495, 234] on span "Resume" at bounding box center [483, 232] width 25 height 8
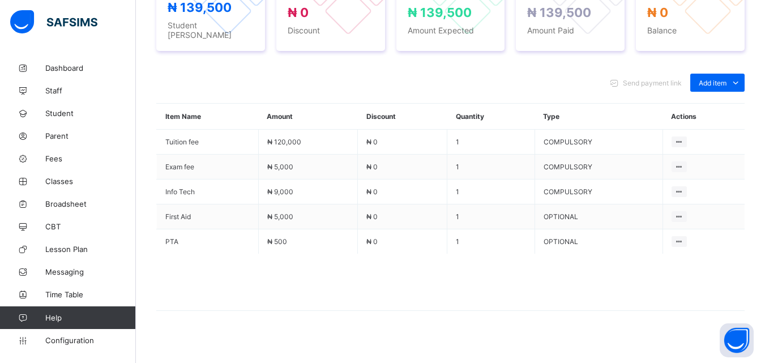
scroll to position [457, 0]
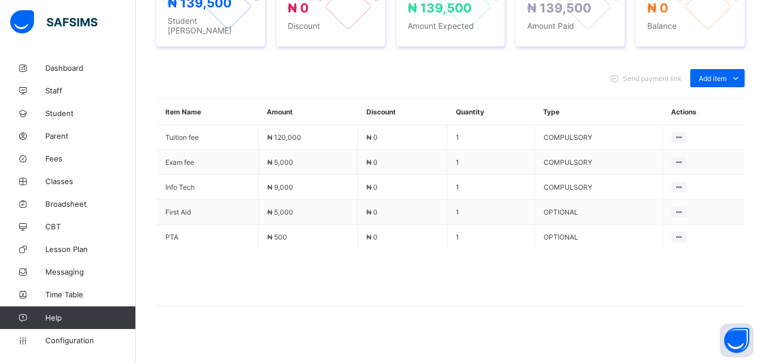
click at [290, 75] on div "Send payment link Add item Optional items Special bill" at bounding box center [450, 78] width 589 height 18
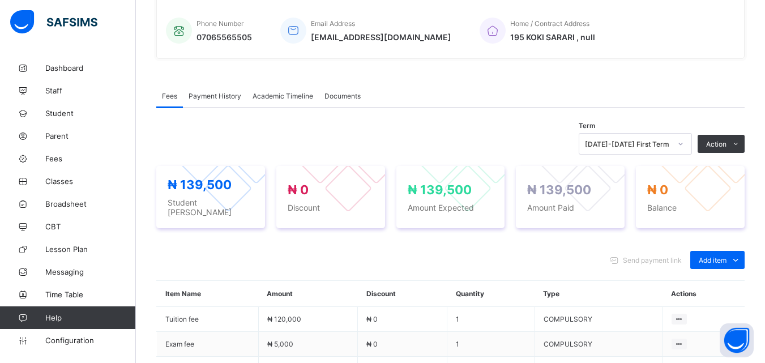
scroll to position [272, 0]
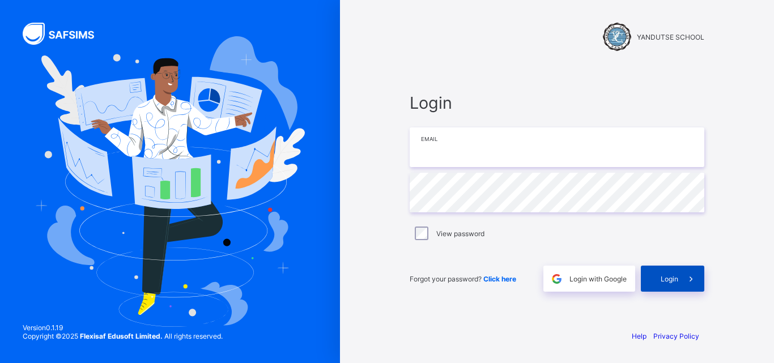
type input "**********"
click at [675, 274] on div "Login" at bounding box center [672, 279] width 63 height 26
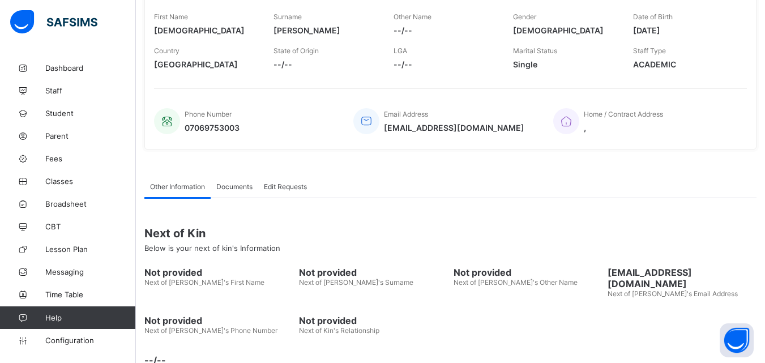
scroll to position [225, 0]
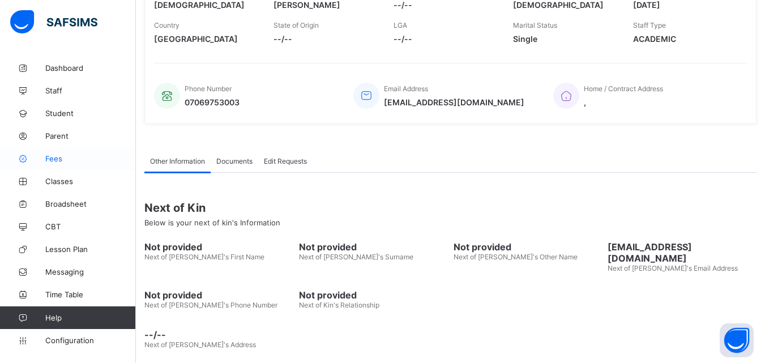
click at [57, 158] on span "Fees" at bounding box center [90, 158] width 91 height 9
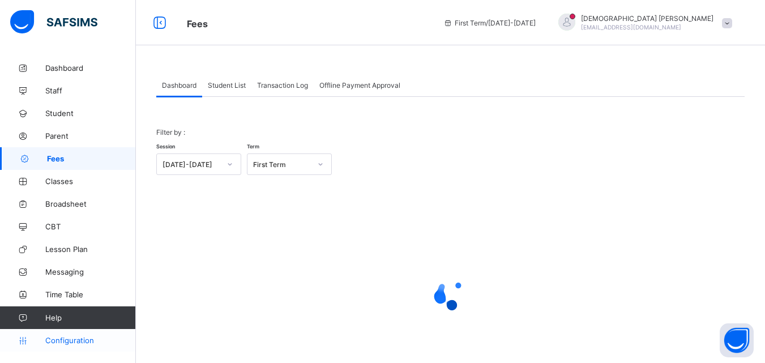
click at [82, 340] on span "Configuration" at bounding box center [90, 340] width 90 height 9
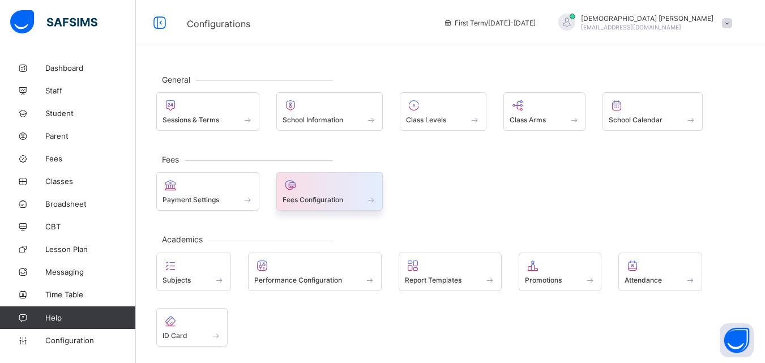
click at [372, 199] on span at bounding box center [371, 200] width 11 height 10
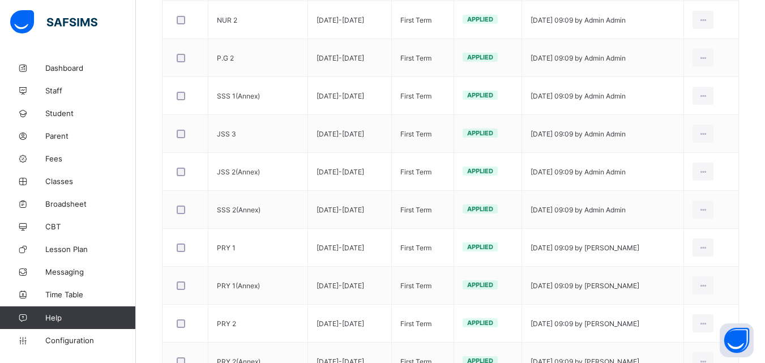
scroll to position [3, 0]
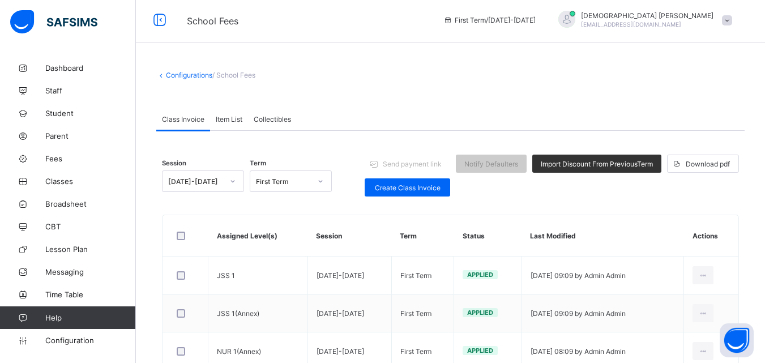
click at [227, 118] on span "Item List" at bounding box center [229, 119] width 27 height 8
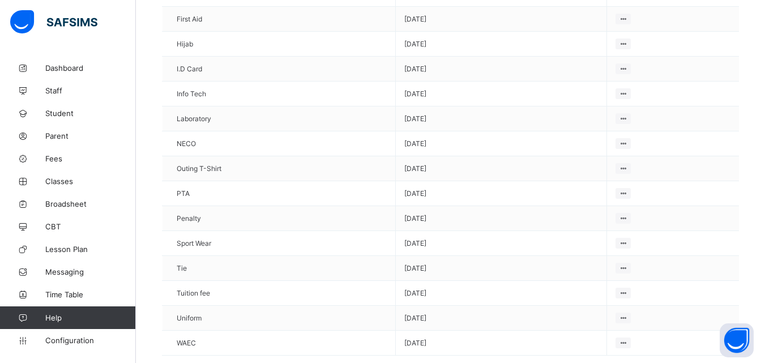
scroll to position [355, 0]
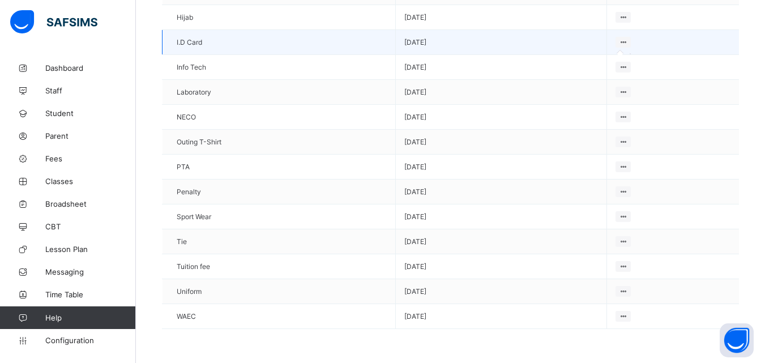
click at [631, 44] on div at bounding box center [623, 42] width 15 height 11
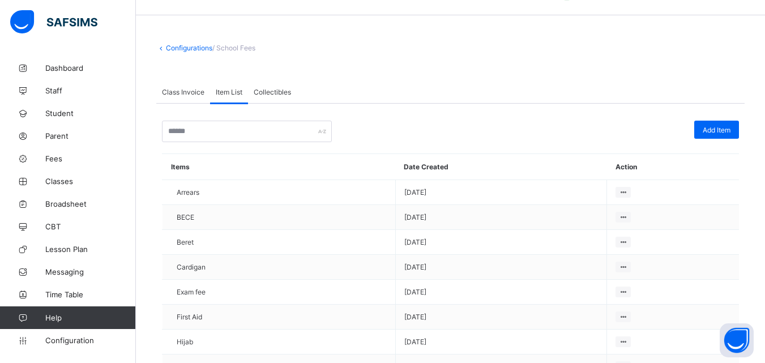
scroll to position [0, 0]
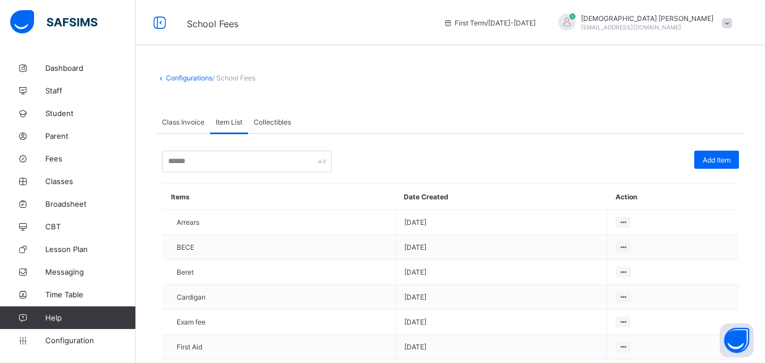
click at [277, 118] on span "Collectibles" at bounding box center [272, 122] width 37 height 8
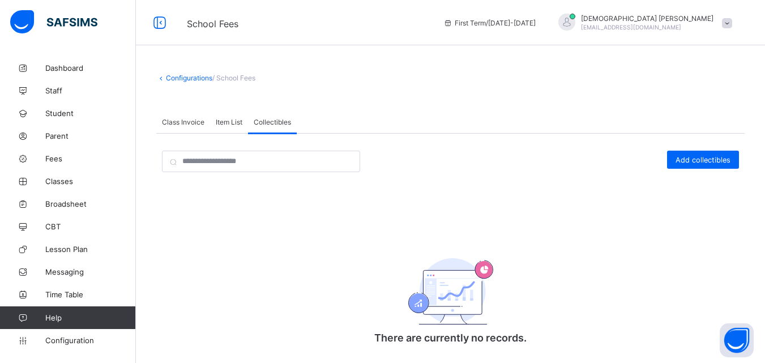
click at [273, 119] on span "Collectibles" at bounding box center [272, 122] width 37 height 8
click at [184, 122] on span "Class Invoice" at bounding box center [183, 122] width 42 height 8
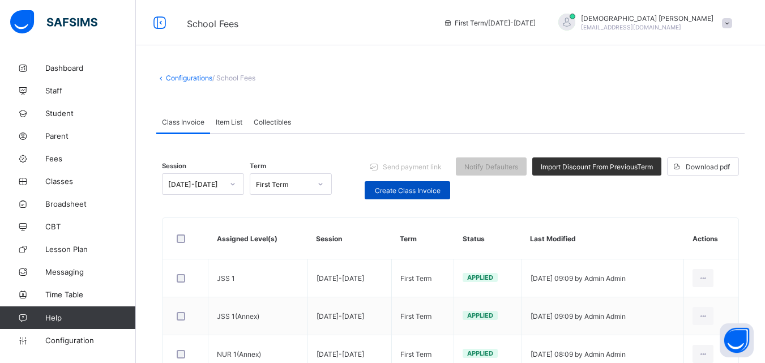
click at [411, 193] on span "Create Class Invoice" at bounding box center [407, 190] width 69 height 8
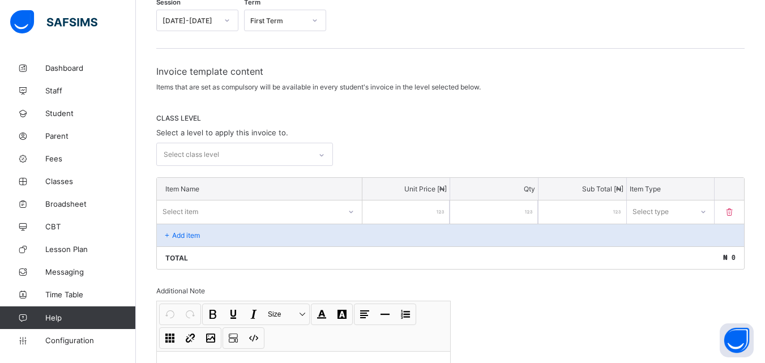
scroll to position [113, 0]
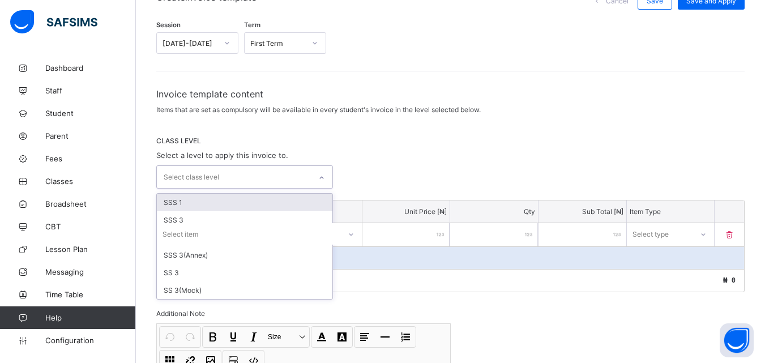
click at [318, 176] on div at bounding box center [321, 178] width 19 height 18
click at [186, 198] on div "SSS 1" at bounding box center [245, 203] width 176 height 18
click at [392, 292] on div "Total ₦ 0" at bounding box center [451, 282] width 588 height 23
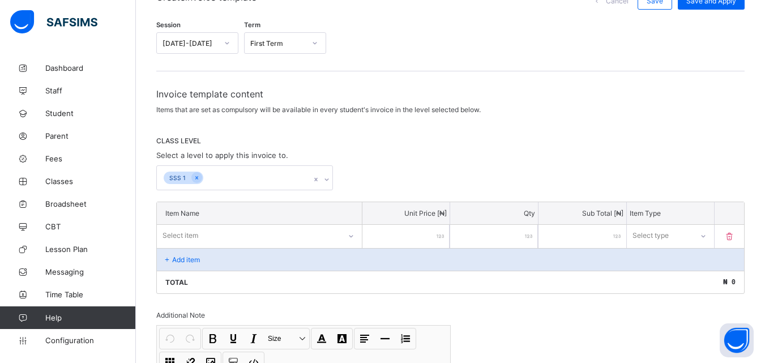
click at [329, 180] on icon at bounding box center [327, 179] width 7 height 11
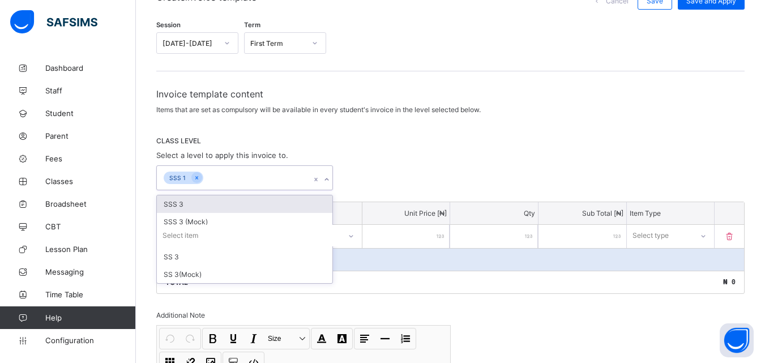
click at [256, 177] on div "SSS 1" at bounding box center [234, 178] width 154 height 24
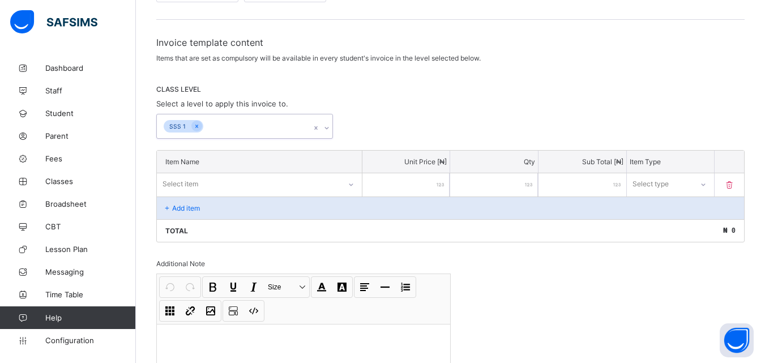
click at [354, 195] on div "Select item" at bounding box center [259, 184] width 205 height 22
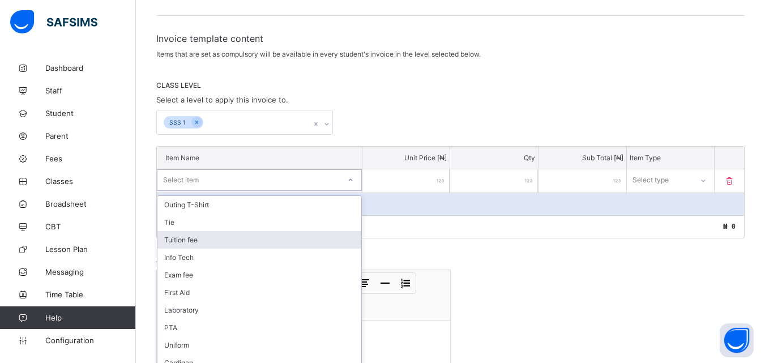
scroll to position [177, 0]
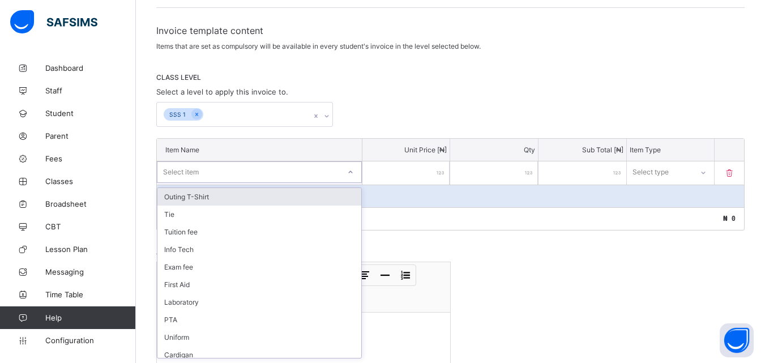
click at [217, 193] on div "Outing T-Shirt" at bounding box center [260, 197] width 204 height 18
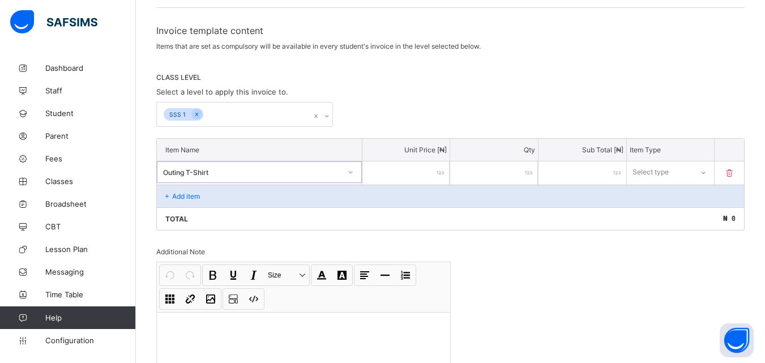
click at [354, 172] on icon at bounding box center [350, 172] width 7 height 11
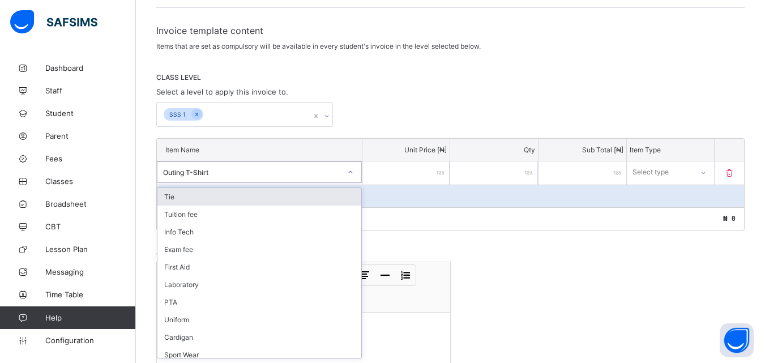
click at [441, 54] on div "Invoice template content Items that are set as compulsory will be available in …" at bounding box center [450, 222] width 589 height 394
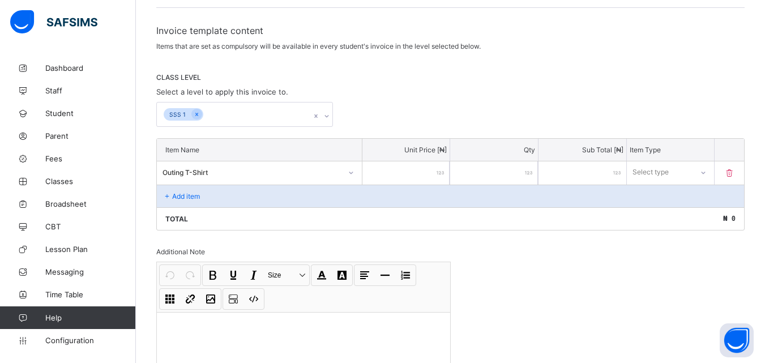
click at [318, 116] on icon at bounding box center [315, 115] width 3 height 3
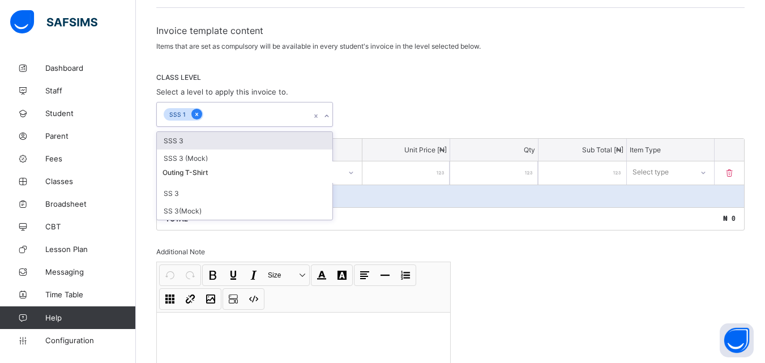
click at [195, 114] on icon at bounding box center [196, 114] width 3 height 3
click at [469, 103] on div "option SSS 1, selected. option SSS 3 focused, 2 of 6. 5 results available. Use …" at bounding box center [450, 114] width 589 height 25
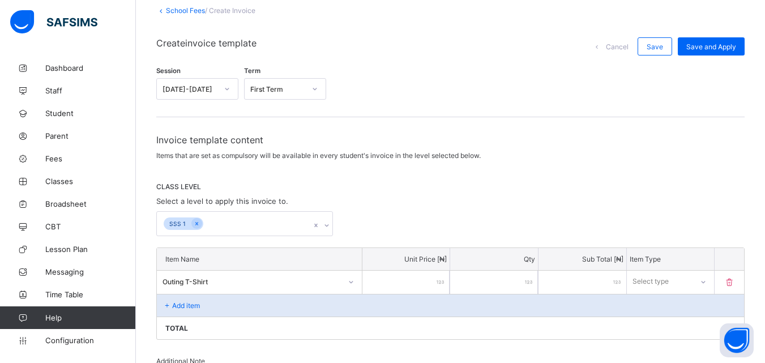
scroll to position [63, 0]
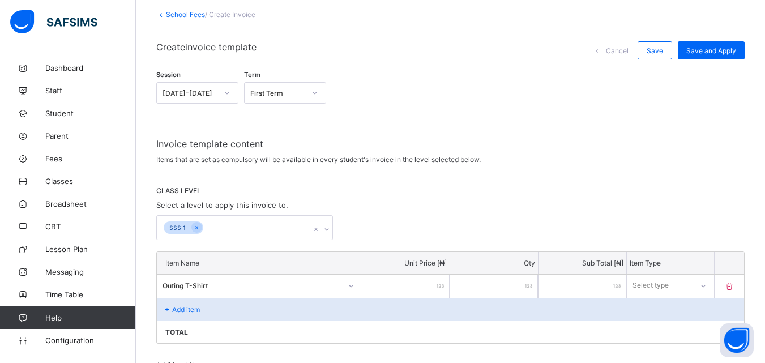
click at [627, 46] on span "Cancel" at bounding box center [617, 50] width 23 height 8
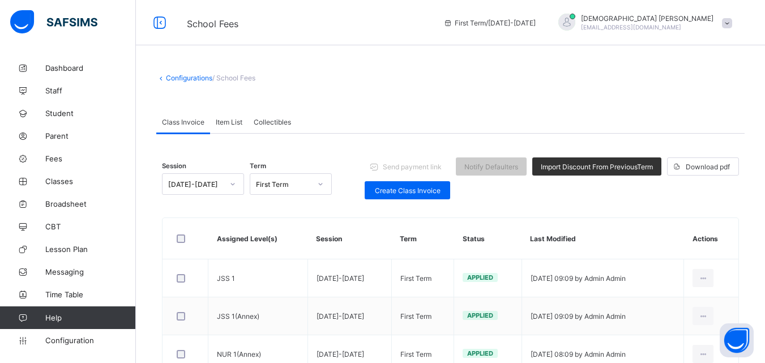
click at [228, 121] on span "Item List" at bounding box center [229, 122] width 27 height 8
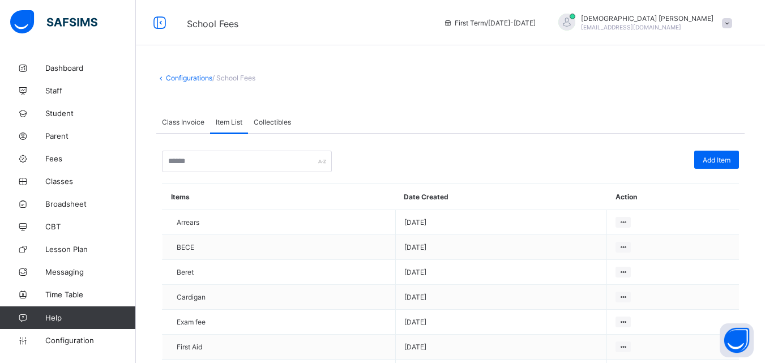
click at [188, 122] on span "Class Invoice" at bounding box center [183, 122] width 42 height 8
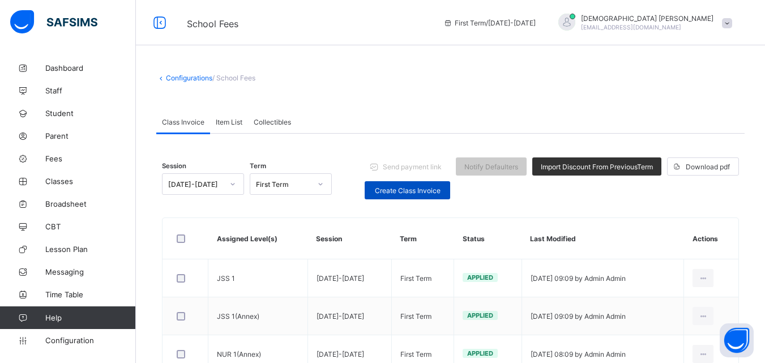
click at [413, 190] on span "Create Class Invoice" at bounding box center [407, 190] width 69 height 8
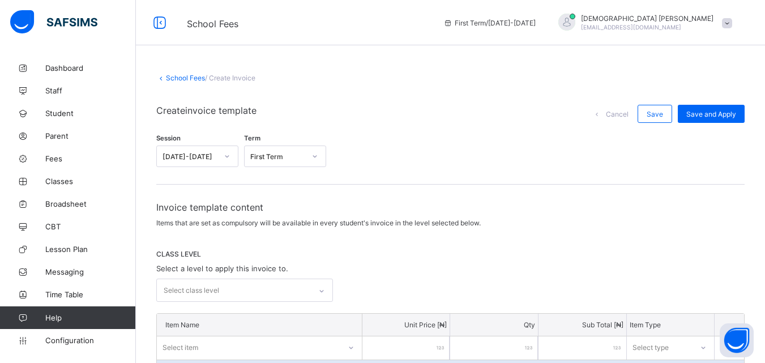
click at [474, 269] on div "CLASS LEVEL Select a level to apply this invoice to. Select class level" at bounding box center [450, 276] width 589 height 52
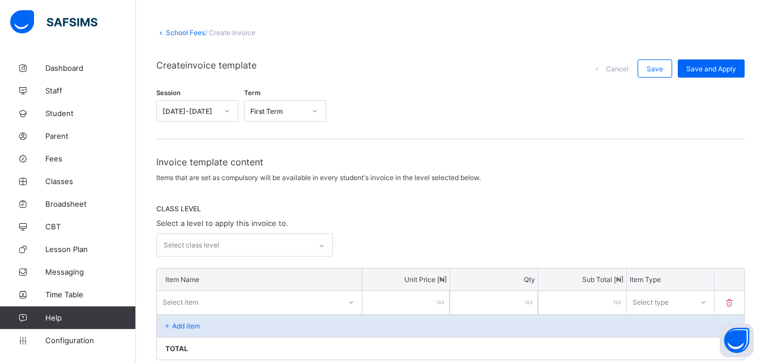
scroll to position [68, 0]
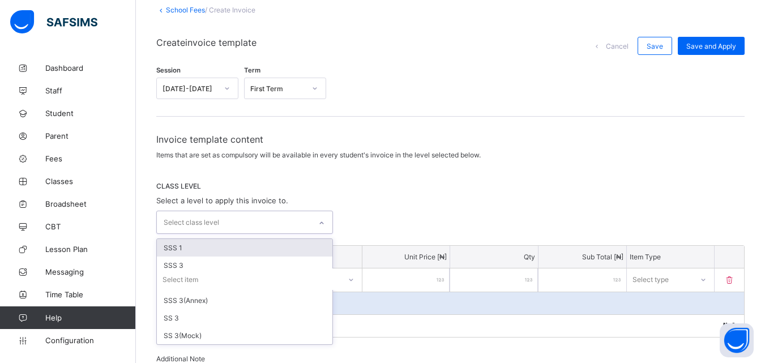
click at [325, 222] on icon at bounding box center [321, 223] width 7 height 11
click at [178, 245] on div "SSS 1" at bounding box center [245, 248] width 176 height 18
click at [259, 223] on div "SSS 1" at bounding box center [234, 223] width 154 height 24
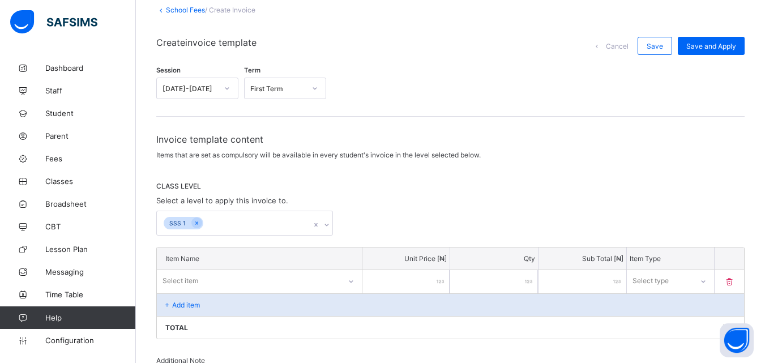
click at [348, 260] on p "Item Name" at bounding box center [259, 258] width 188 height 8
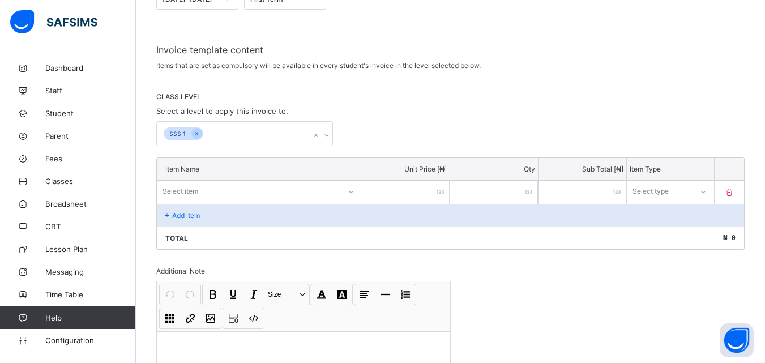
click at [354, 202] on div "Select item" at bounding box center [259, 192] width 205 height 22
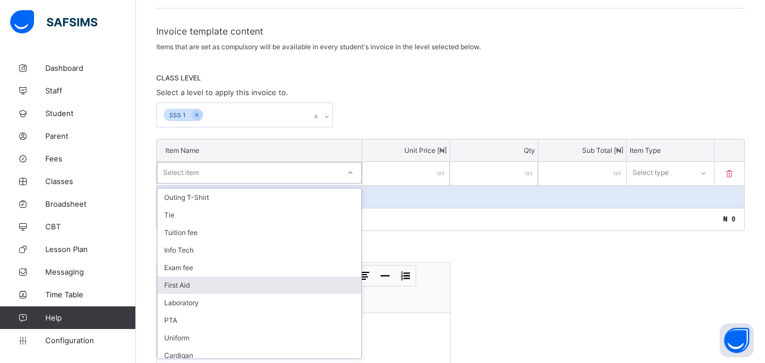
scroll to position [177, 0]
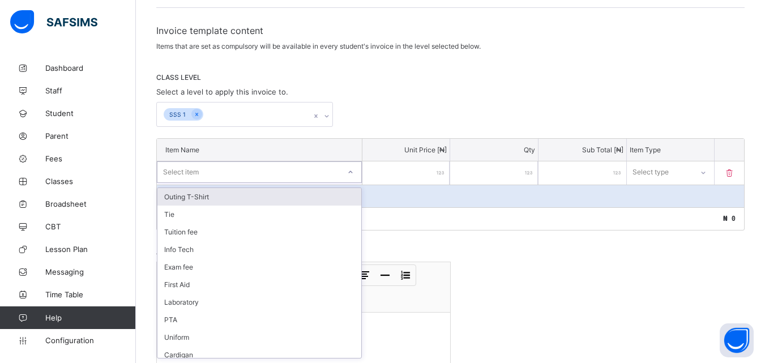
click at [205, 197] on div "Outing T-Shirt" at bounding box center [260, 197] width 204 height 18
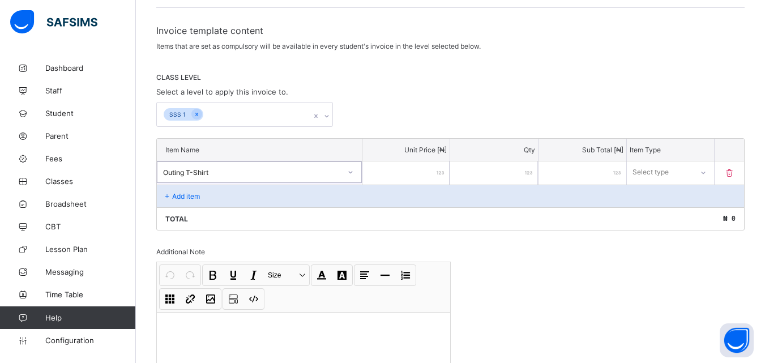
click at [353, 171] on icon at bounding box center [350, 172] width 7 height 11
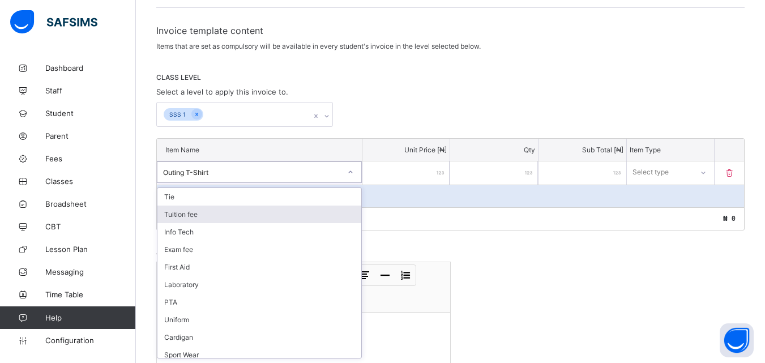
click at [190, 216] on div "Tuition fee" at bounding box center [260, 215] width 204 height 18
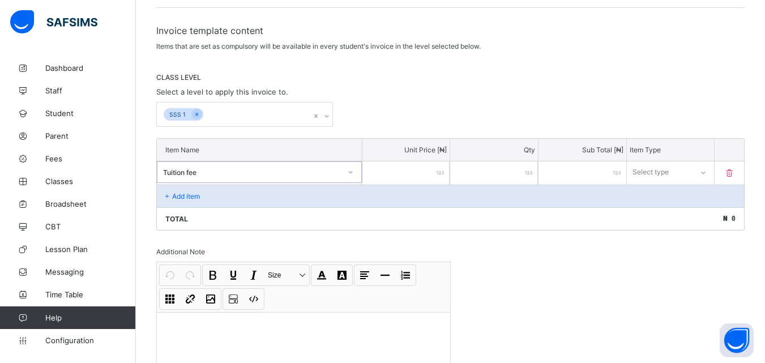
click at [355, 176] on div at bounding box center [350, 172] width 19 height 18
click at [211, 193] on div "Add item" at bounding box center [451, 196] width 588 height 23
click at [189, 198] on p "Add item" at bounding box center [186, 196] width 28 height 8
click at [422, 175] on input "number" at bounding box center [407, 172] width 88 height 23
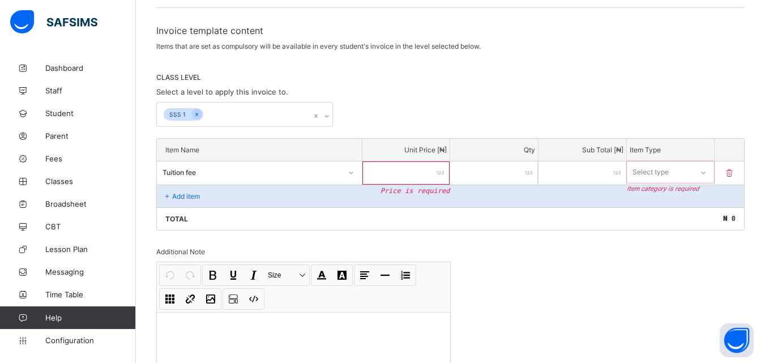
type input "*"
type input "**"
type input "***"
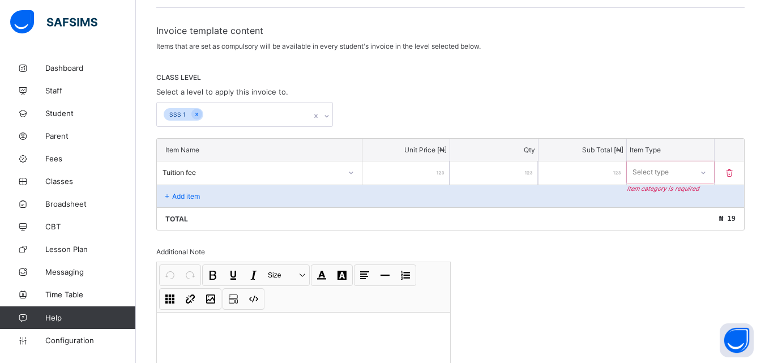
type input "***"
type input "****"
type input "*****"
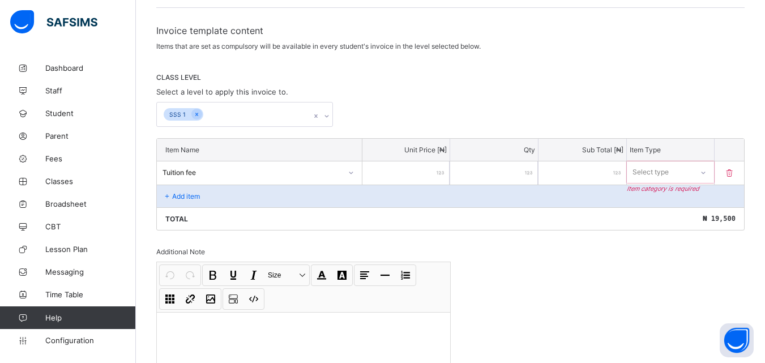
type input "******"
type input "*******"
click at [173, 194] on p "Add item" at bounding box center [186, 196] width 28 height 8
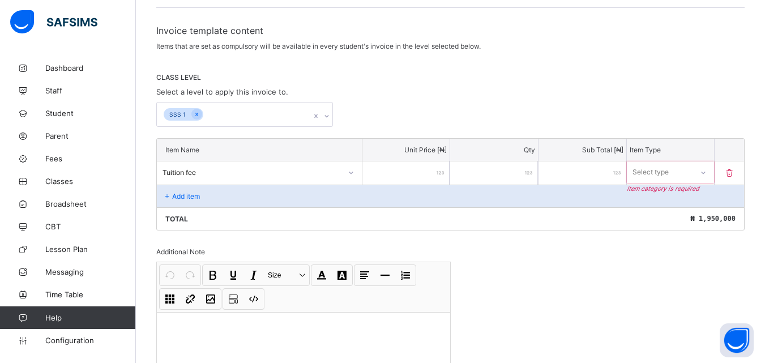
click at [430, 173] on input "*******" at bounding box center [407, 172] width 88 height 23
type input "******"
click at [193, 197] on p "Add item" at bounding box center [186, 196] width 28 height 8
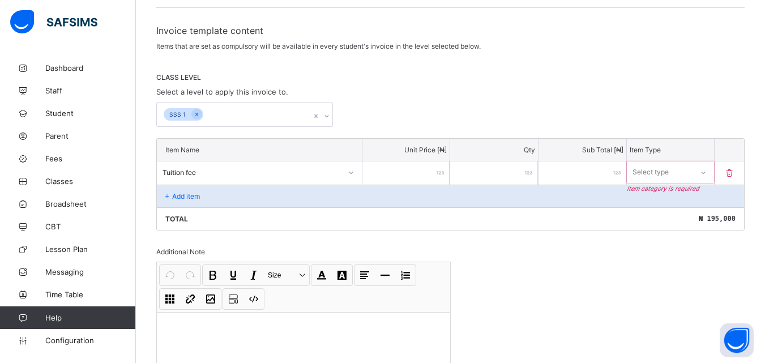
click at [189, 194] on p "Add item" at bounding box center [186, 196] width 28 height 8
click at [169, 194] on icon at bounding box center [168, 196] width 10 height 8
click at [165, 194] on icon at bounding box center [168, 196] width 10 height 8
click at [169, 194] on icon at bounding box center [168, 196] width 10 height 8
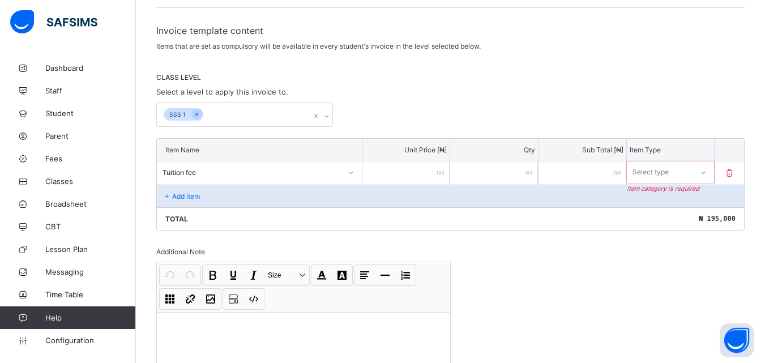
click at [180, 194] on p "Add item" at bounding box center [186, 196] width 28 height 8
click at [170, 195] on icon at bounding box center [168, 196] width 10 height 8
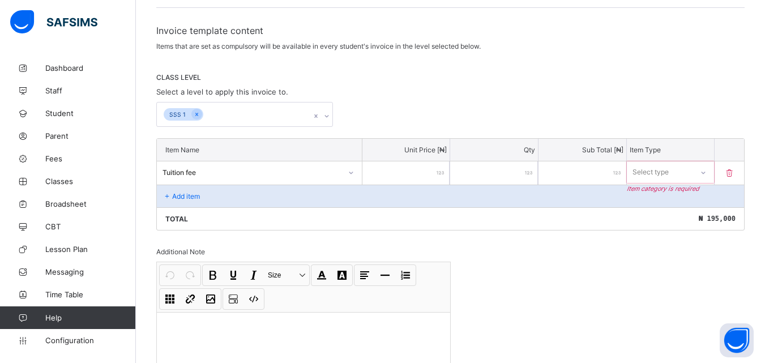
click at [170, 195] on icon at bounding box center [168, 196] width 10 height 8
click at [167, 197] on icon at bounding box center [168, 196] width 10 height 8
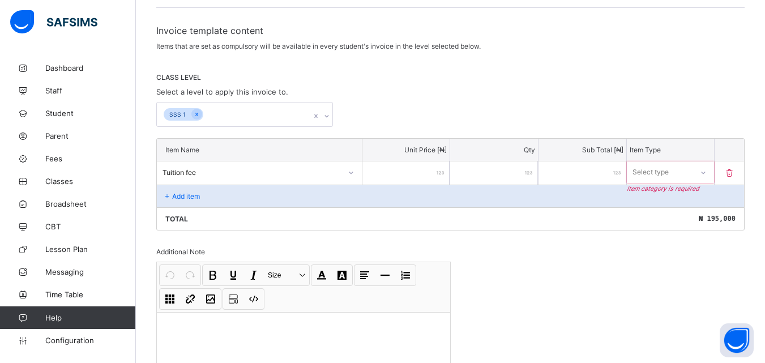
click at [167, 197] on icon at bounding box center [168, 196] width 10 height 8
click at [167, 192] on icon at bounding box center [168, 196] width 10 height 8
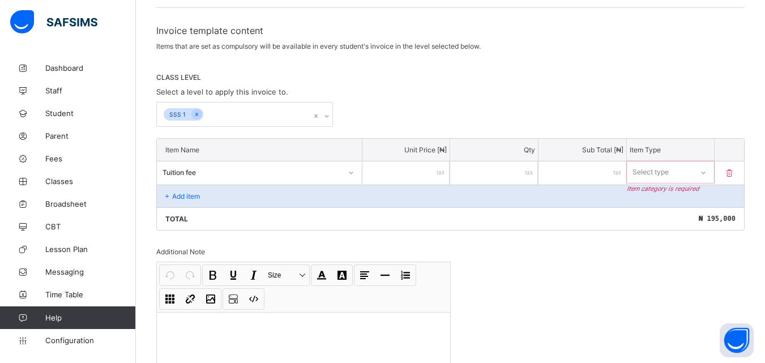
click at [167, 192] on icon at bounding box center [168, 196] width 10 height 8
click at [172, 192] on p "Add item" at bounding box center [186, 196] width 28 height 8
click at [169, 195] on icon at bounding box center [168, 196] width 10 height 8
click at [166, 195] on icon at bounding box center [168, 196] width 10 height 8
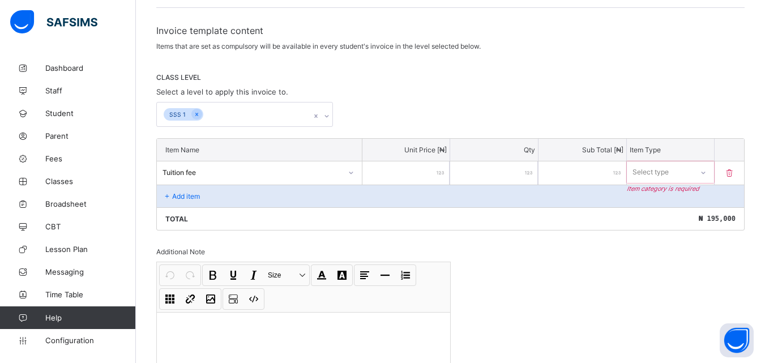
click at [170, 195] on icon at bounding box center [168, 196] width 10 height 8
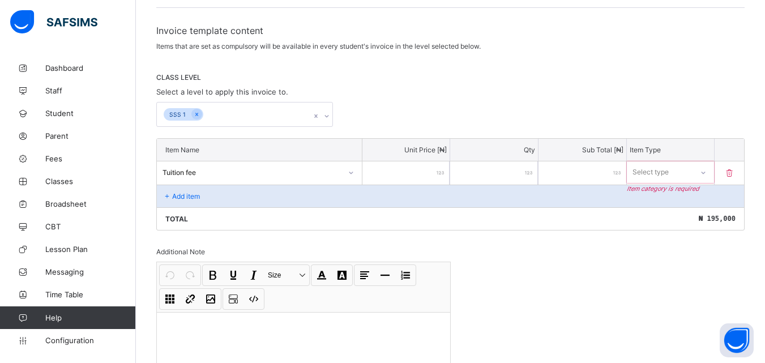
click at [186, 193] on p "Add item" at bounding box center [186, 196] width 28 height 8
click at [169, 194] on icon at bounding box center [168, 196] width 10 height 8
click at [180, 192] on p "Add item" at bounding box center [186, 196] width 28 height 8
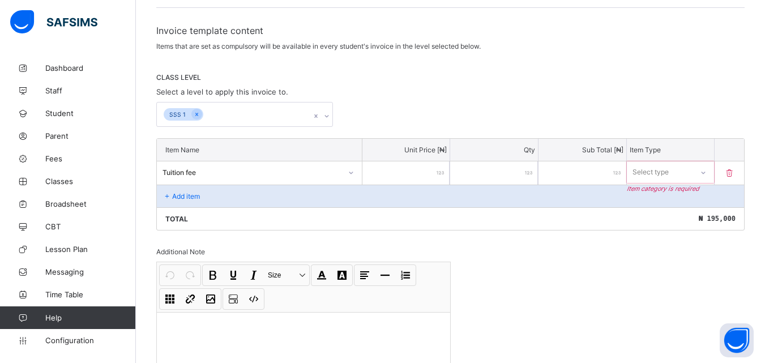
click at [167, 194] on icon at bounding box center [168, 196] width 10 height 8
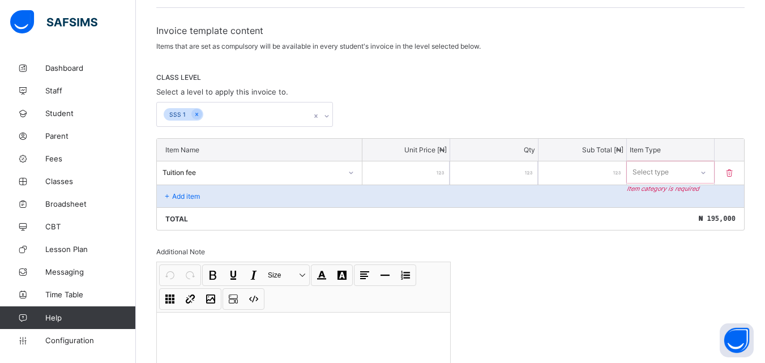
click at [167, 194] on icon at bounding box center [168, 196] width 10 height 8
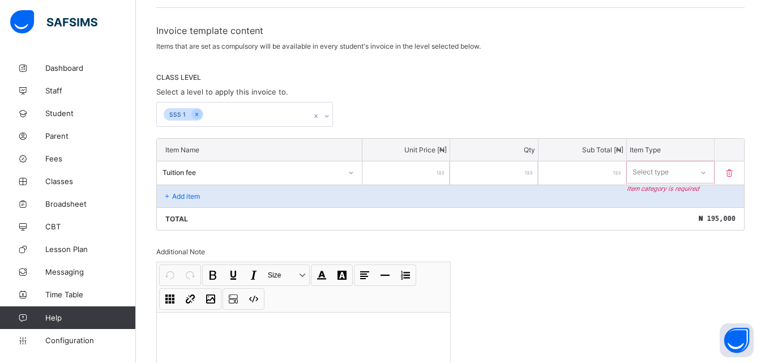
click at [167, 194] on icon at bounding box center [168, 196] width 10 height 8
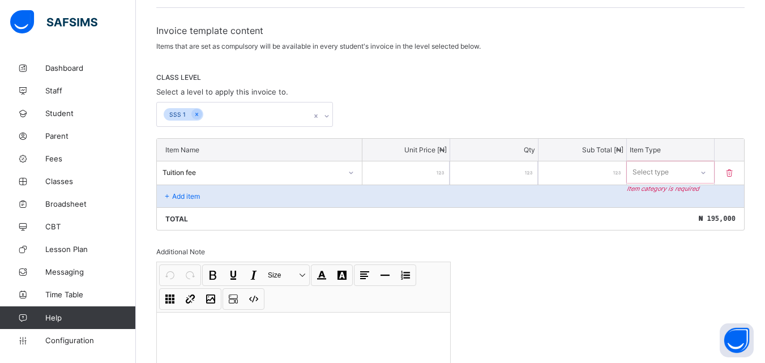
click at [167, 194] on icon at bounding box center [168, 196] width 10 height 8
click at [171, 193] on icon at bounding box center [168, 196] width 10 height 8
click at [169, 193] on icon at bounding box center [168, 196] width 10 height 8
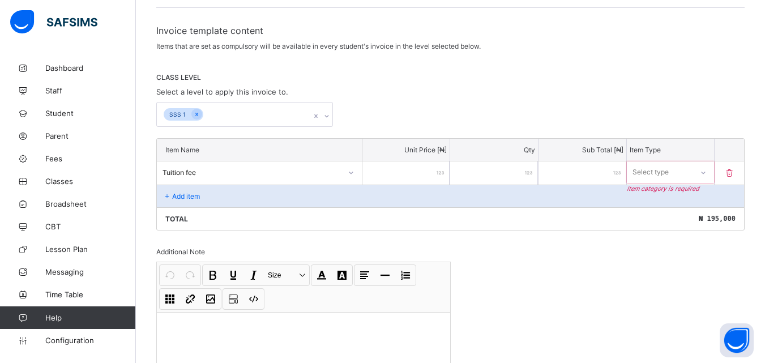
click at [169, 193] on icon at bounding box center [168, 196] width 10 height 8
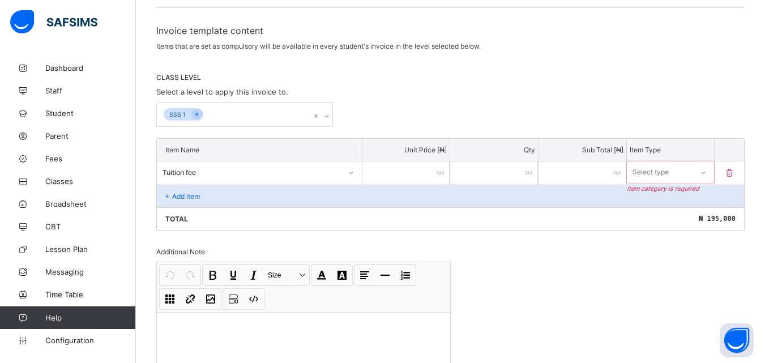
click at [186, 190] on div "Add item" at bounding box center [451, 196] width 588 height 23
click at [707, 171] on icon at bounding box center [703, 172] width 7 height 11
click at [668, 202] on div "Compulsory" at bounding box center [671, 197] width 87 height 18
click at [169, 196] on icon at bounding box center [168, 196] width 10 height 8
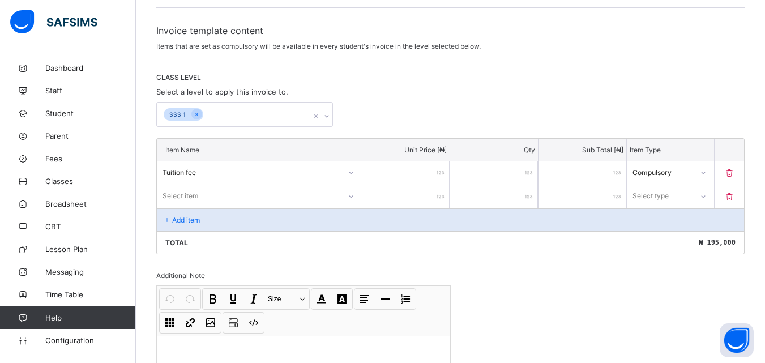
click at [352, 194] on div "Select item" at bounding box center [259, 196] width 205 height 22
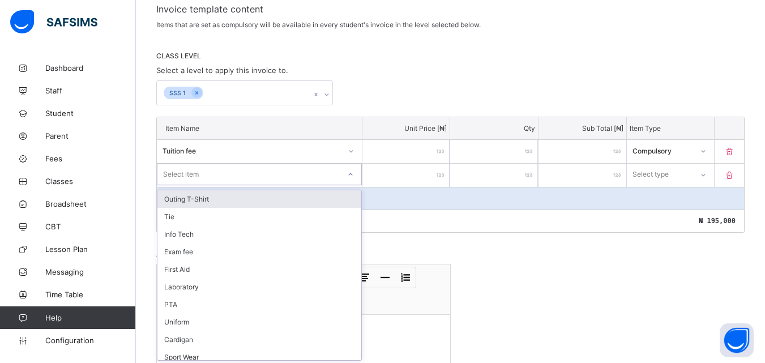
scroll to position [201, 0]
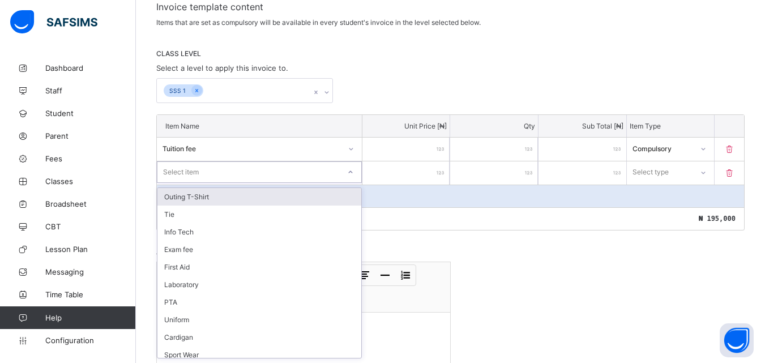
click at [188, 197] on div "Outing T-Shirt" at bounding box center [260, 197] width 204 height 18
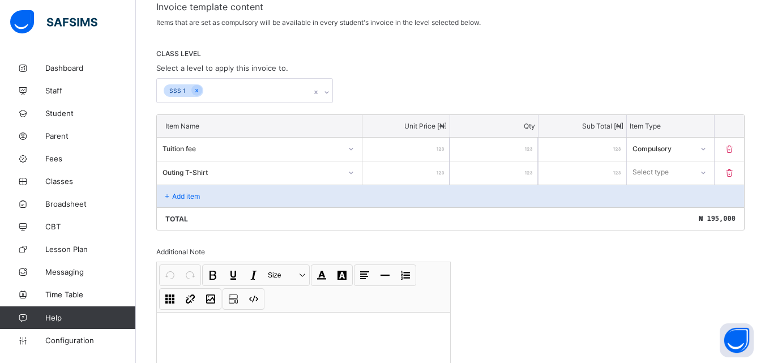
click at [432, 169] on input "number" at bounding box center [407, 172] width 88 height 23
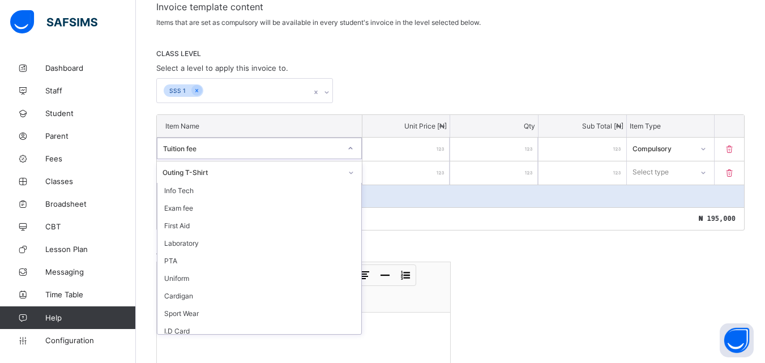
click at [353, 150] on icon at bounding box center [350, 148] width 7 height 11
click at [192, 193] on div "Info Tech" at bounding box center [260, 191] width 204 height 18
click at [352, 148] on icon at bounding box center [350, 148] width 7 height 11
click at [193, 190] on div "Tuition fee" at bounding box center [260, 191] width 204 height 18
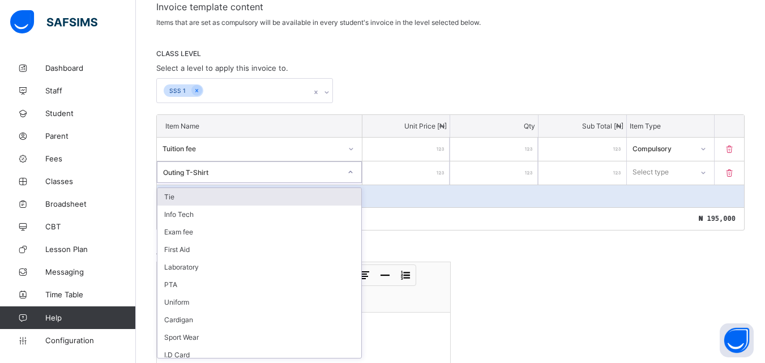
click at [354, 172] on icon at bounding box center [350, 172] width 7 height 11
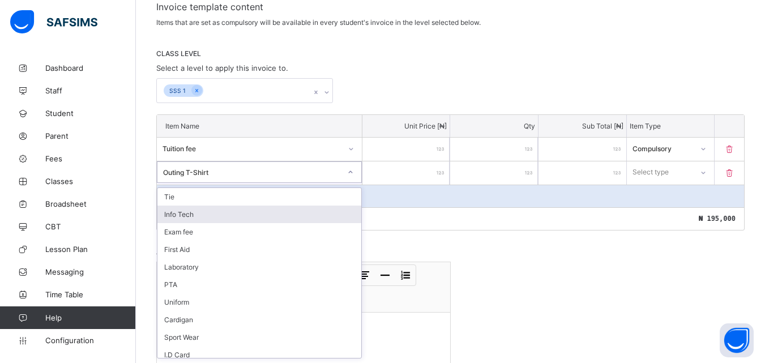
click at [184, 215] on div "Info Tech" at bounding box center [260, 215] width 204 height 18
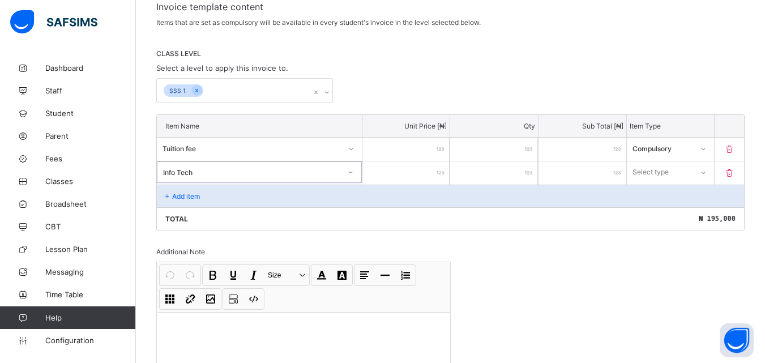
click at [428, 181] on input "number" at bounding box center [407, 172] width 88 height 23
type input "*"
type input "**"
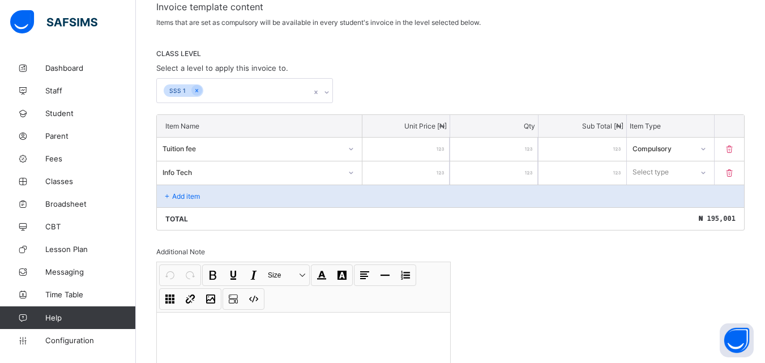
type input "***"
type input "****"
type input "*****"
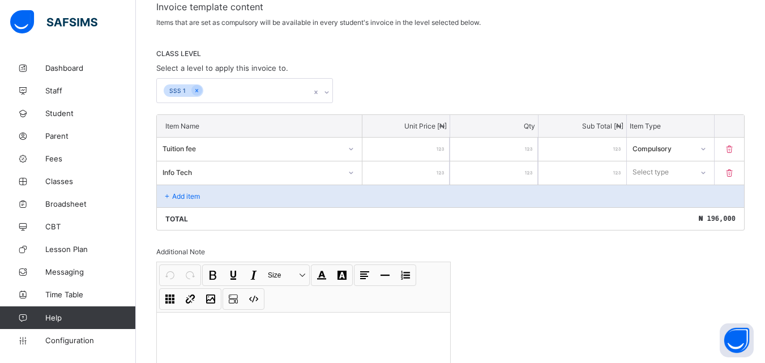
type input "*****"
type input "******"
type input "*****"
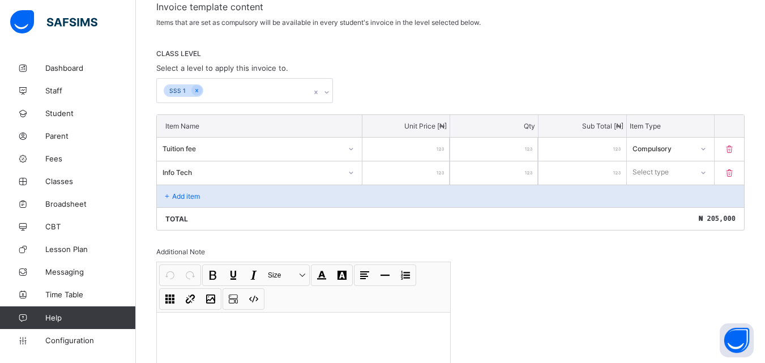
type input "*****"
click at [707, 168] on icon at bounding box center [703, 172] width 7 height 11
click at [671, 198] on div "Compulsory" at bounding box center [671, 197] width 87 height 18
click at [168, 194] on icon at bounding box center [168, 196] width 10 height 8
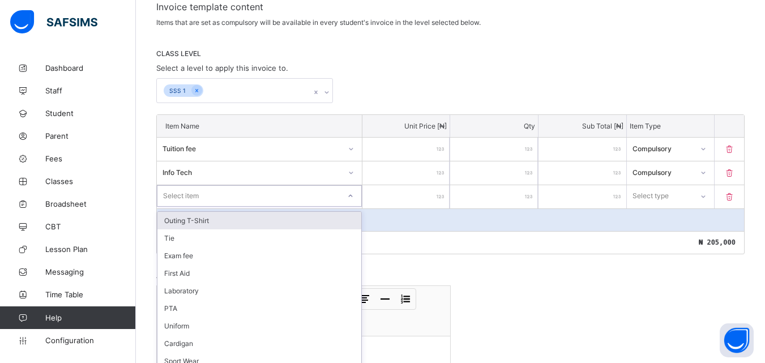
scroll to position [224, 0]
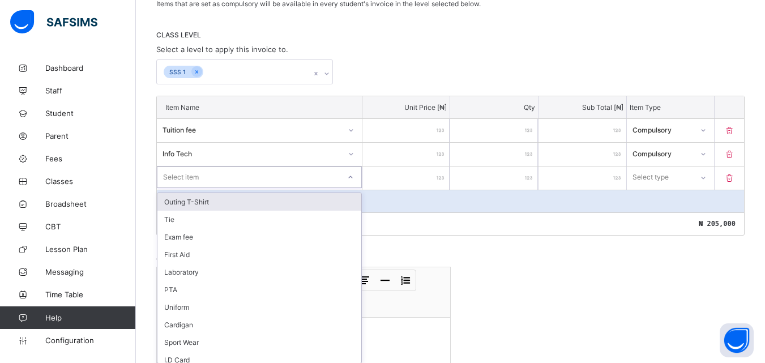
click at [354, 188] on div "option Outing T-Shirt focused, 1 of 17. 17 results available. Use Up and Down t…" at bounding box center [259, 178] width 205 height 22
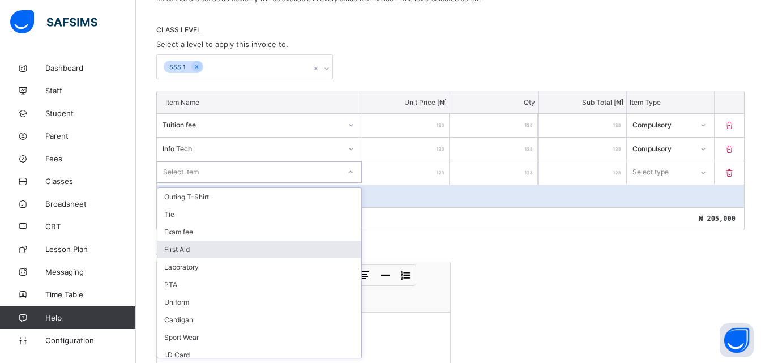
click at [185, 254] on div "First Aid" at bounding box center [260, 250] width 204 height 18
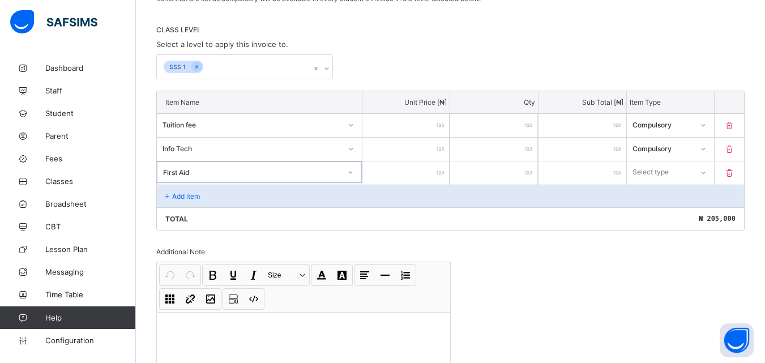
click at [354, 175] on icon at bounding box center [350, 172] width 7 height 11
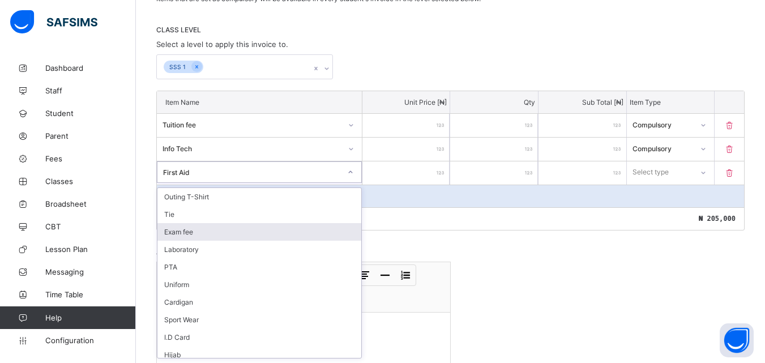
click at [180, 231] on div "Exam fee" at bounding box center [260, 232] width 204 height 18
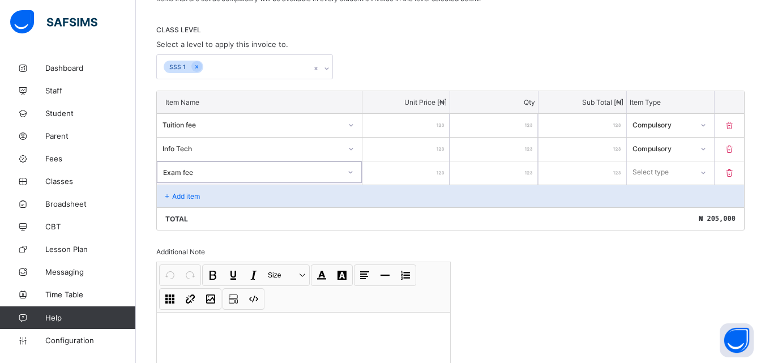
click at [427, 170] on input "number" at bounding box center [407, 172] width 88 height 23
type input "*"
type input "**"
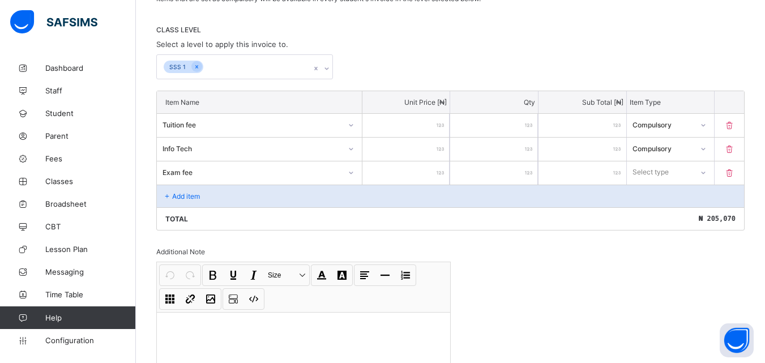
type input "***"
type input "****"
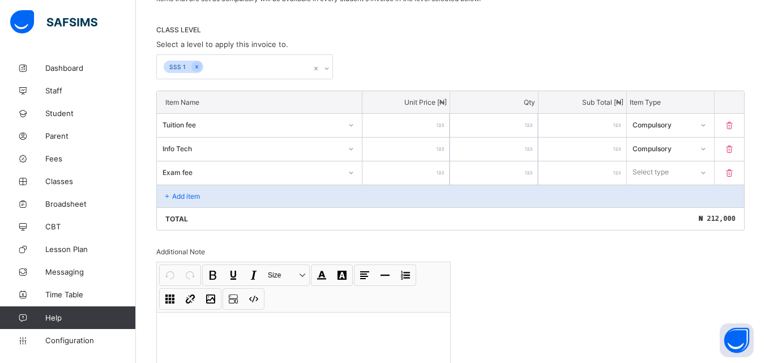
click at [706, 173] on icon at bounding box center [704, 173] width 4 height 2
click at [675, 195] on div "Compulsory" at bounding box center [671, 197] width 87 height 18
click at [168, 193] on icon at bounding box center [168, 196] width 10 height 8
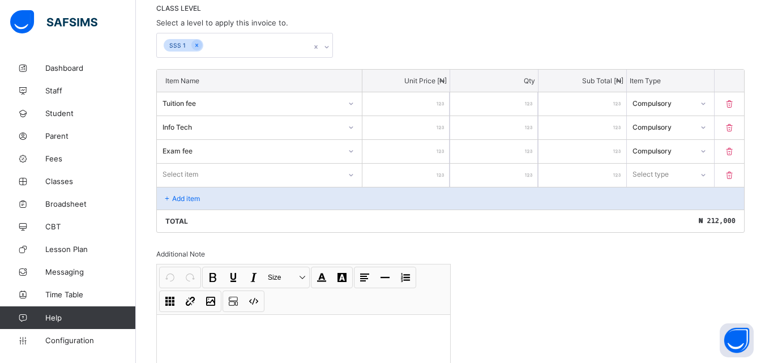
click at [357, 185] on div "Select item" at bounding box center [259, 175] width 205 height 22
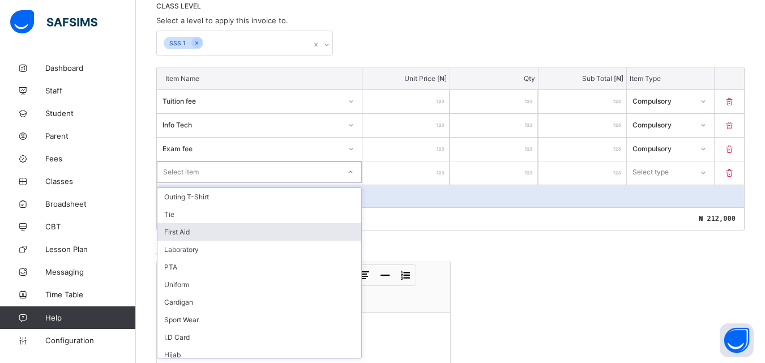
click at [187, 237] on div "First Aid" at bounding box center [260, 232] width 204 height 18
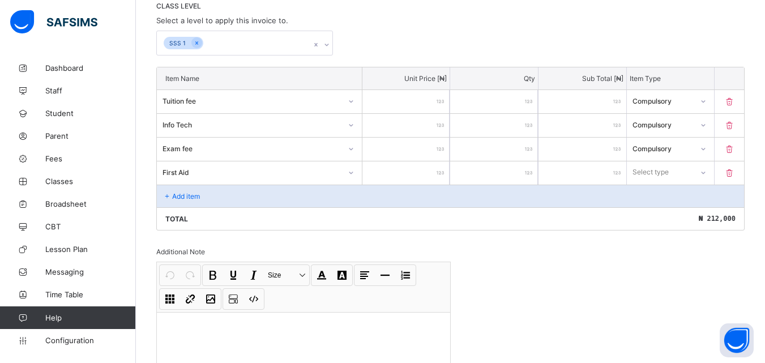
click at [420, 180] on input "number" at bounding box center [407, 172] width 88 height 23
click at [419, 174] on input "number" at bounding box center [407, 172] width 88 height 23
type input "*"
type input "**"
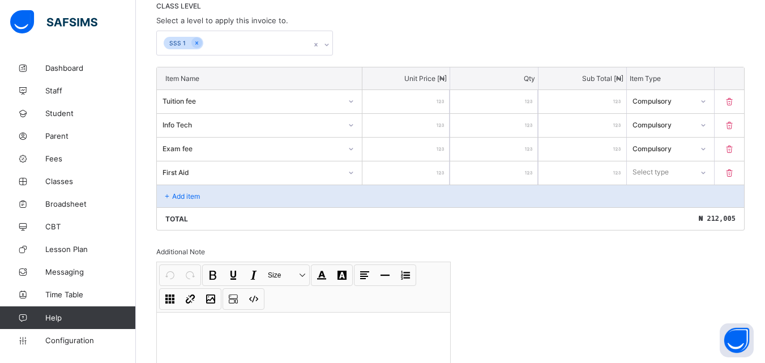
type input "**"
type input "***"
type input "****"
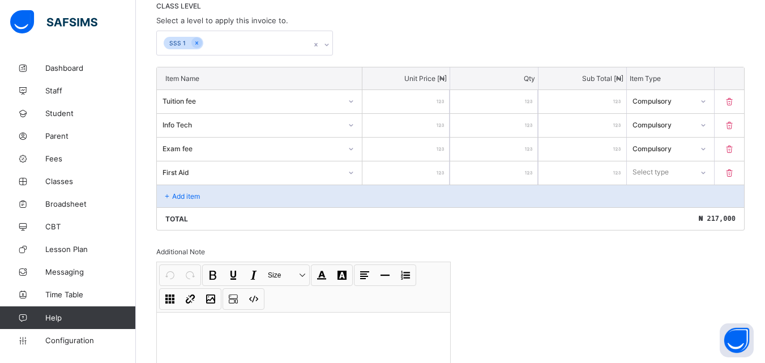
type input "****"
click at [707, 170] on icon at bounding box center [703, 172] width 7 height 11
click at [661, 218] on div "Optional" at bounding box center [671, 215] width 87 height 18
click at [707, 172] on icon at bounding box center [703, 172] width 7 height 11
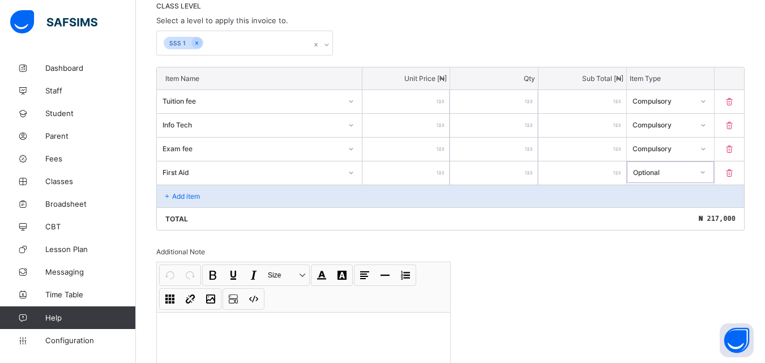
click at [707, 172] on icon at bounding box center [703, 172] width 7 height 11
click at [671, 198] on div "Compulsory" at bounding box center [671, 197] width 87 height 18
click at [711, 152] on div at bounding box center [703, 148] width 19 height 18
click at [658, 194] on div "Optional" at bounding box center [671, 191] width 87 height 18
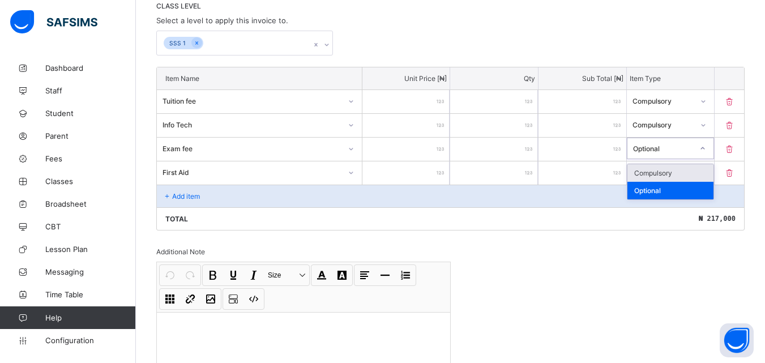
click at [707, 149] on icon at bounding box center [703, 148] width 7 height 11
click at [680, 176] on div "Compulsory" at bounding box center [671, 173] width 87 height 18
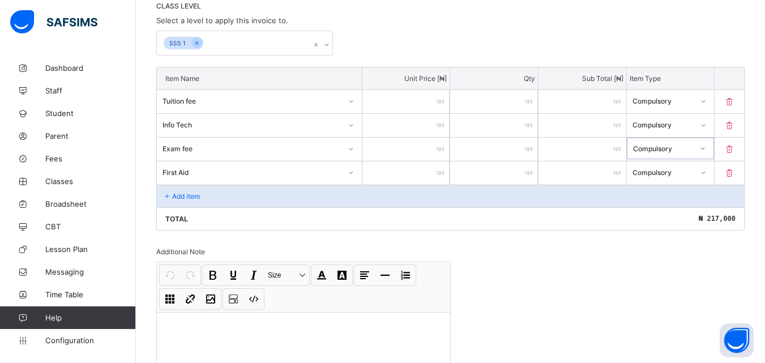
click at [707, 173] on icon at bounding box center [703, 172] width 7 height 11
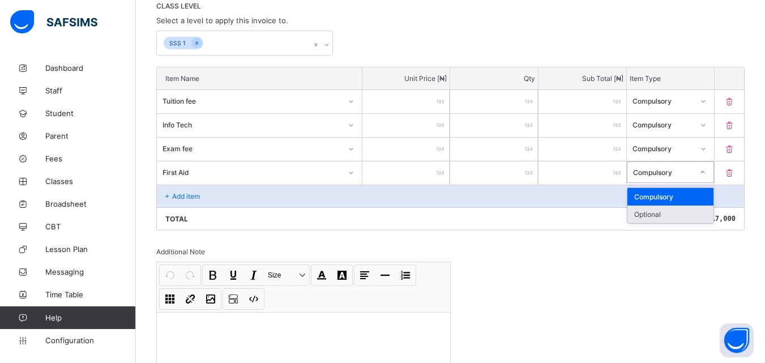
click at [664, 214] on div "Optional" at bounding box center [671, 215] width 87 height 18
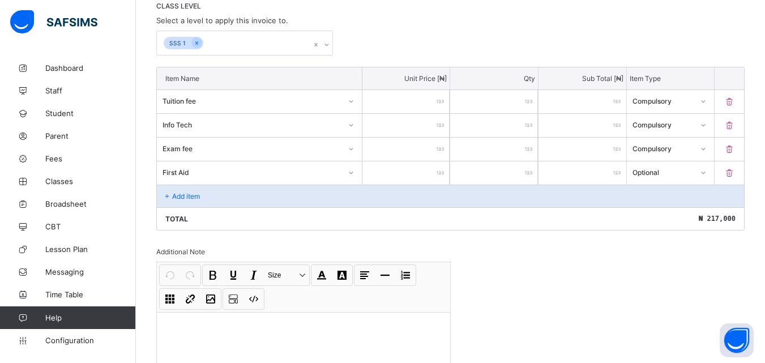
click at [169, 195] on icon at bounding box center [168, 196] width 10 height 8
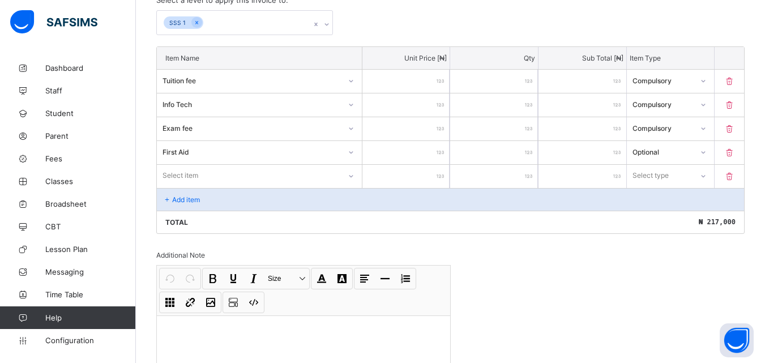
click at [354, 186] on div "Select item" at bounding box center [259, 176] width 205 height 22
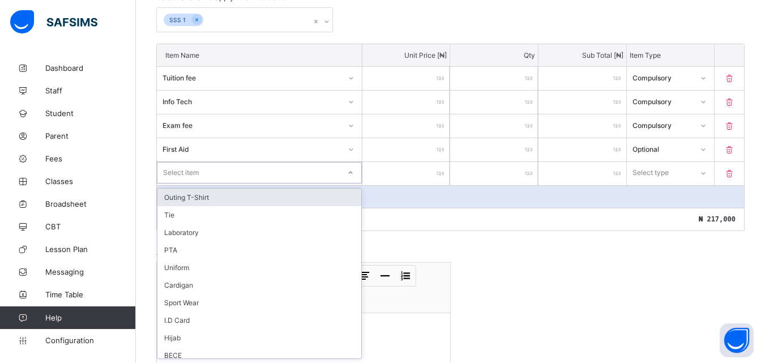
scroll to position [272, 0]
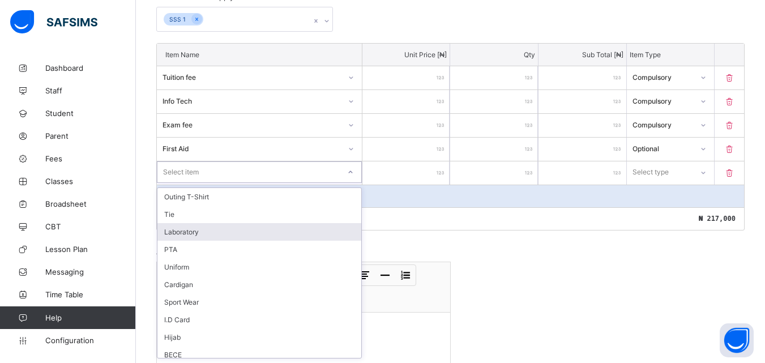
click at [195, 232] on div "Laboratory" at bounding box center [260, 232] width 204 height 18
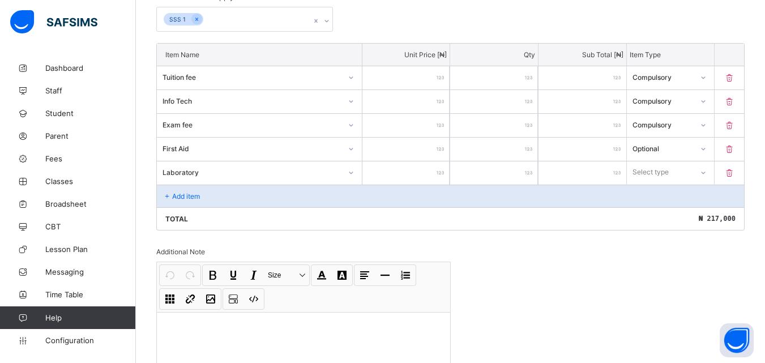
click at [423, 174] on input "number" at bounding box center [407, 172] width 88 height 23
type input "*"
type input "**"
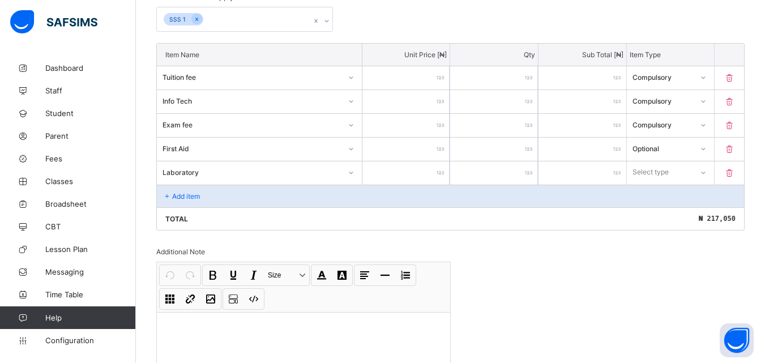
type input "****"
click at [707, 169] on icon at bounding box center [703, 172] width 7 height 11
click at [672, 196] on div "Compulsory" at bounding box center [671, 197] width 87 height 18
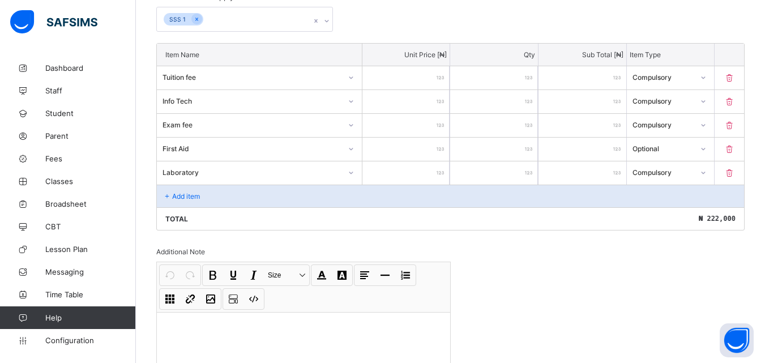
click at [167, 193] on icon at bounding box center [168, 196] width 10 height 8
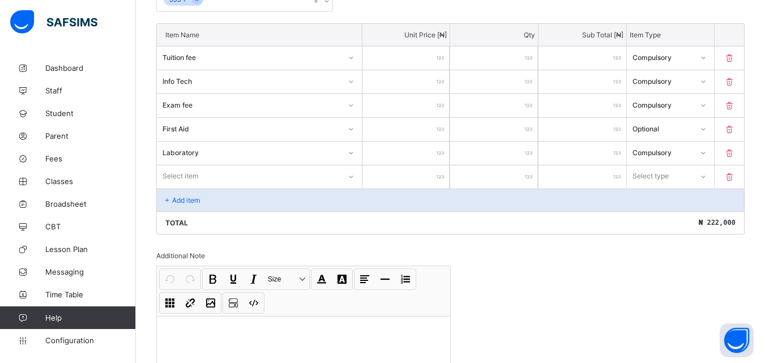
click at [353, 187] on div "Select item" at bounding box center [259, 176] width 205 height 22
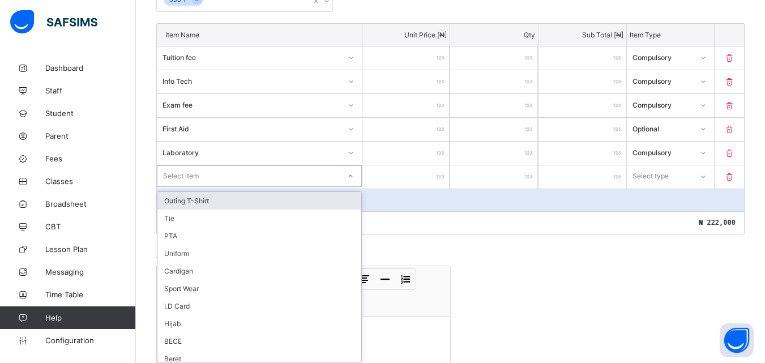
scroll to position [296, 0]
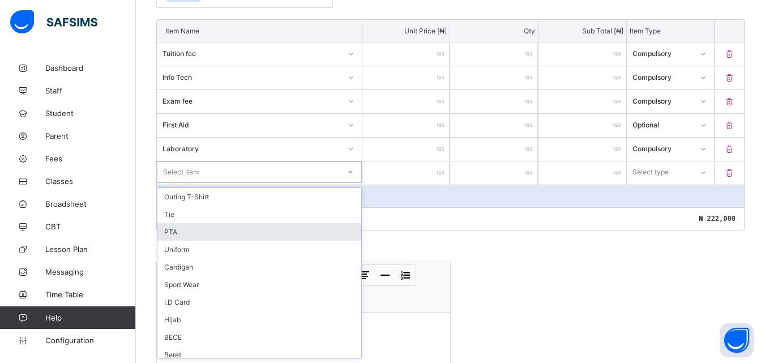
click at [180, 231] on div "PTA" at bounding box center [260, 232] width 204 height 18
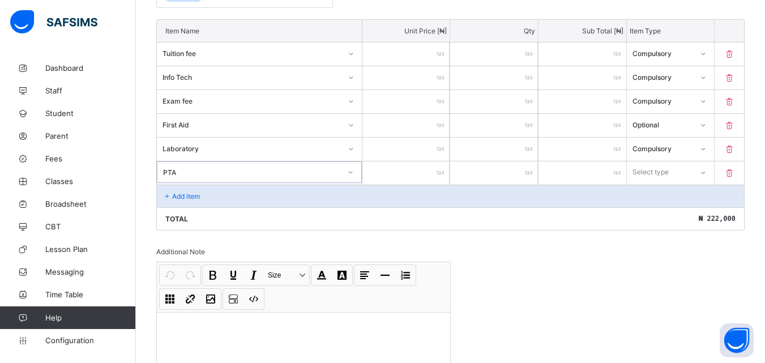
click at [429, 171] on input "number" at bounding box center [407, 172] width 88 height 23
type input "*"
type input "**"
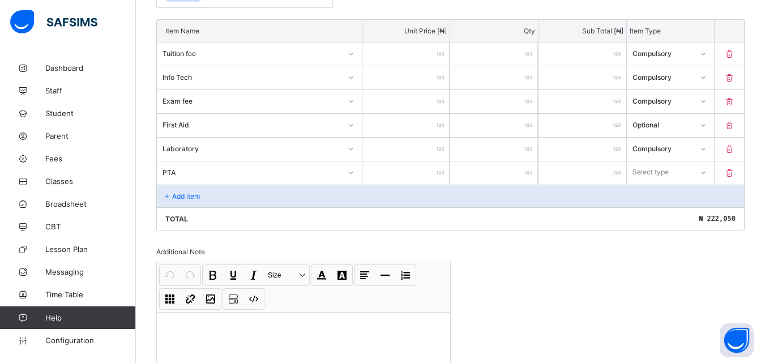
type input "***"
click at [169, 196] on icon at bounding box center [168, 196] width 10 height 8
click at [707, 169] on icon at bounding box center [703, 172] width 7 height 11
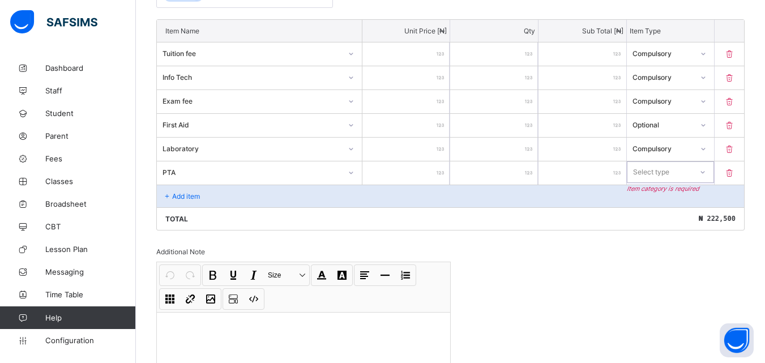
click at [708, 169] on div at bounding box center [703, 172] width 19 height 18
click at [707, 169] on icon at bounding box center [703, 172] width 7 height 11
click at [670, 216] on div "Optional" at bounding box center [671, 215] width 87 height 18
click at [165, 200] on icon at bounding box center [168, 196] width 10 height 8
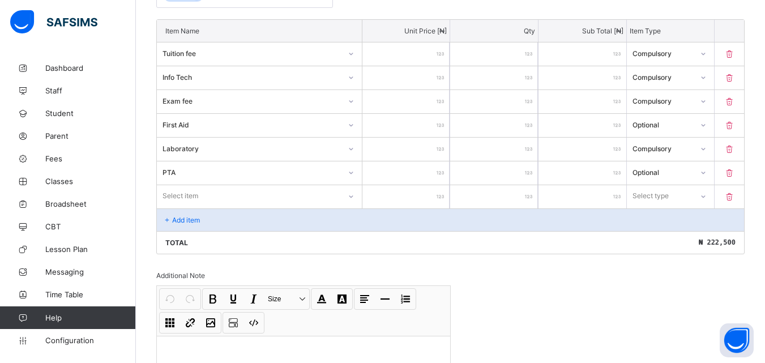
click at [350, 194] on div "Select item" at bounding box center [259, 196] width 205 height 22
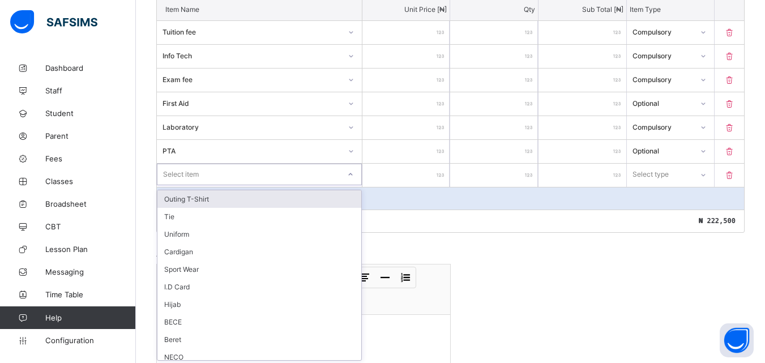
scroll to position [320, 0]
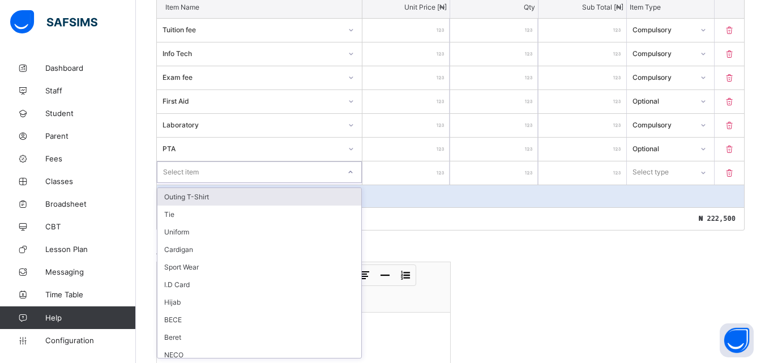
click at [189, 202] on div "Outing T-Shirt" at bounding box center [260, 197] width 204 height 18
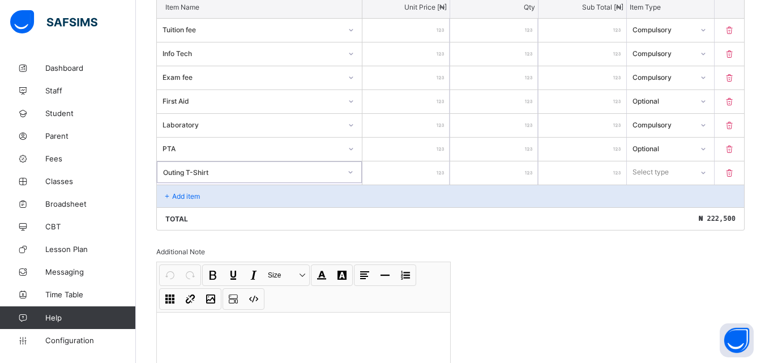
click at [435, 175] on input "number" at bounding box center [407, 172] width 88 height 23
click at [353, 172] on icon at bounding box center [351, 173] width 4 height 2
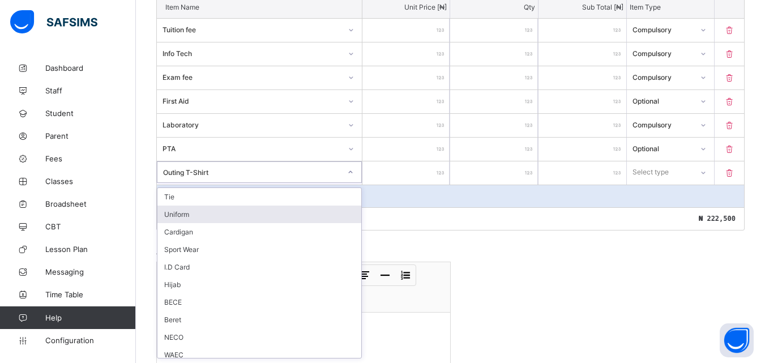
click at [201, 213] on div "Uniform" at bounding box center [260, 215] width 204 height 18
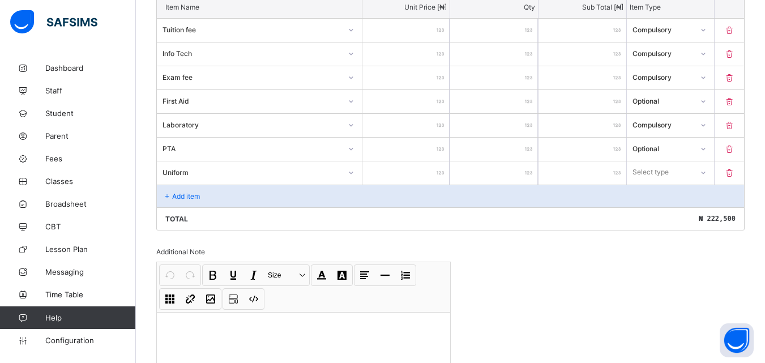
click at [435, 174] on input "number" at bounding box center [407, 172] width 88 height 23
type input "*"
type input "**"
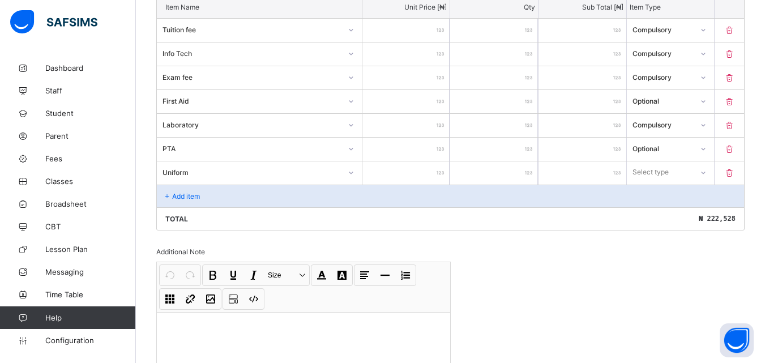
type input "***"
type input "*****"
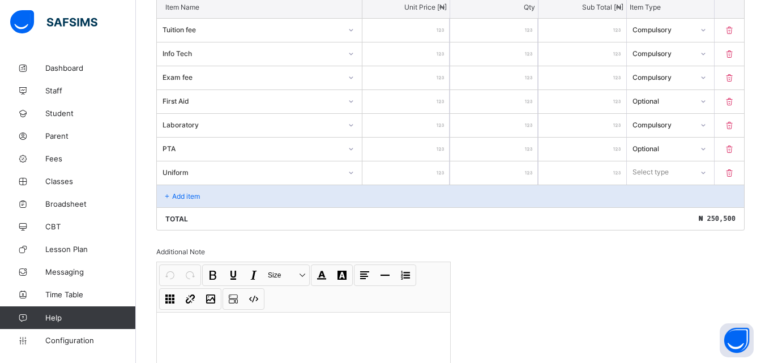
click at [168, 192] on icon at bounding box center [168, 196] width 10 height 8
click at [707, 174] on icon at bounding box center [703, 172] width 7 height 11
click at [660, 216] on div "Optional" at bounding box center [671, 215] width 87 height 18
click at [171, 195] on icon at bounding box center [168, 196] width 10 height 8
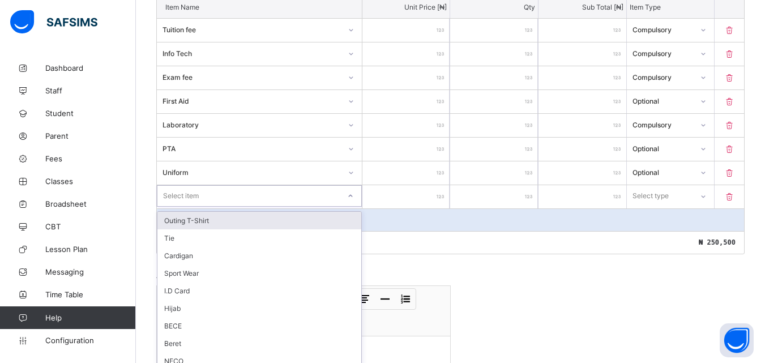
scroll to position [343, 0]
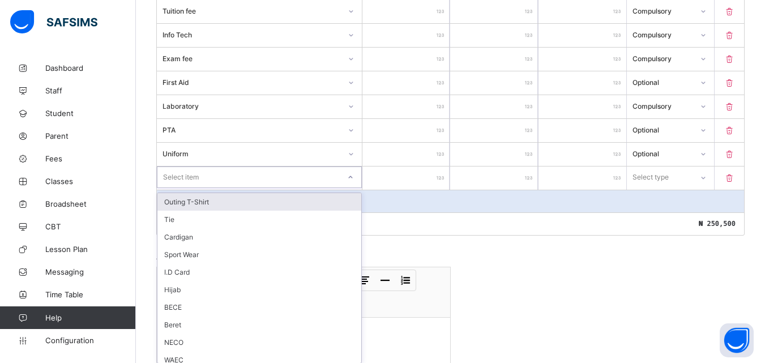
click at [352, 188] on div "option Outing T-Shirt focused, 1 of 12. 12 results available. Use Up and Down t…" at bounding box center [259, 178] width 205 height 22
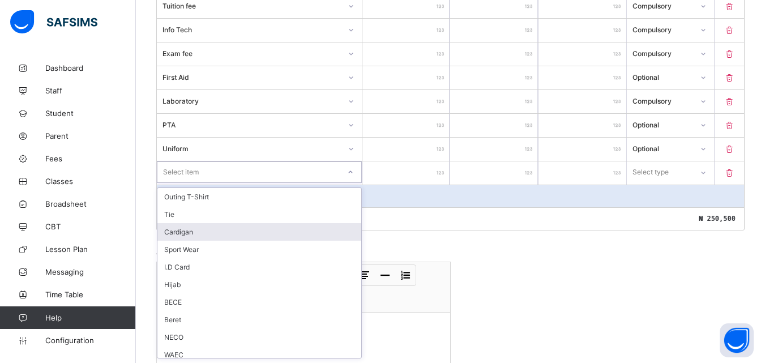
click at [191, 228] on div "Cardigan" at bounding box center [260, 232] width 204 height 18
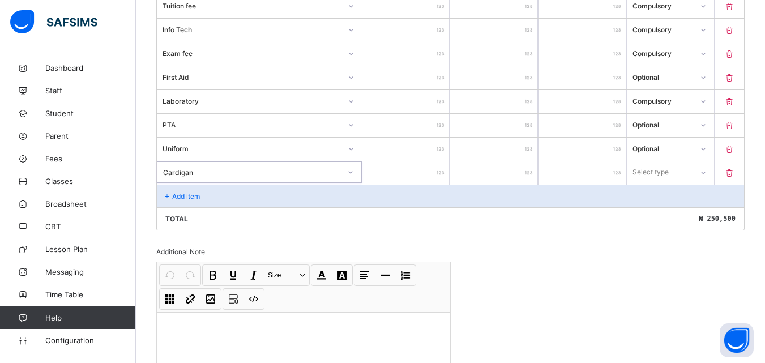
click at [394, 171] on input "number" at bounding box center [407, 172] width 88 height 23
type input "*"
type input "**"
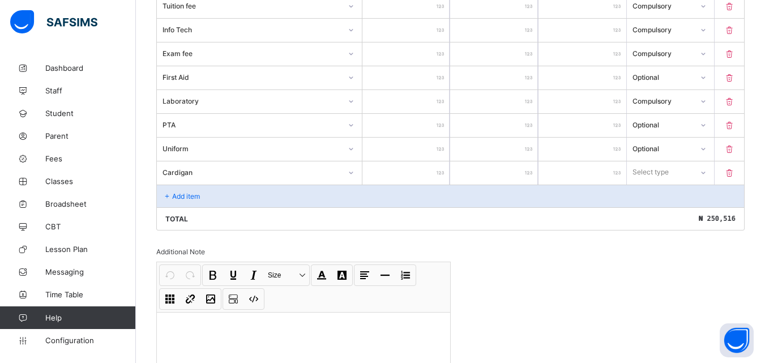
type input "***"
type input "*****"
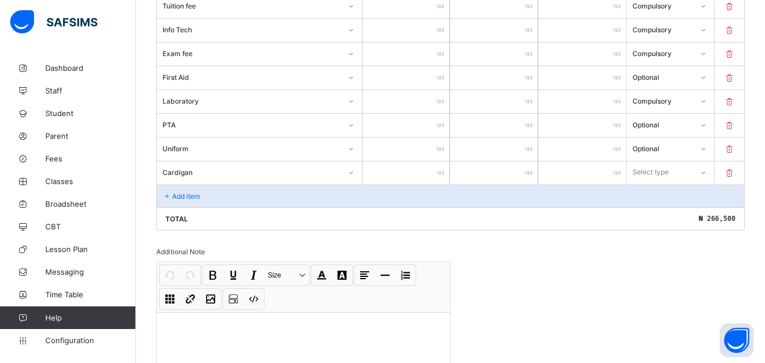
click at [704, 173] on div at bounding box center [703, 173] width 19 height 18
click at [658, 216] on div "Optional" at bounding box center [671, 215] width 87 height 18
click at [170, 195] on icon at bounding box center [168, 196] width 10 height 8
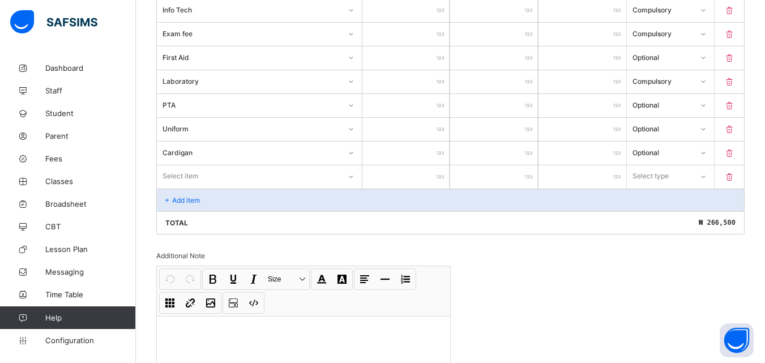
click at [353, 187] on div "Select item" at bounding box center [259, 176] width 205 height 22
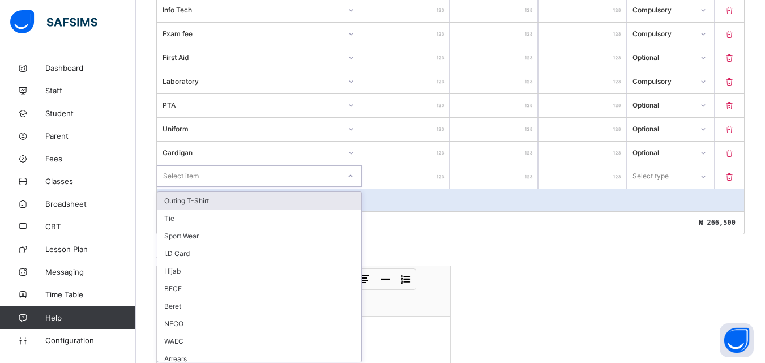
scroll to position [367, 0]
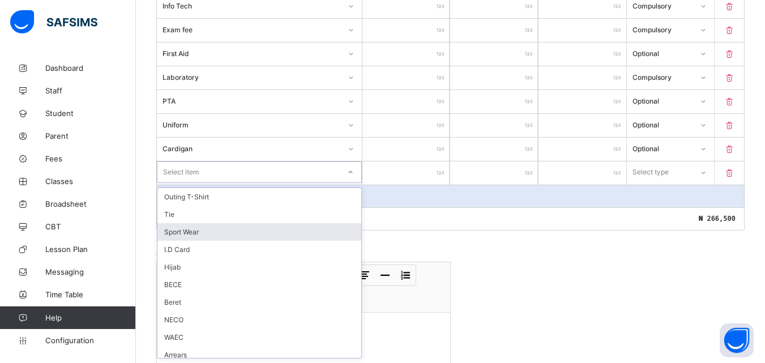
click at [192, 232] on div "Sport Wear" at bounding box center [260, 232] width 204 height 18
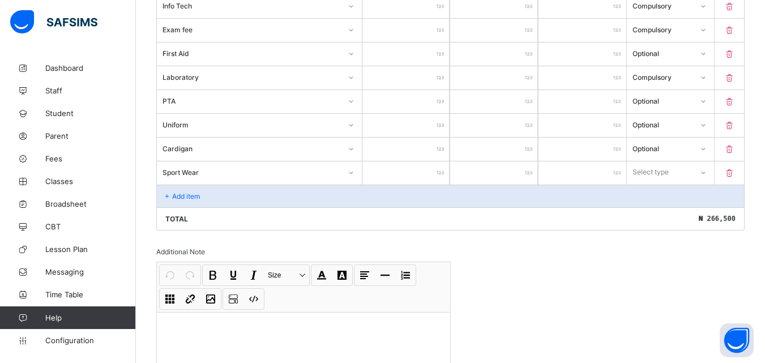
click at [421, 175] on input "number" at bounding box center [407, 172] width 88 height 23
type input "*"
type input "**"
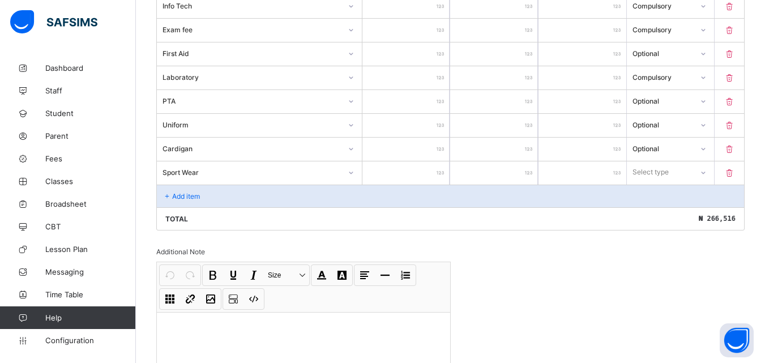
type input "***"
type input "*****"
type input "******"
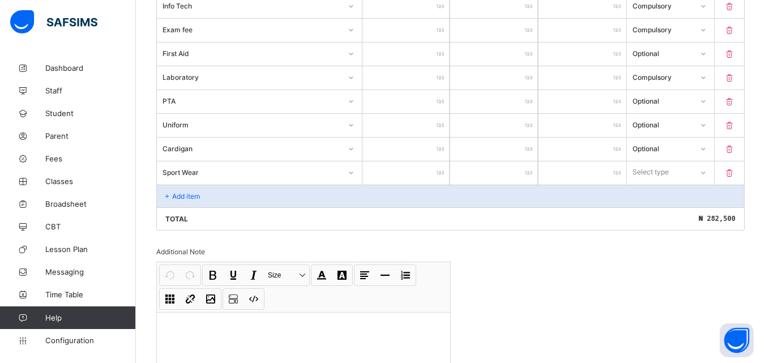
type input "******"
type input "*****"
click at [707, 172] on icon at bounding box center [703, 172] width 7 height 11
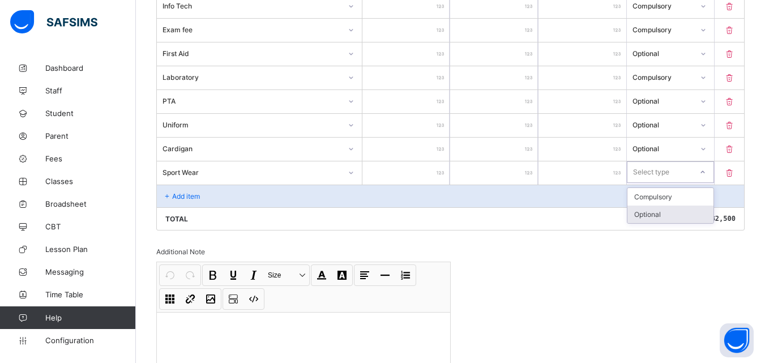
click at [663, 214] on div "Optional" at bounding box center [671, 215] width 87 height 18
click at [167, 195] on icon at bounding box center [168, 196] width 10 height 8
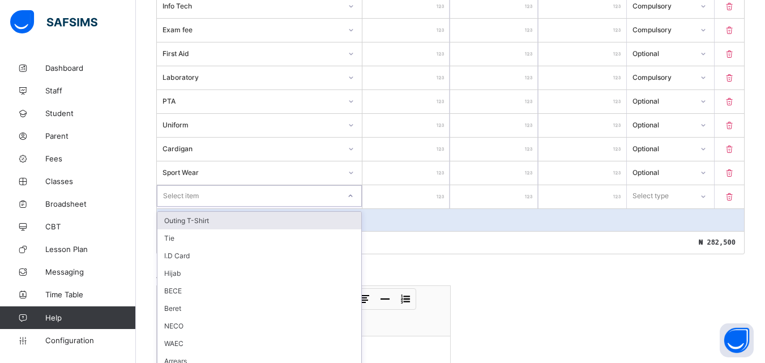
click at [349, 195] on div "option Outing T-Shirt focused, 1 of 10. 10 results available. Use Up and Down t…" at bounding box center [259, 196] width 205 height 22
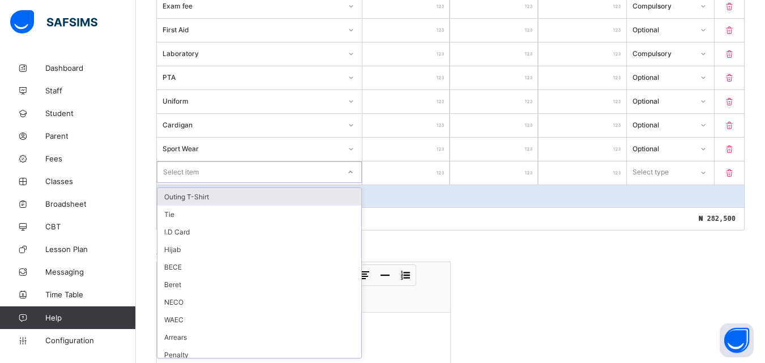
click at [192, 199] on div "Outing T-Shirt" at bounding box center [260, 197] width 204 height 18
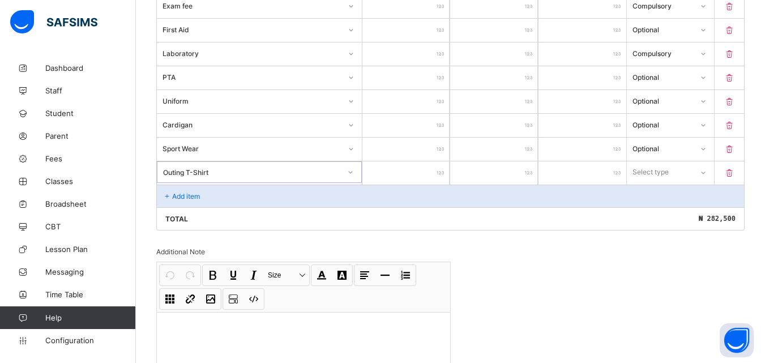
click at [433, 173] on input "number" at bounding box center [407, 172] width 88 height 23
type input "*"
type input "**"
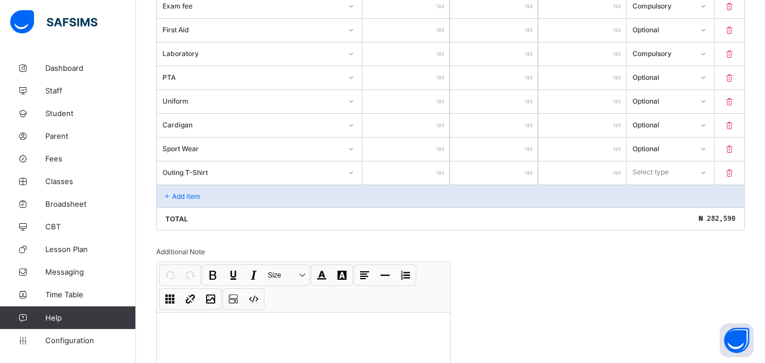
type input "***"
type input "****"
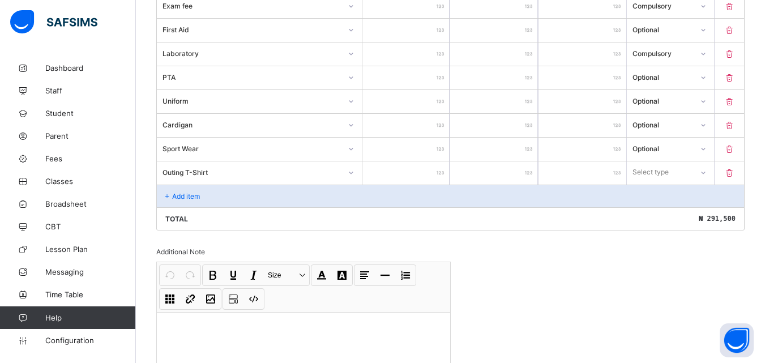
click at [168, 195] on icon at bounding box center [168, 196] width 10 height 8
click at [707, 172] on icon at bounding box center [703, 172] width 7 height 11
click at [666, 216] on div "Optional" at bounding box center [671, 215] width 87 height 18
click at [171, 194] on icon at bounding box center [168, 196] width 10 height 8
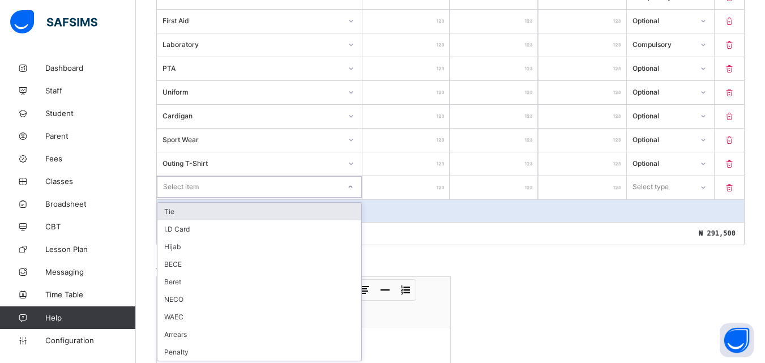
click at [354, 196] on div "Select item" at bounding box center [259, 187] width 205 height 22
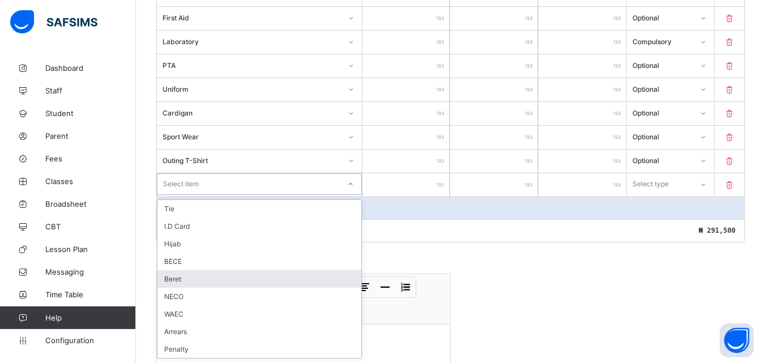
click at [178, 282] on div "Beret" at bounding box center [260, 279] width 204 height 18
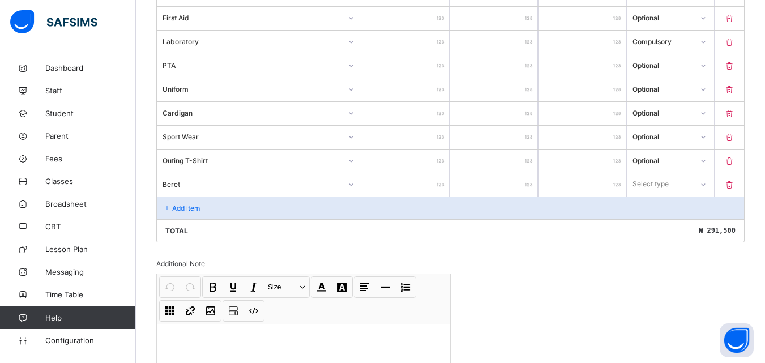
click at [425, 188] on input "number" at bounding box center [407, 184] width 88 height 23
type input "*"
type input "**"
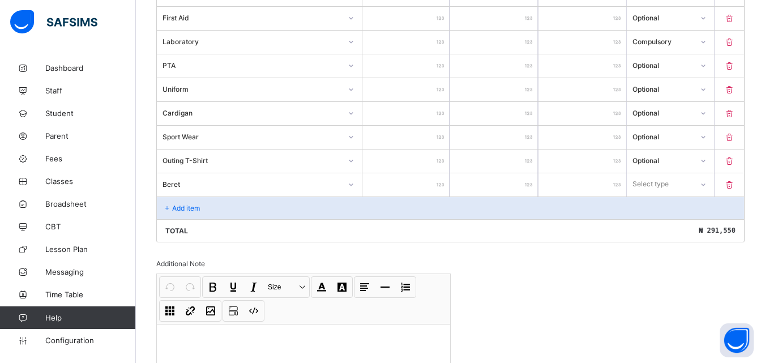
type input "****"
click at [707, 187] on icon at bounding box center [703, 183] width 7 height 11
click at [662, 226] on div "Optional" at bounding box center [671, 227] width 87 height 18
click at [170, 206] on icon at bounding box center [168, 208] width 10 height 8
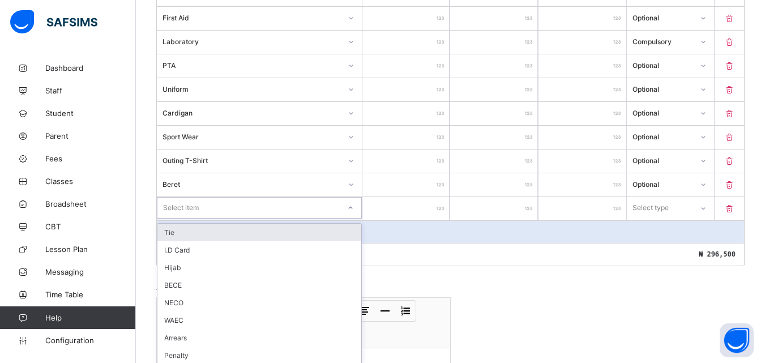
scroll to position [409, 0]
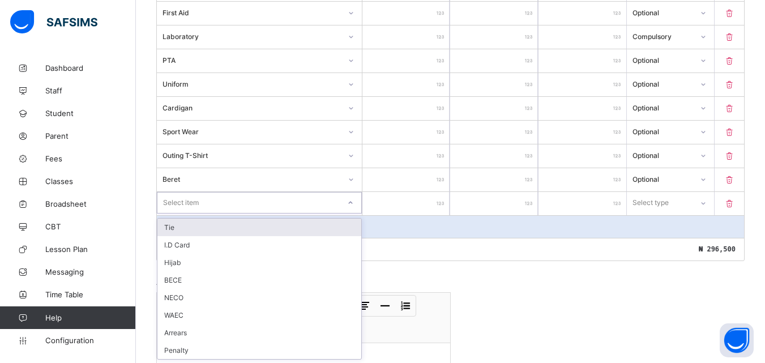
click at [353, 207] on div at bounding box center [350, 203] width 19 height 18
click at [436, 178] on input "****" at bounding box center [407, 178] width 88 height 23
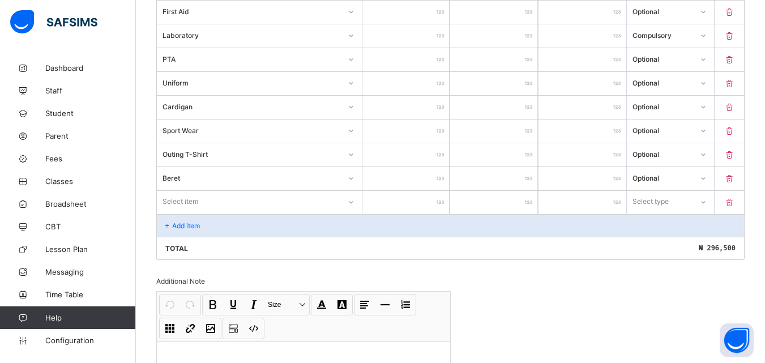
type input "***"
type input "****"
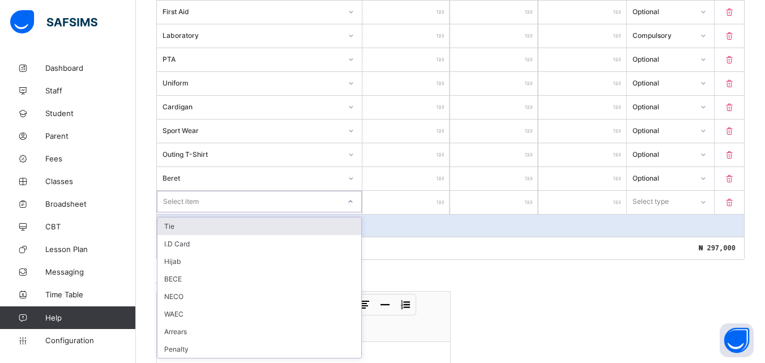
click at [352, 202] on icon at bounding box center [350, 202] width 4 height 2
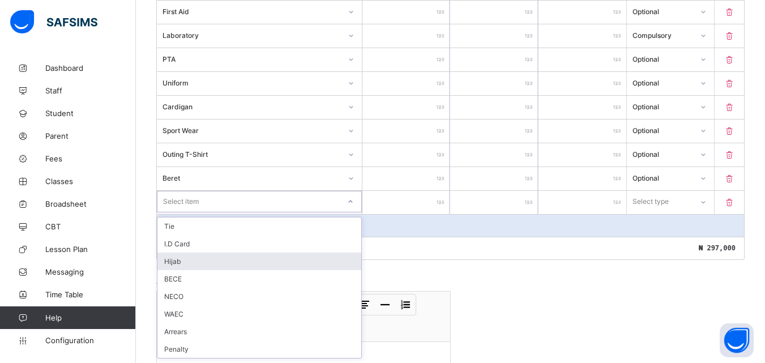
click at [169, 259] on div "Hijab" at bounding box center [260, 262] width 204 height 18
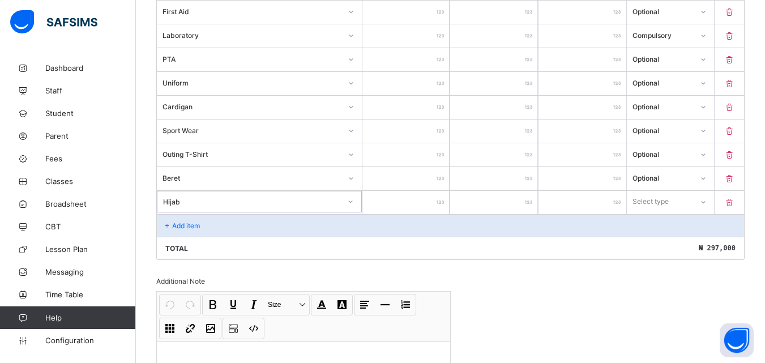
click at [428, 202] on input "number" at bounding box center [407, 202] width 88 height 23
type input "*"
type input "***"
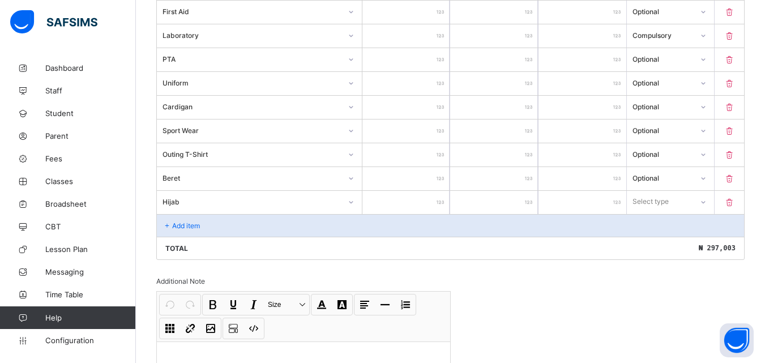
type input "****"
click at [707, 202] on icon at bounding box center [703, 201] width 7 height 11
click at [663, 244] on div "Optional" at bounding box center [671, 244] width 87 height 18
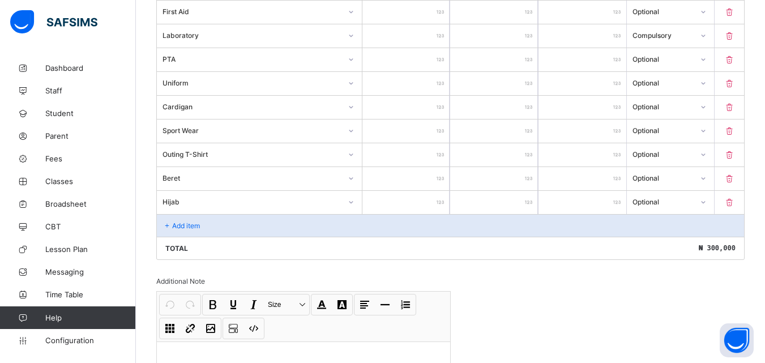
click at [169, 225] on icon at bounding box center [168, 226] width 10 height 8
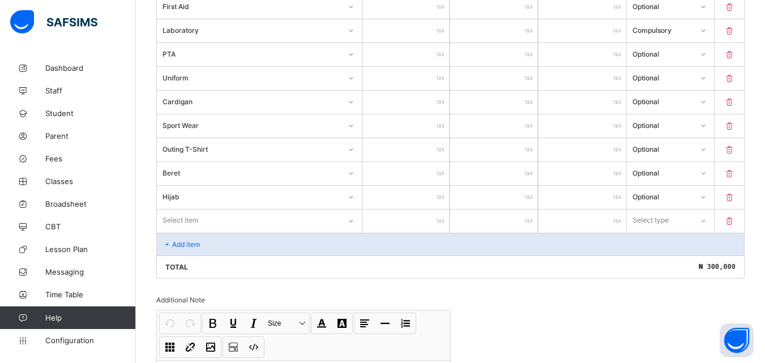
click at [354, 226] on div at bounding box center [351, 221] width 19 height 18
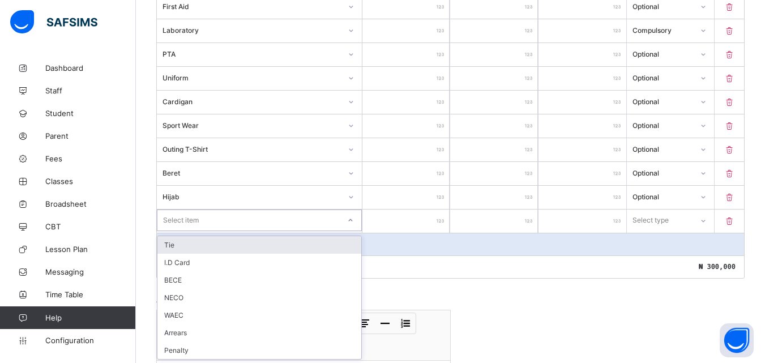
scroll to position [415, 0]
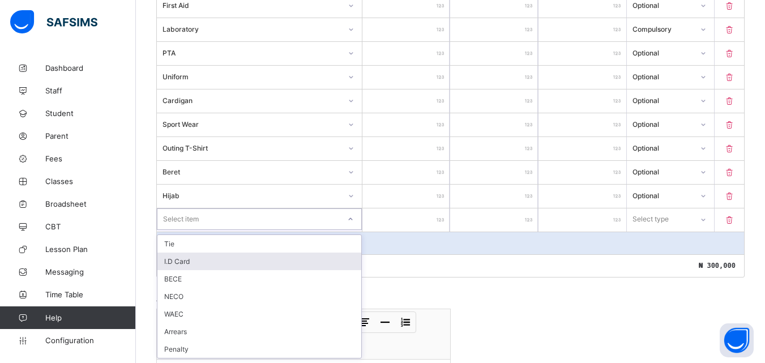
click at [188, 261] on div "I.D Card" at bounding box center [260, 262] width 204 height 18
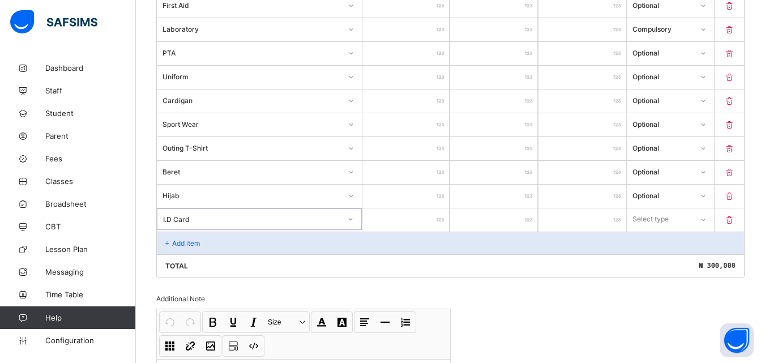
click at [433, 222] on input "number" at bounding box center [407, 220] width 88 height 23
type input "*"
type input "**"
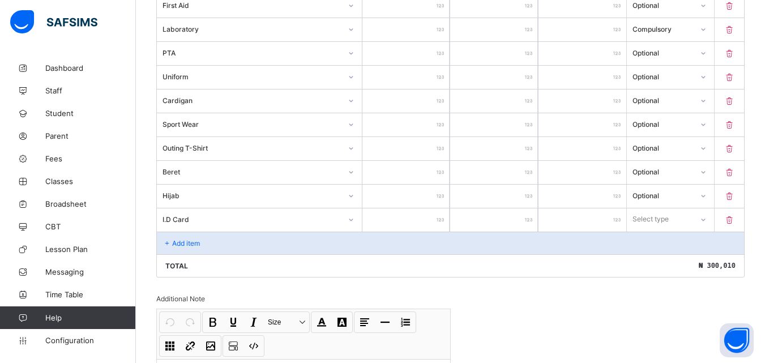
type input "***"
type input "****"
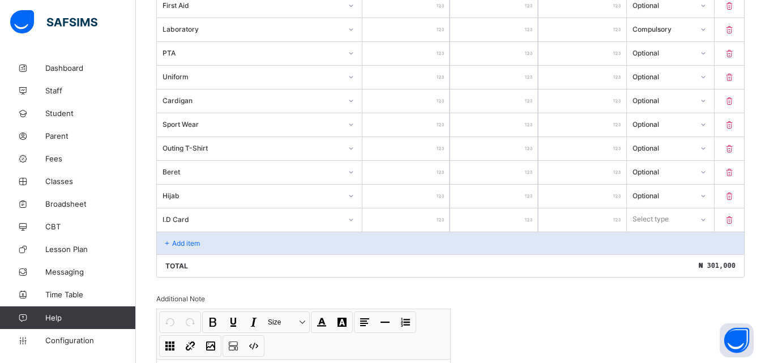
click at [683, 292] on div "Invoice template content Items that are set as compulsory will be available in …" at bounding box center [450, 126] width 589 height 680
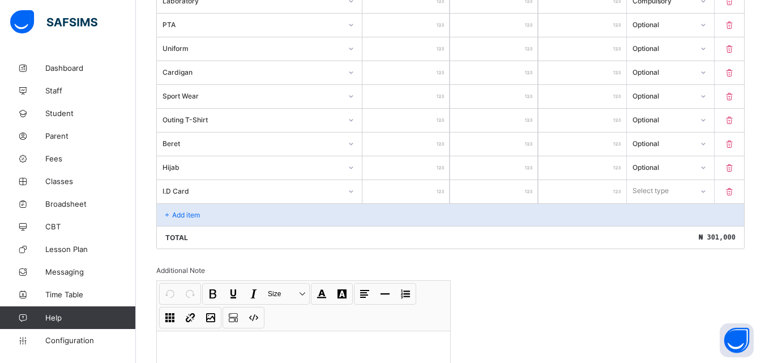
scroll to position [547, 0]
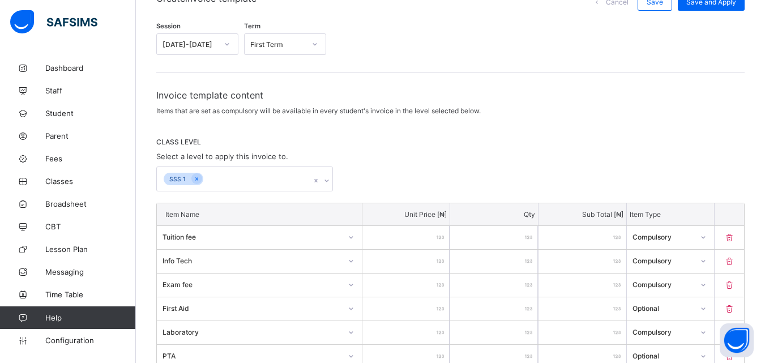
scroll to position [113, 0]
click at [330, 178] on icon at bounding box center [327, 179] width 7 height 11
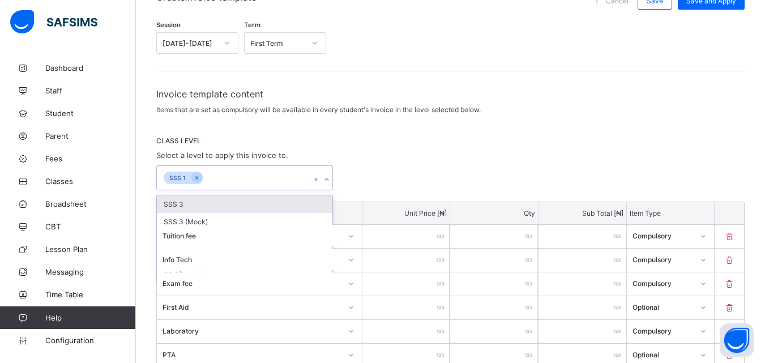
click at [330, 178] on icon at bounding box center [327, 179] width 7 height 11
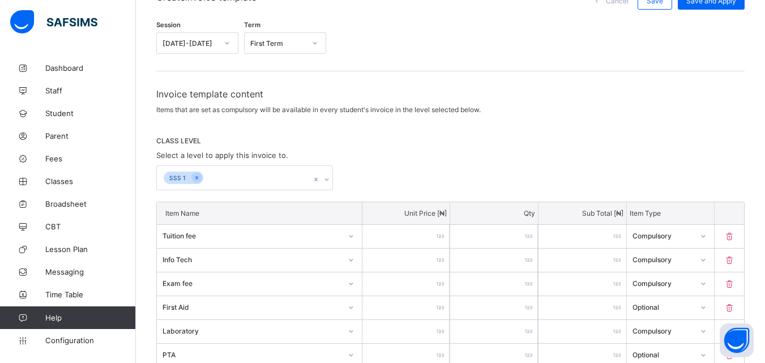
click at [433, 148] on div "CLASS LEVEL Select a level to apply this invoice to. SSS 1" at bounding box center [450, 164] width 589 height 54
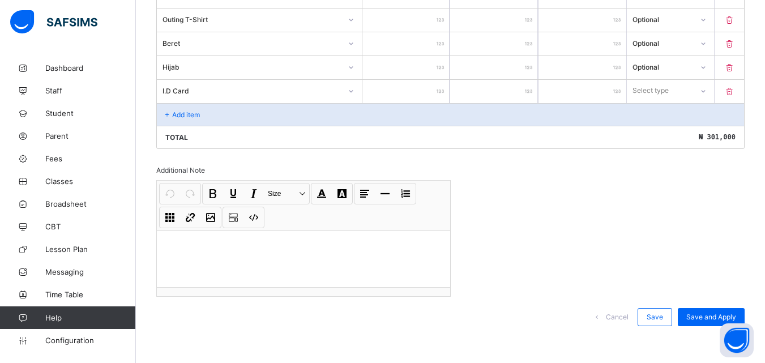
scroll to position [547, 0]
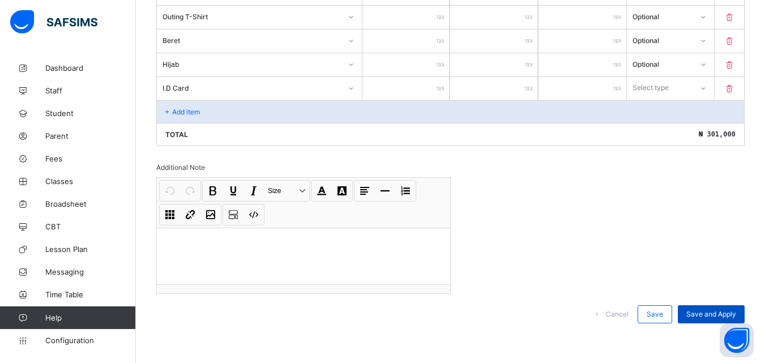
click at [720, 309] on div "Save and Apply" at bounding box center [711, 314] width 67 height 18
click at [707, 87] on icon at bounding box center [703, 88] width 7 height 11
click at [663, 127] on div "Optional" at bounding box center [671, 130] width 87 height 18
click at [707, 308] on div "Save and Apply" at bounding box center [711, 314] width 67 height 18
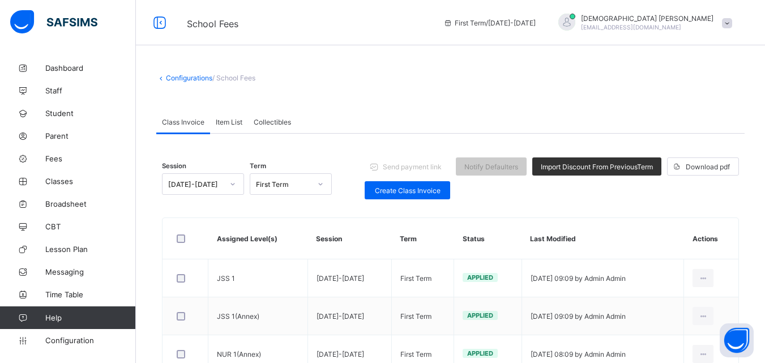
click at [633, 229] on th "Last Modified" at bounding box center [603, 238] width 162 height 41
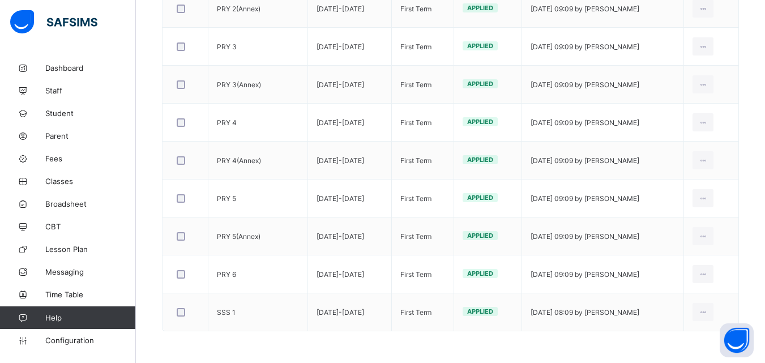
scroll to position [993, 0]
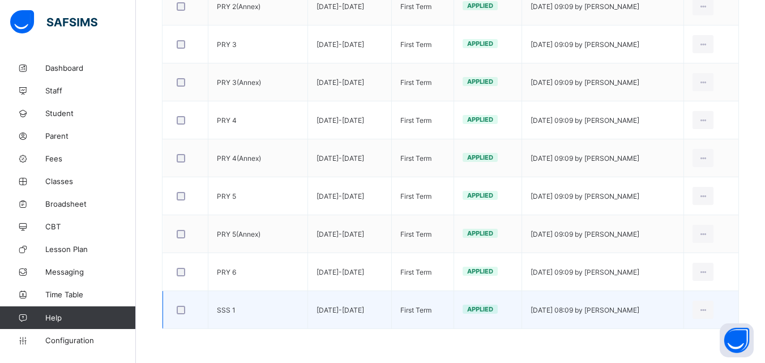
click at [392, 314] on td "First Term" at bounding box center [423, 310] width 62 height 38
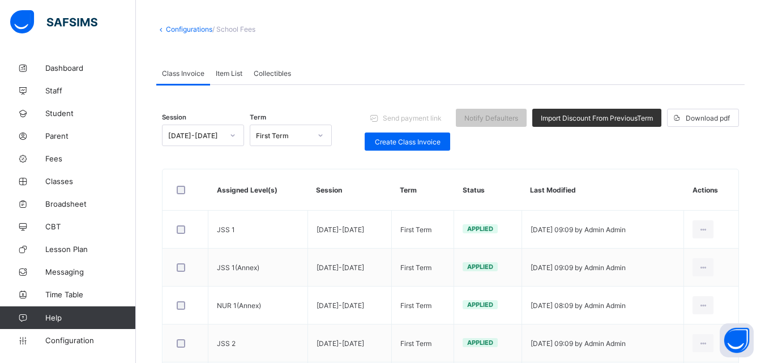
scroll to position [0, 0]
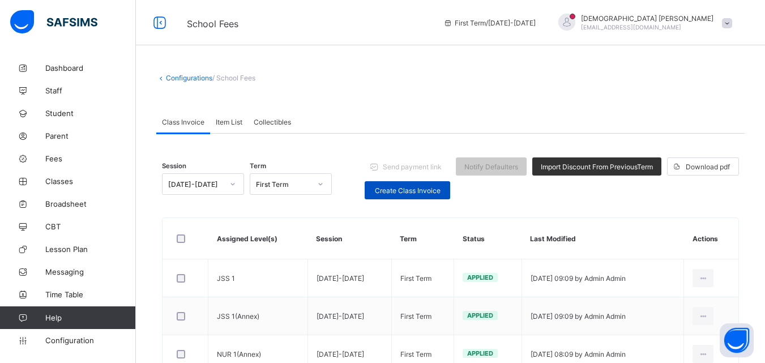
click at [419, 191] on span "Create Class Invoice" at bounding box center [407, 190] width 69 height 8
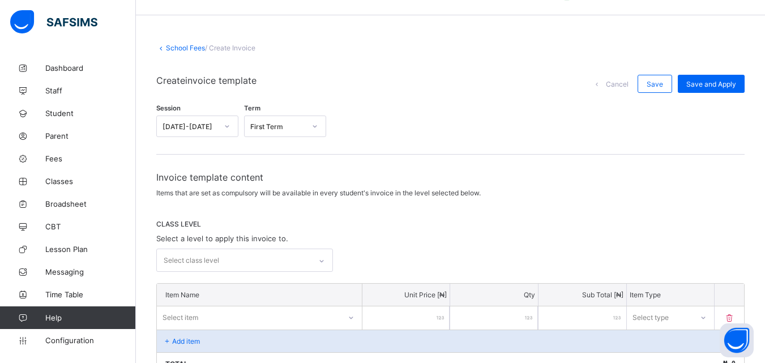
click at [320, 272] on div "Select class level" at bounding box center [244, 260] width 177 height 23
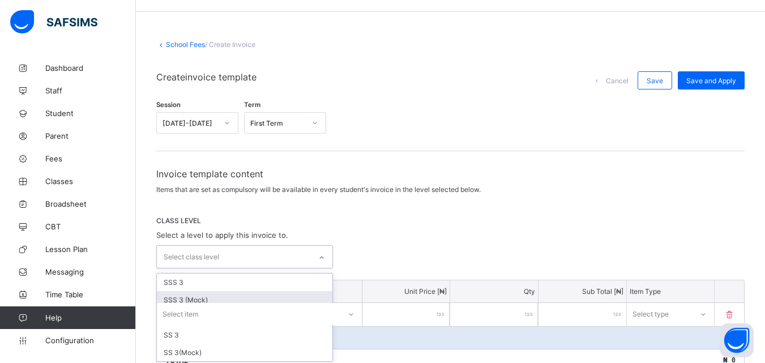
scroll to position [36, 0]
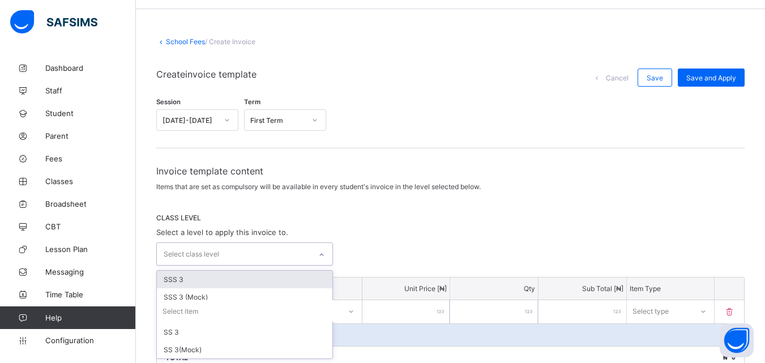
click at [185, 278] on div "SSS 3" at bounding box center [245, 280] width 176 height 18
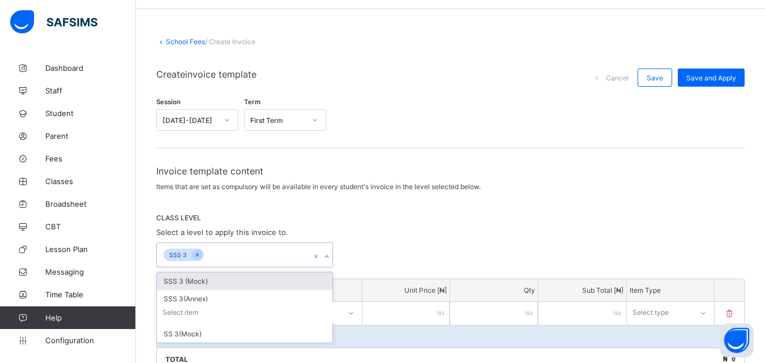
click at [329, 255] on icon at bounding box center [327, 256] width 7 height 11
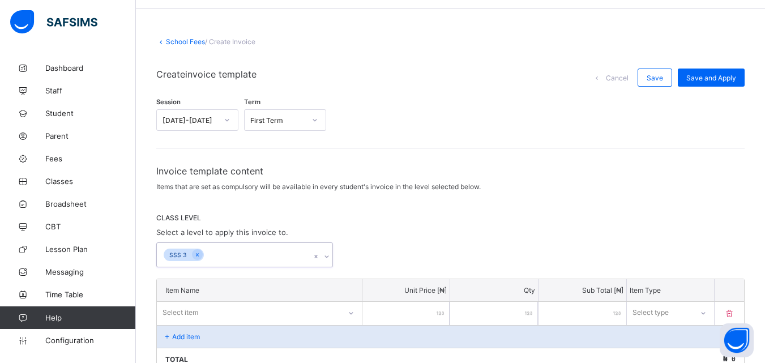
click at [328, 256] on icon at bounding box center [327, 256] width 7 height 11
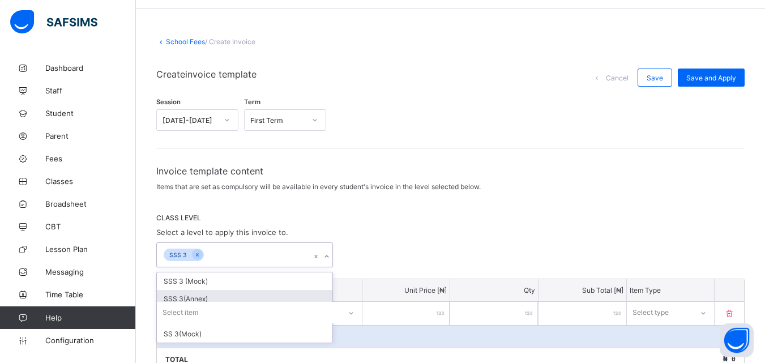
click at [189, 299] on div "SSS 3(Annex)" at bounding box center [245, 299] width 176 height 18
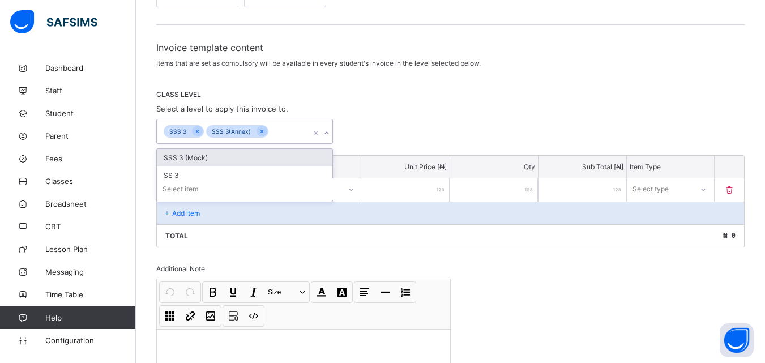
click at [352, 200] on div "Select item" at bounding box center [259, 189] width 205 height 22
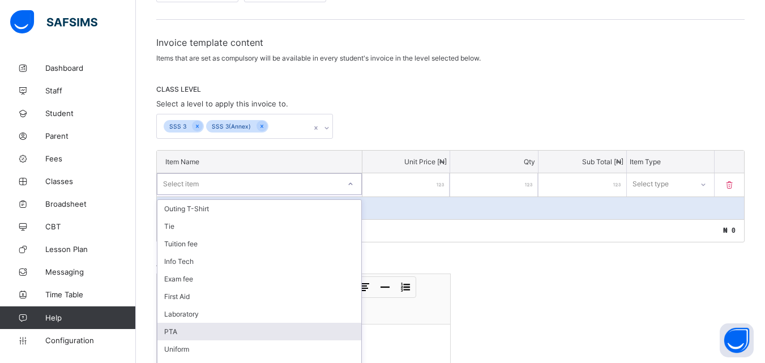
scroll to position [177, 0]
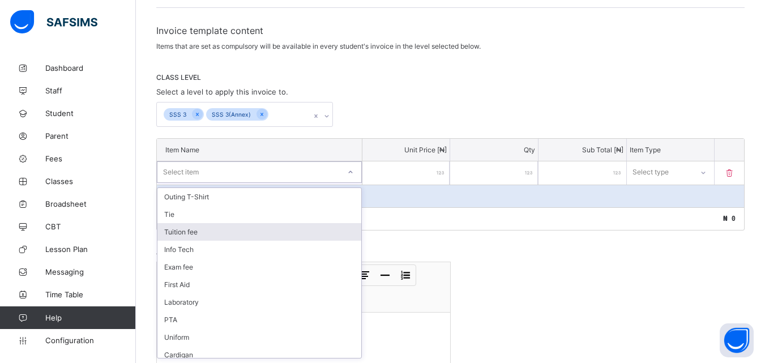
click at [193, 231] on div "Tuition fee" at bounding box center [260, 232] width 204 height 18
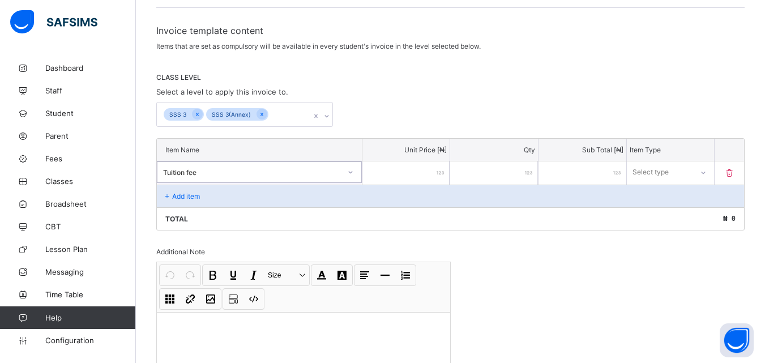
click at [412, 176] on input "number" at bounding box center [407, 172] width 88 height 23
type input "*"
type input "**"
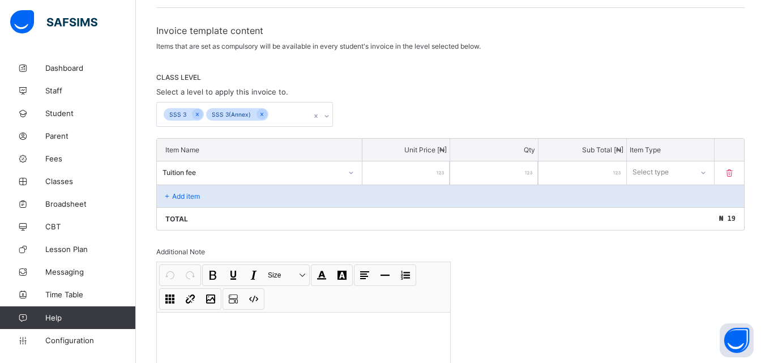
type input "***"
type input "****"
type input "*****"
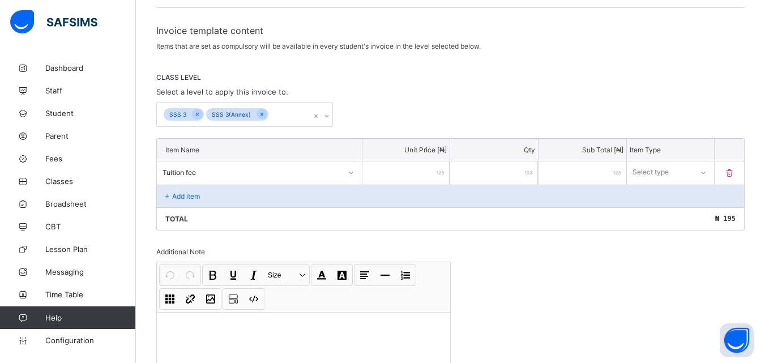
type input "*****"
type input "******"
click at [707, 173] on icon at bounding box center [703, 172] width 7 height 11
click at [670, 195] on div "Compulsory" at bounding box center [671, 197] width 87 height 18
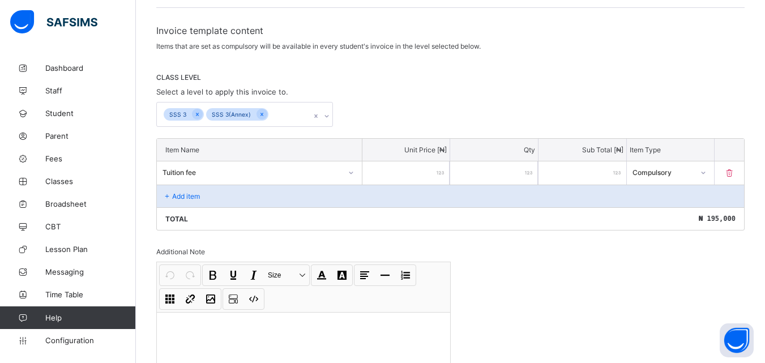
click at [439, 176] on input "******" at bounding box center [407, 172] width 88 height 23
click at [445, 172] on div "******" at bounding box center [407, 172] width 88 height 23
click at [436, 174] on input "******" at bounding box center [407, 172] width 88 height 23
type input "*"
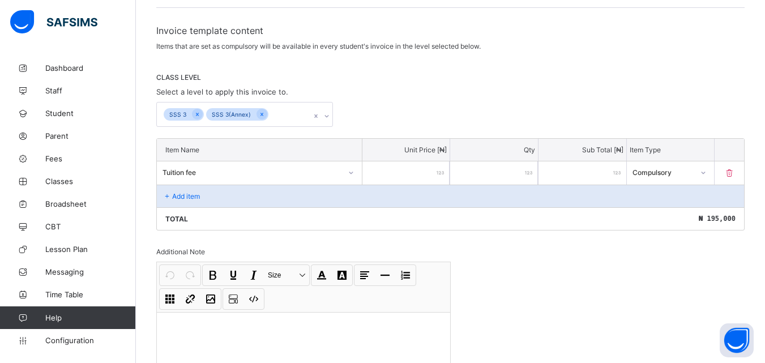
type input "*"
type input "**"
type input "***"
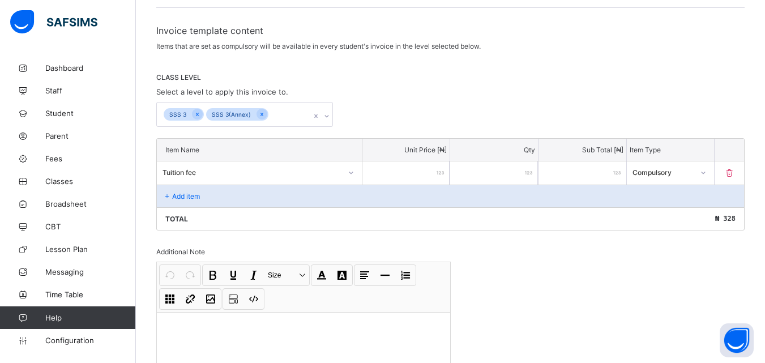
type input "****"
type input "*****"
type input "******"
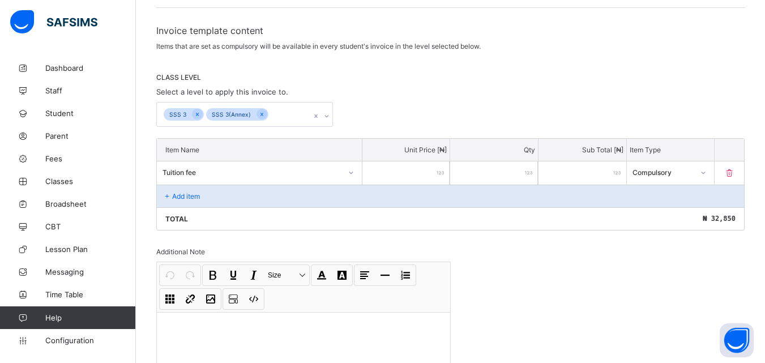
type input "******"
click at [437, 172] on input "******" at bounding box center [407, 172] width 88 height 23
type input "*****"
type input "****"
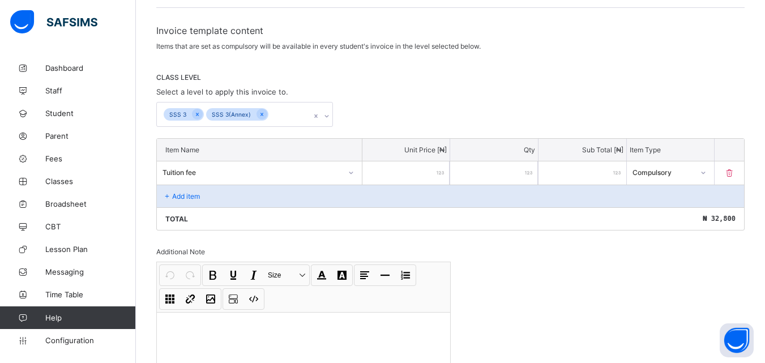
type input "****"
type input "***"
type input "****"
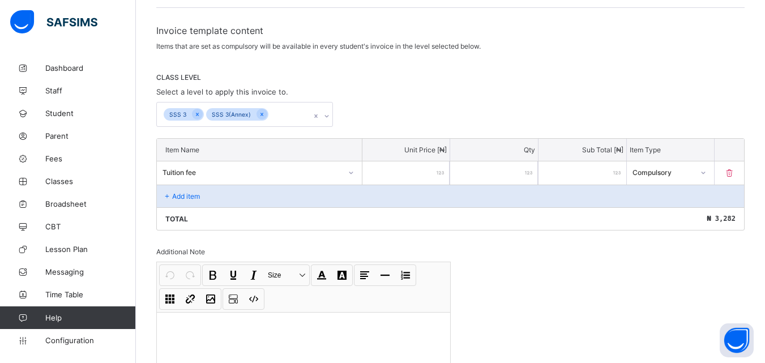
type input "*****"
type input "******"
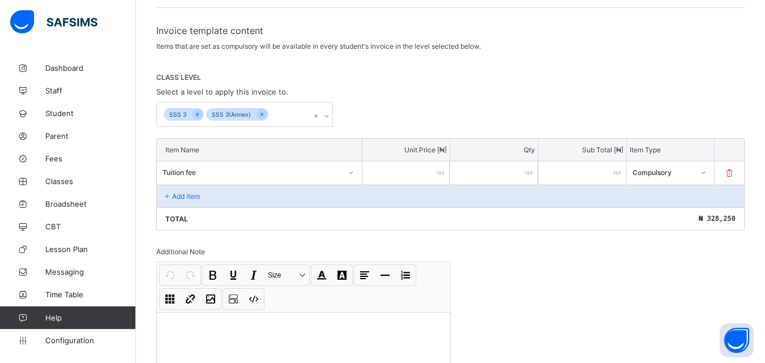
click at [165, 193] on icon at bounding box center [168, 196] width 10 height 8
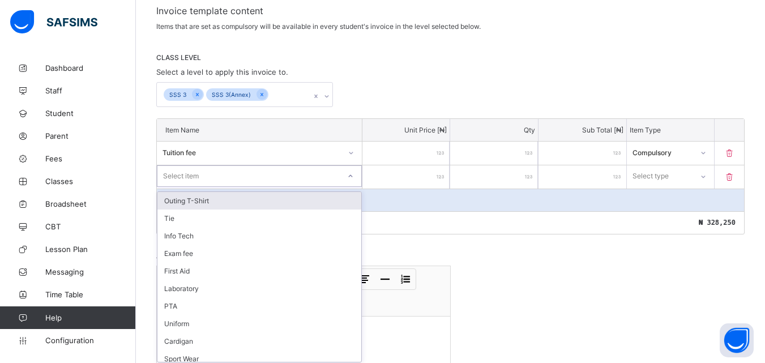
click at [356, 187] on div "option Outing T-Shirt focused, 1 of 18. 18 results available. Use Up and Down t…" at bounding box center [259, 176] width 205 height 22
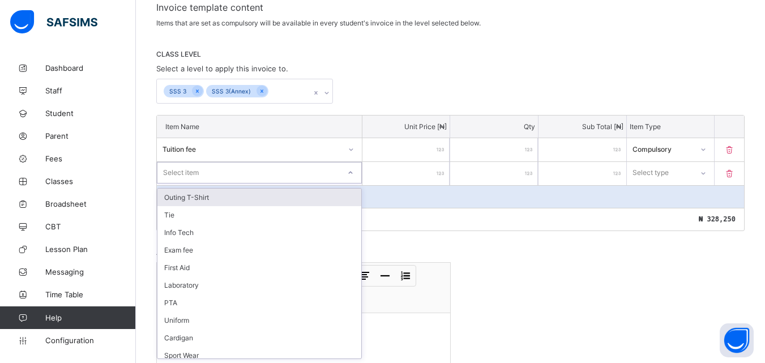
scroll to position [201, 0]
click at [190, 202] on div "Outing T-Shirt" at bounding box center [260, 197] width 204 height 18
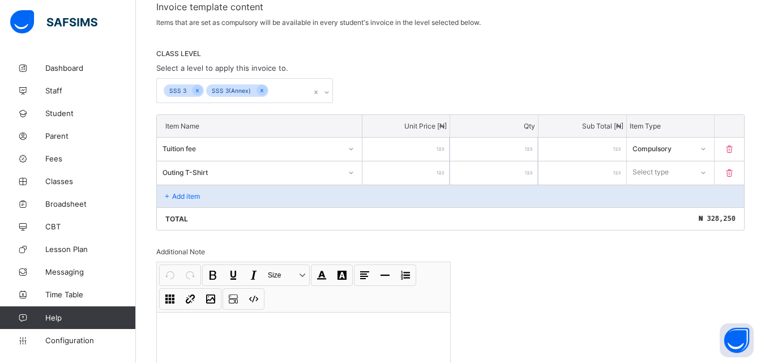
click at [436, 175] on input "number" at bounding box center [407, 172] width 88 height 23
click at [355, 170] on icon at bounding box center [351, 172] width 7 height 11
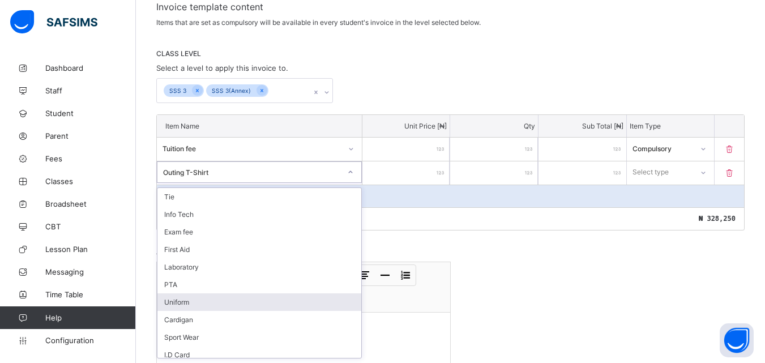
click at [181, 300] on div "Uniform" at bounding box center [260, 303] width 204 height 18
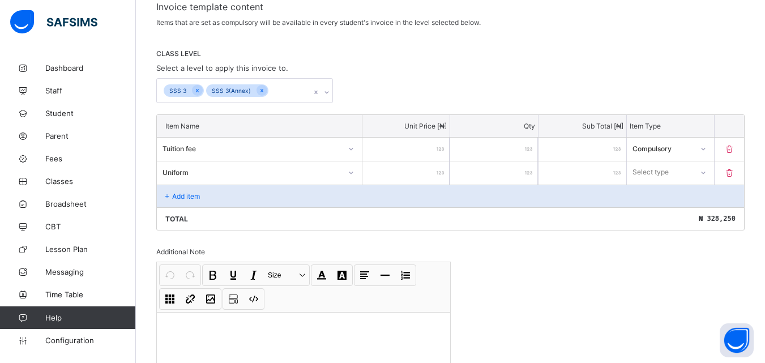
click at [418, 172] on input "number" at bounding box center [407, 172] width 88 height 23
type input "*"
type input "**"
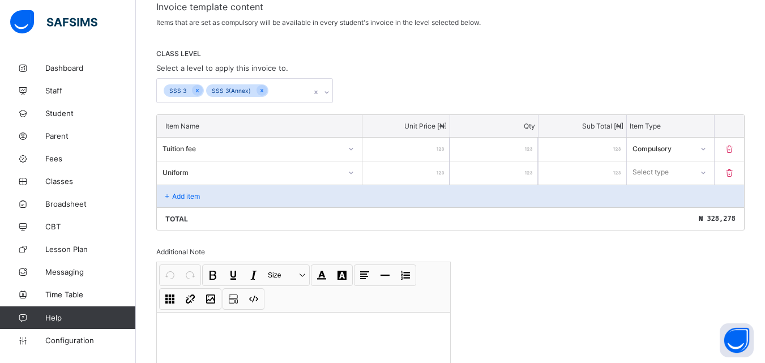
type input "***"
type input "****"
type input "*****"
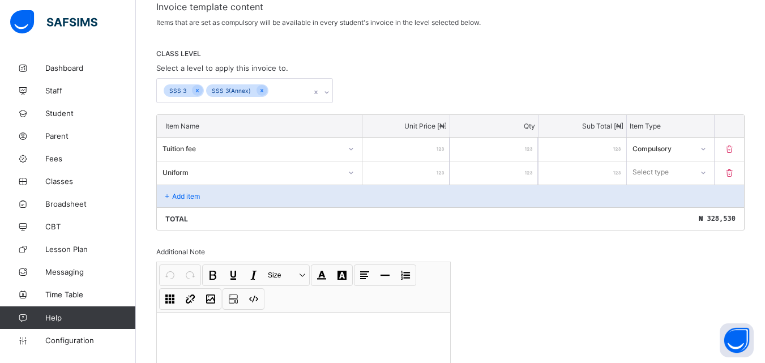
type input "*****"
click at [707, 175] on icon at bounding box center [703, 172] width 7 height 11
click at [669, 214] on div "Optional" at bounding box center [671, 215] width 87 height 18
click at [165, 189] on div "Add item" at bounding box center [451, 196] width 588 height 23
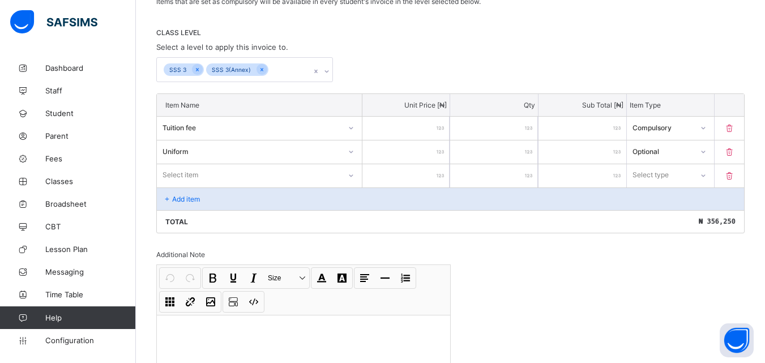
click at [346, 186] on div "Select item" at bounding box center [259, 175] width 205 height 22
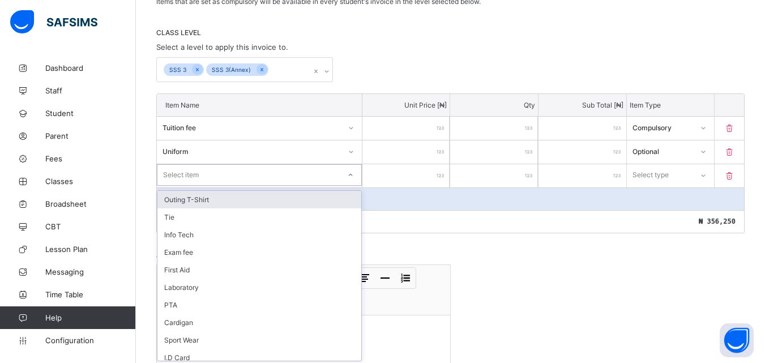
scroll to position [224, 0]
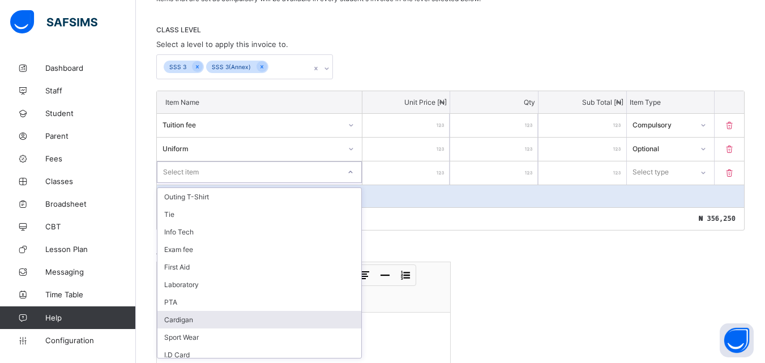
click at [182, 317] on div "Cardigan" at bounding box center [260, 320] width 204 height 18
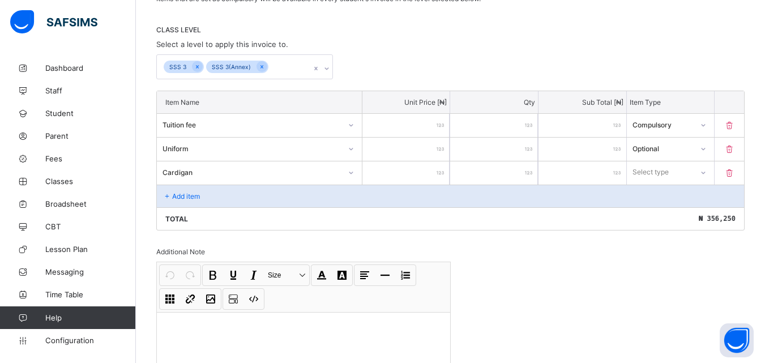
click at [427, 172] on input "number" at bounding box center [407, 172] width 88 height 23
type input "*"
type input "**"
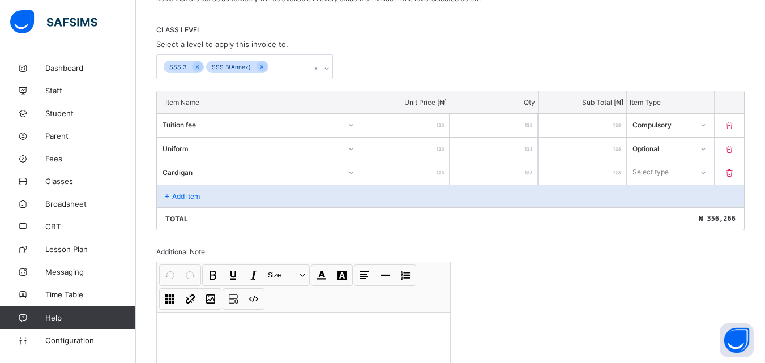
type input "***"
type input "****"
type input "*****"
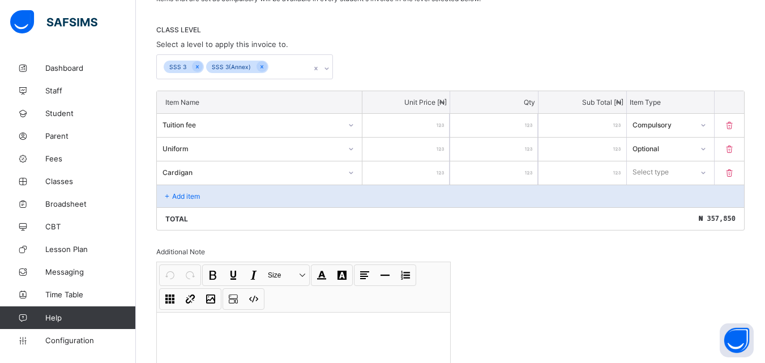
type input "*****"
click at [707, 171] on icon at bounding box center [703, 172] width 7 height 11
click at [658, 217] on div "Optional" at bounding box center [671, 215] width 87 height 18
click at [168, 193] on icon at bounding box center [168, 196] width 10 height 8
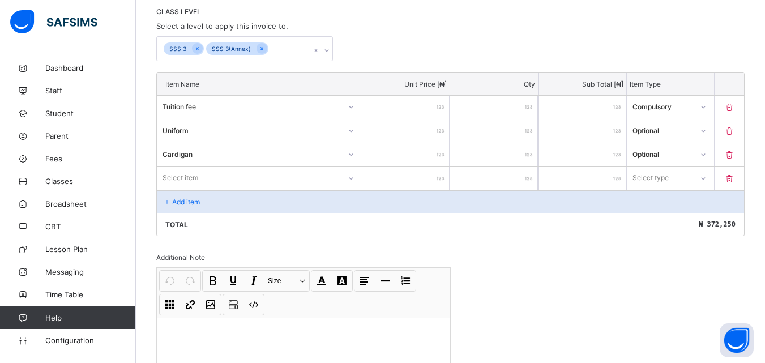
click at [347, 189] on div "Select item" at bounding box center [259, 178] width 205 height 22
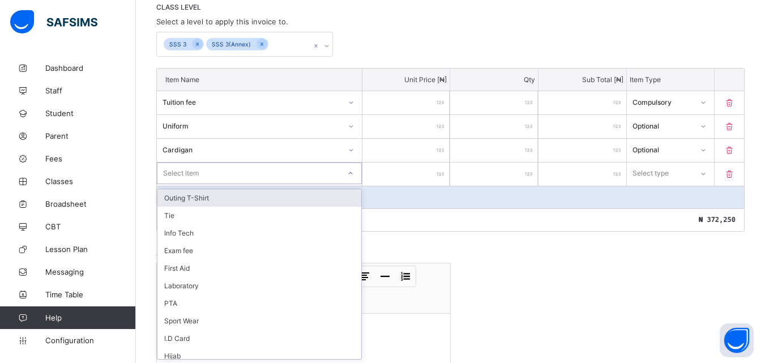
scroll to position [248, 0]
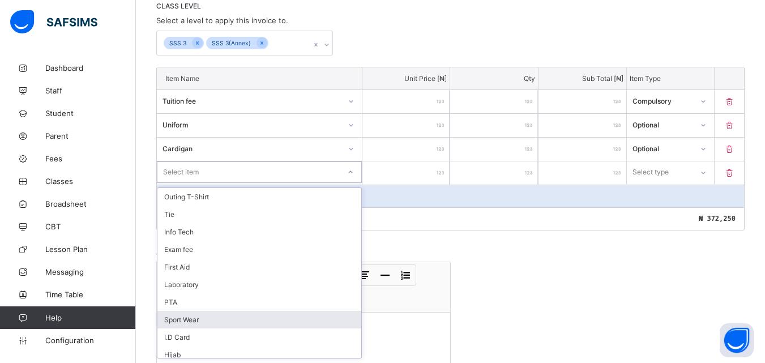
click at [180, 320] on div "Sport Wear" at bounding box center [260, 320] width 204 height 18
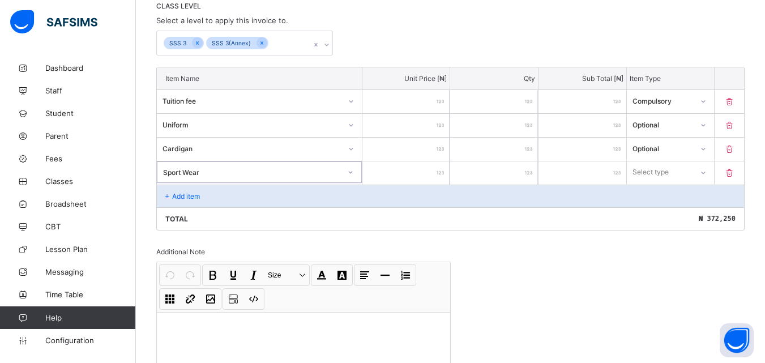
click at [440, 170] on input "number" at bounding box center [407, 172] width 88 height 23
type input "*"
type input "**"
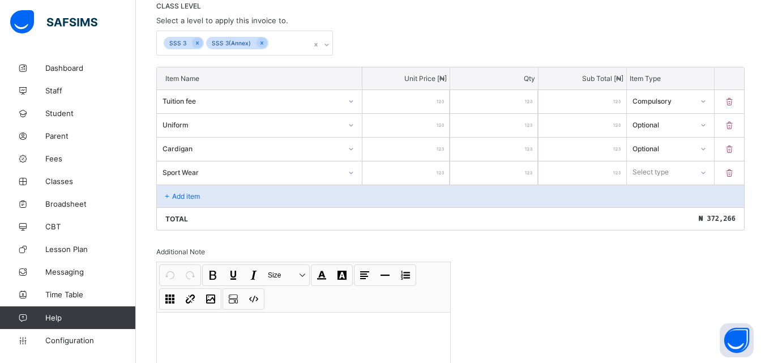
type input "***"
type input "****"
type input "*****"
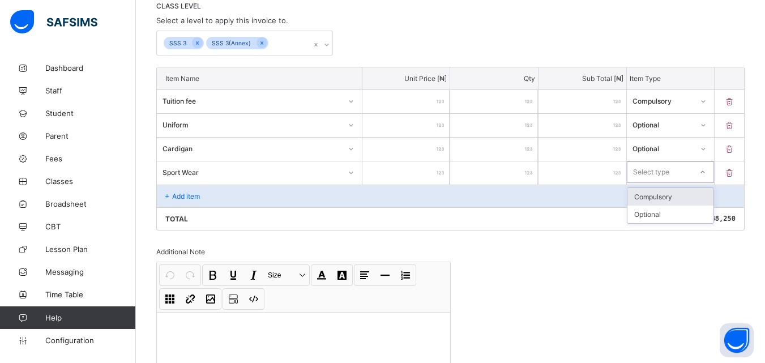
click at [707, 171] on icon at bounding box center [703, 172] width 7 height 11
click at [657, 215] on div "Optional" at bounding box center [671, 215] width 87 height 18
click at [168, 195] on icon at bounding box center [168, 196] width 10 height 8
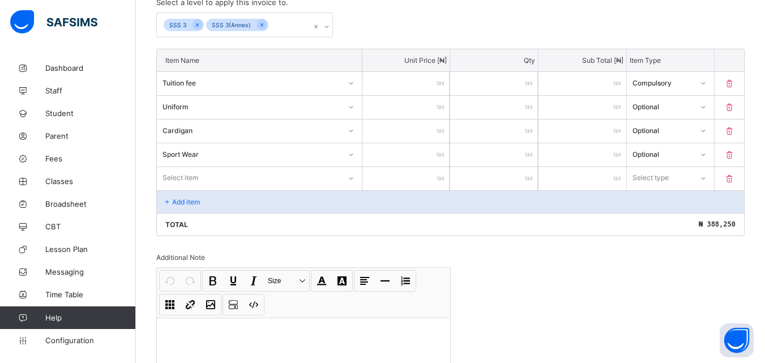
click at [350, 189] on div "Select item" at bounding box center [259, 178] width 205 height 22
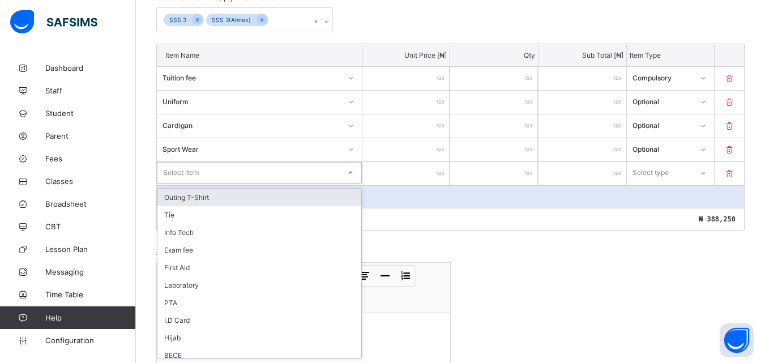
scroll to position [272, 0]
click at [202, 190] on div "Outing T-Shirt" at bounding box center [260, 197] width 204 height 18
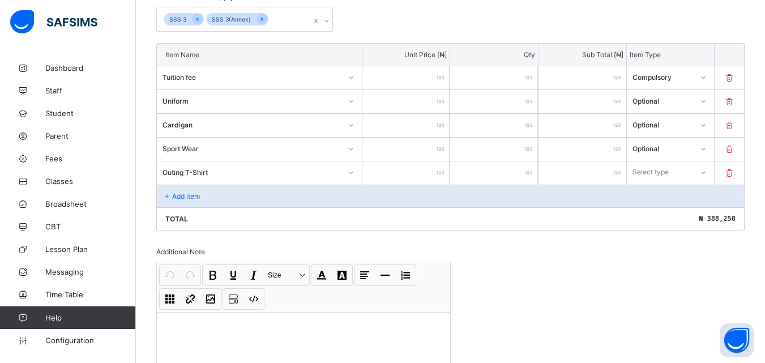
click at [436, 170] on input "number" at bounding box center [407, 172] width 88 height 23
click at [708, 174] on div at bounding box center [703, 172] width 19 height 18
click at [661, 216] on div "Optional" at bounding box center [671, 215] width 87 height 18
click at [167, 189] on div "Add item" at bounding box center [451, 196] width 588 height 23
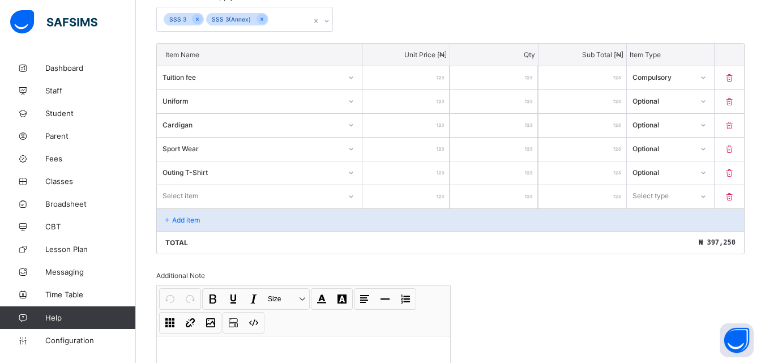
click at [357, 197] on div "Select item" at bounding box center [259, 196] width 205 height 22
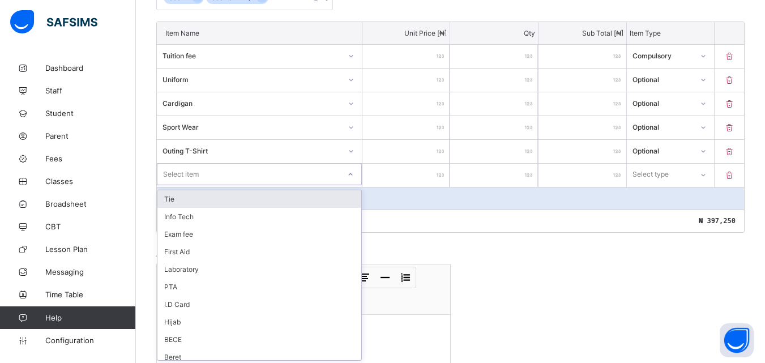
scroll to position [296, 0]
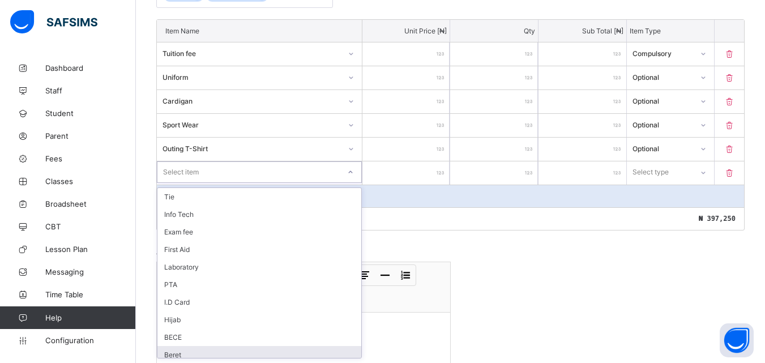
click at [186, 356] on div "Beret" at bounding box center [260, 355] width 204 height 18
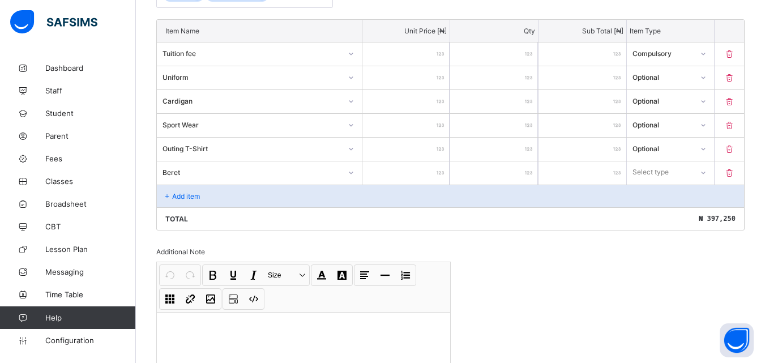
click at [437, 173] on input "number" at bounding box center [407, 172] width 88 height 23
click at [707, 172] on icon at bounding box center [703, 172] width 7 height 11
click at [670, 216] on div "Optional" at bounding box center [671, 215] width 87 height 18
click at [172, 197] on p "Add item" at bounding box center [186, 196] width 28 height 8
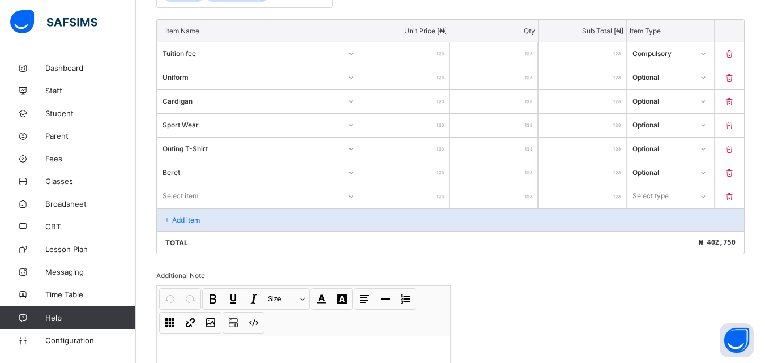
scroll to position [320, 0]
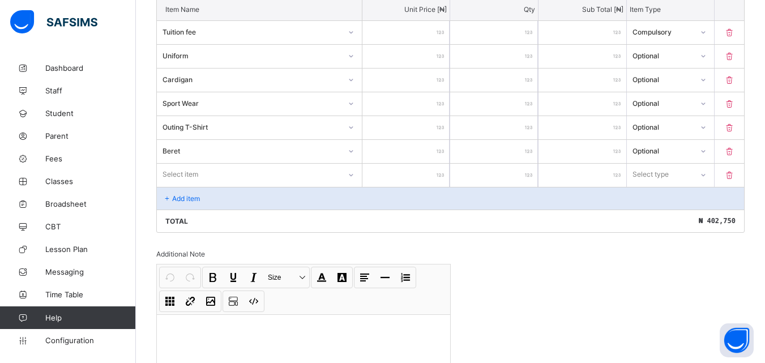
click at [350, 185] on div "Select item" at bounding box center [259, 175] width 205 height 22
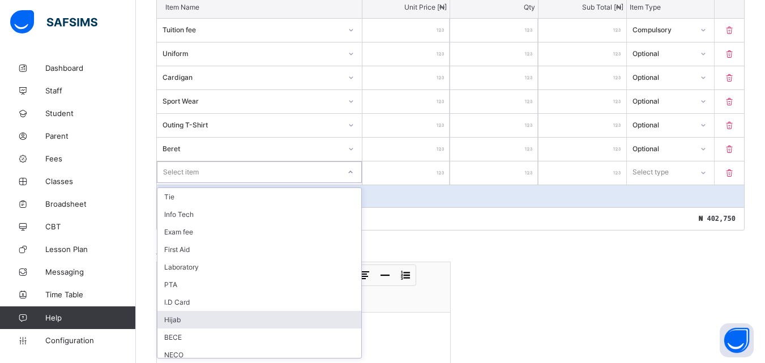
click at [203, 318] on div "Hijab" at bounding box center [260, 320] width 204 height 18
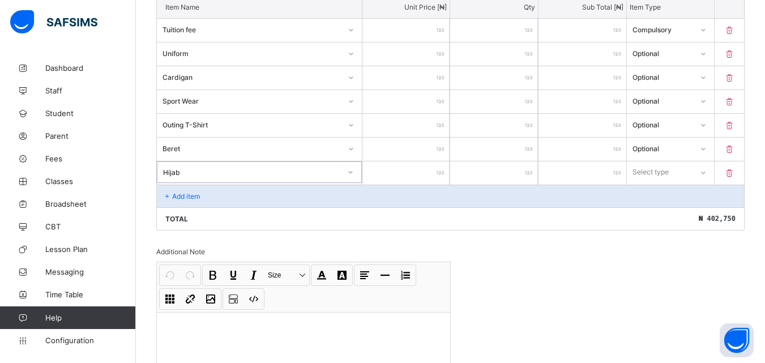
click at [439, 170] on input "number" at bounding box center [407, 172] width 88 height 23
click at [707, 171] on icon at bounding box center [703, 172] width 7 height 11
click at [669, 215] on div "Optional" at bounding box center [671, 215] width 87 height 18
click at [167, 194] on icon at bounding box center [168, 196] width 10 height 8
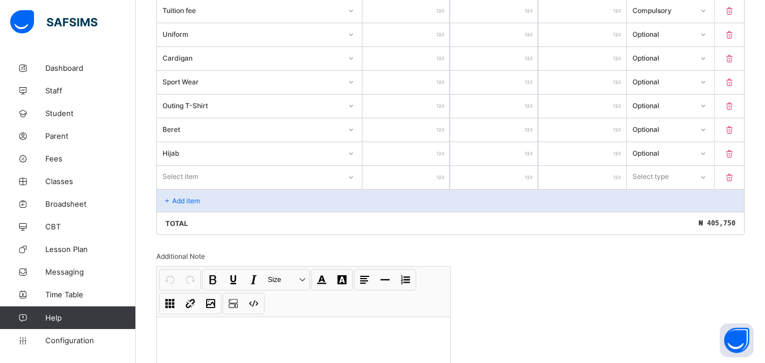
click at [349, 188] on div "Select item" at bounding box center [259, 177] width 205 height 22
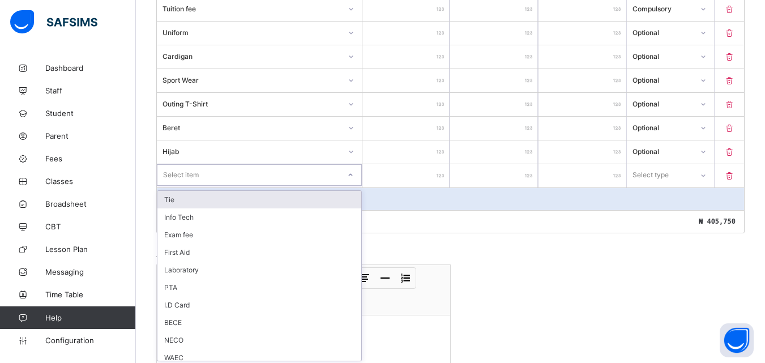
scroll to position [343, 0]
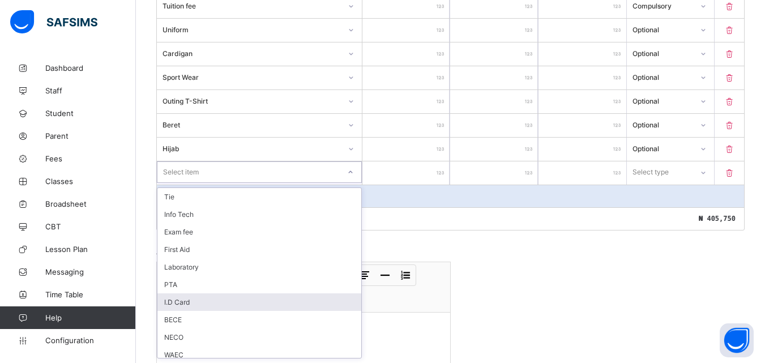
click at [168, 303] on div "I.D Card" at bounding box center [260, 303] width 204 height 18
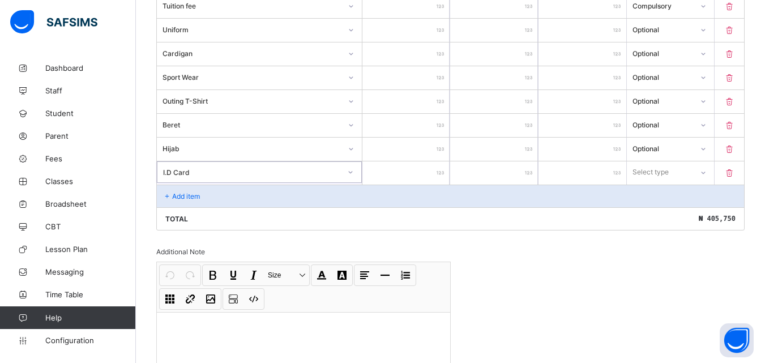
click at [425, 171] on input "number" at bounding box center [407, 172] width 88 height 23
click at [707, 171] on icon at bounding box center [703, 172] width 7 height 11
click at [669, 214] on div "Optional" at bounding box center [671, 215] width 87 height 18
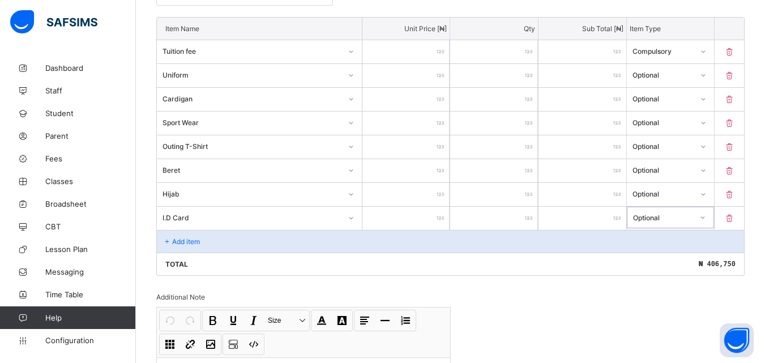
scroll to position [275, 0]
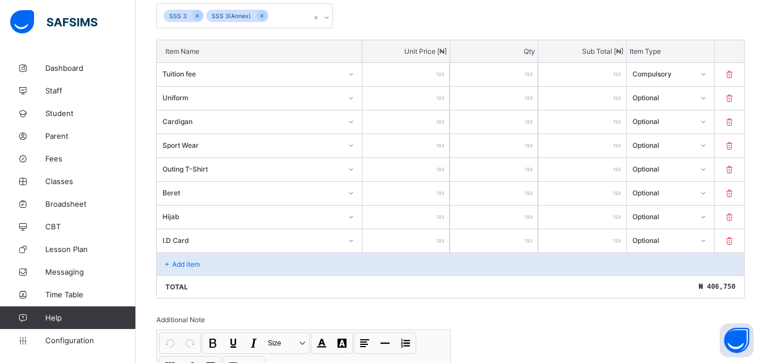
click at [168, 263] on icon at bounding box center [168, 264] width 10 height 8
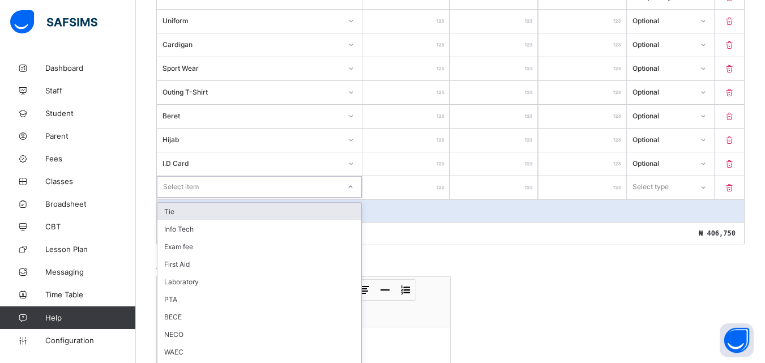
click at [190, 198] on div "option Tie focused, 1 of 11. 11 results available. Use Up and Down to choose op…" at bounding box center [259, 187] width 205 height 22
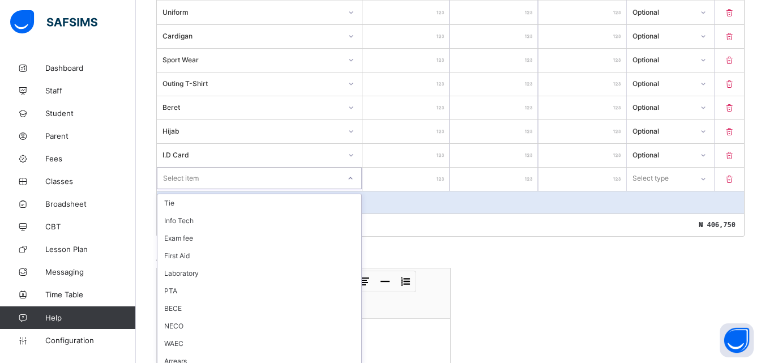
scroll to position [23, 0]
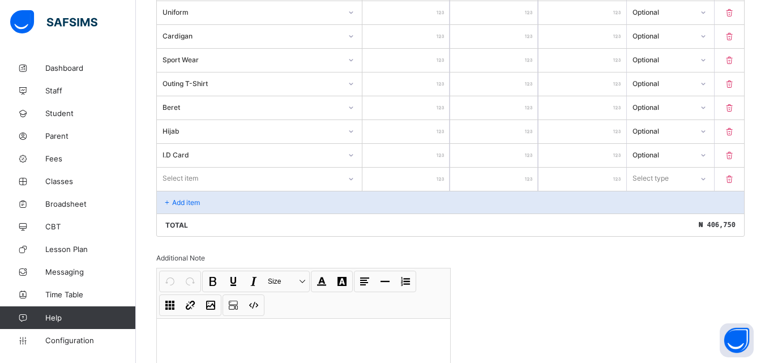
click at [599, 100] on input "****" at bounding box center [583, 107] width 88 height 23
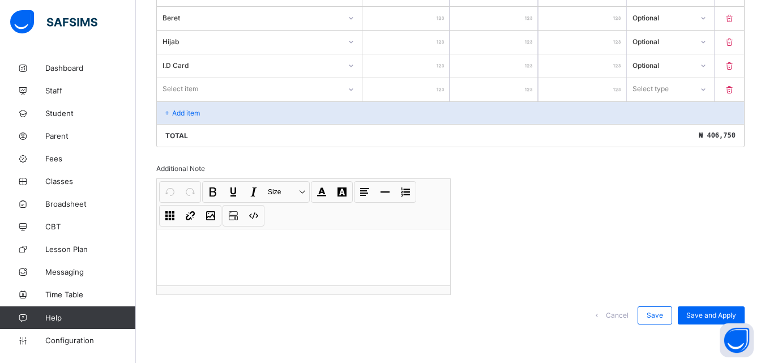
scroll to position [452, 0]
click at [704, 312] on span "Save and Apply" at bounding box center [712, 314] width 50 height 8
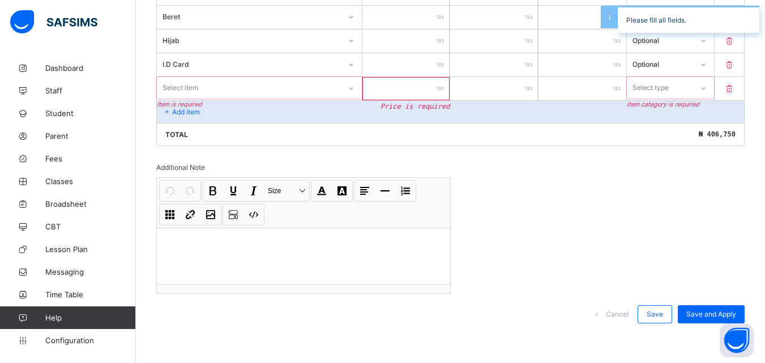
click at [707, 87] on icon at bounding box center [703, 88] width 7 height 11
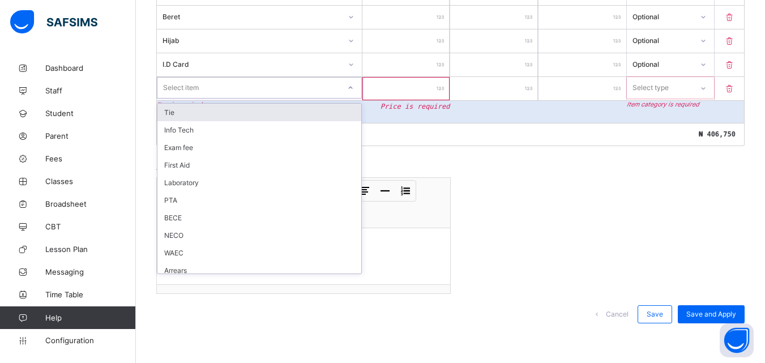
click at [351, 86] on icon at bounding box center [350, 87] width 7 height 11
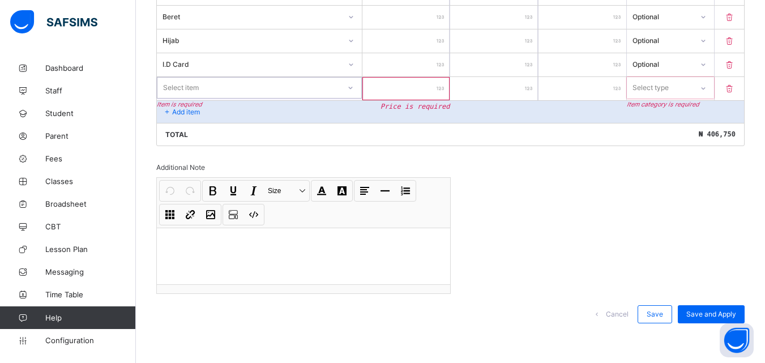
click at [354, 79] on div at bounding box center [350, 88] width 19 height 18
click at [735, 87] on icon at bounding box center [729, 89] width 11 height 10
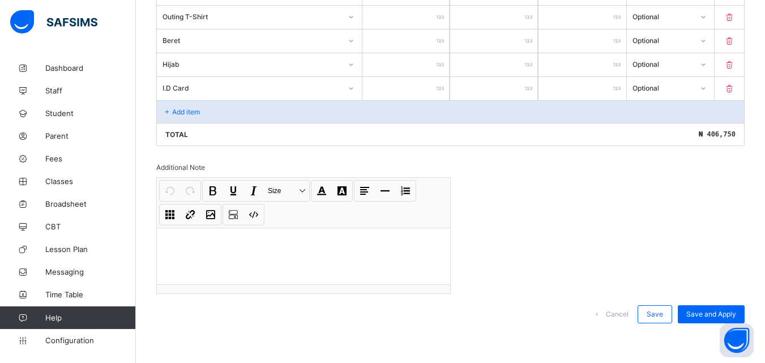
click at [682, 180] on div "Invoice template content Items that are set as compulsory will be available in …" at bounding box center [450, 54] width 589 height 561
click at [719, 312] on span "Save and Apply" at bounding box center [712, 314] width 50 height 8
click at [528, 181] on div "Invoice template content Items that are set as compulsory will be available in …" at bounding box center [450, 54] width 589 height 561
click at [533, 176] on div "Invoice template content Items that are set as compulsory will be available in …" at bounding box center [450, 54] width 589 height 561
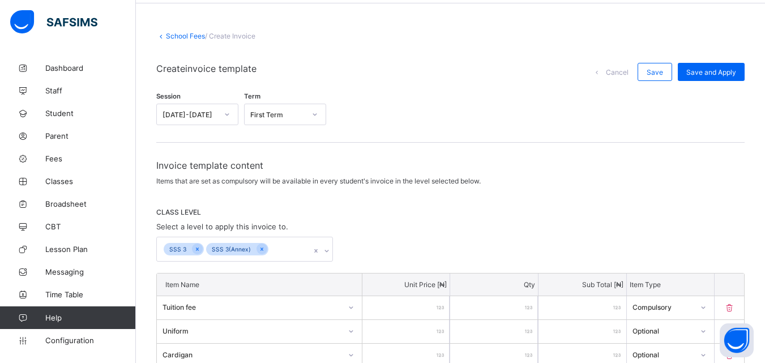
scroll to position [0, 0]
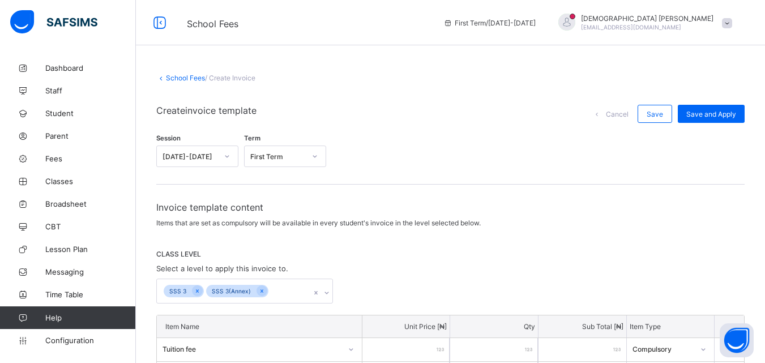
click at [627, 113] on span "Cancel" at bounding box center [617, 114] width 23 height 8
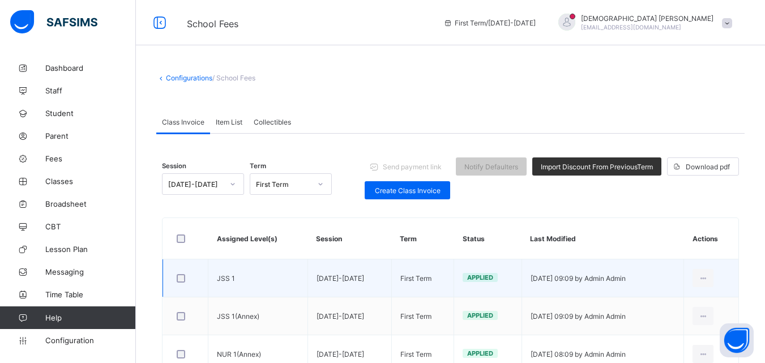
click at [616, 278] on td "03/09/2025 - 09:09 by Admin Admin" at bounding box center [603, 279] width 162 height 38
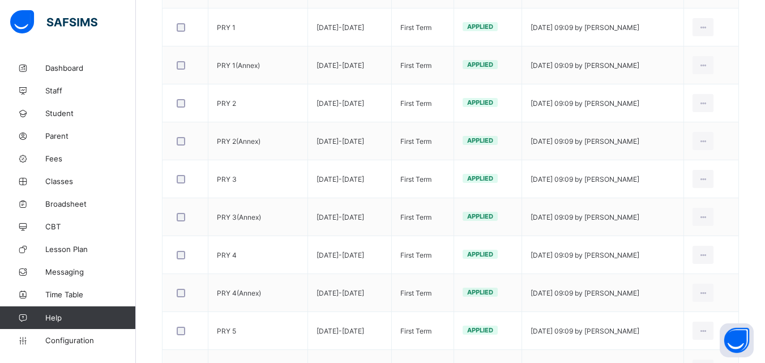
scroll to position [869, 0]
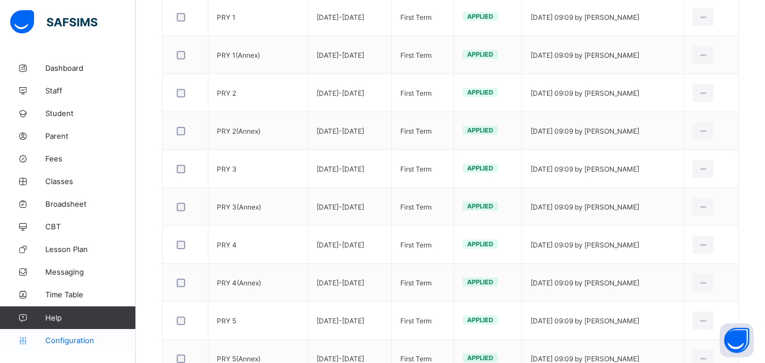
click at [74, 337] on span "Configuration" at bounding box center [90, 340] width 90 height 9
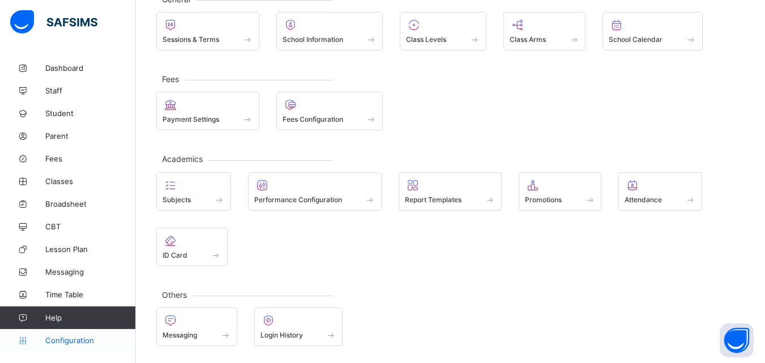
scroll to position [80, 0]
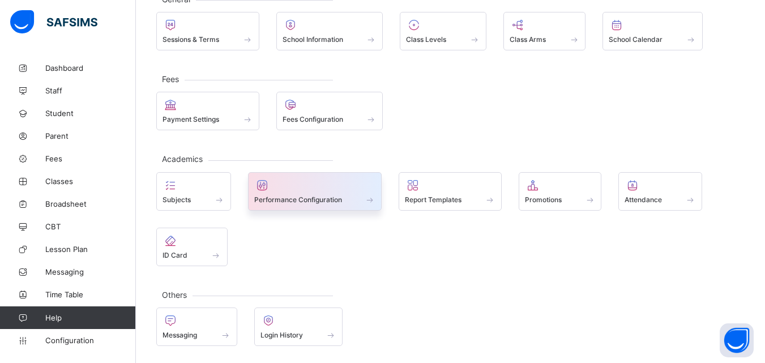
click at [362, 200] on div "Performance Configuration" at bounding box center [315, 200] width 122 height 10
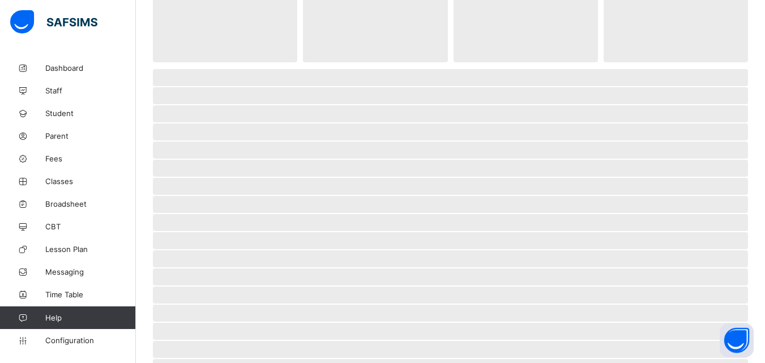
scroll to position [256, 0]
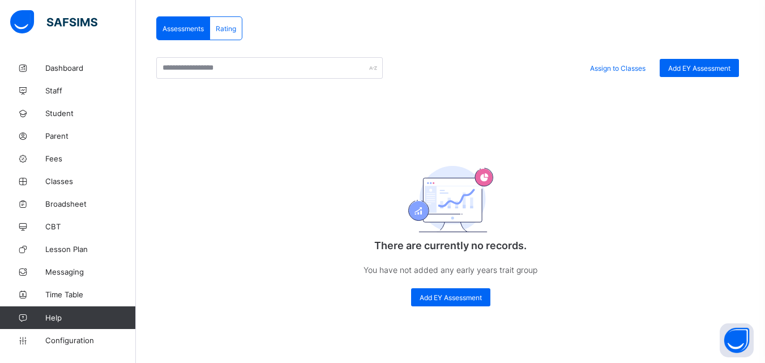
scroll to position [215, 0]
